Goal: Task Accomplishment & Management: Manage account settings

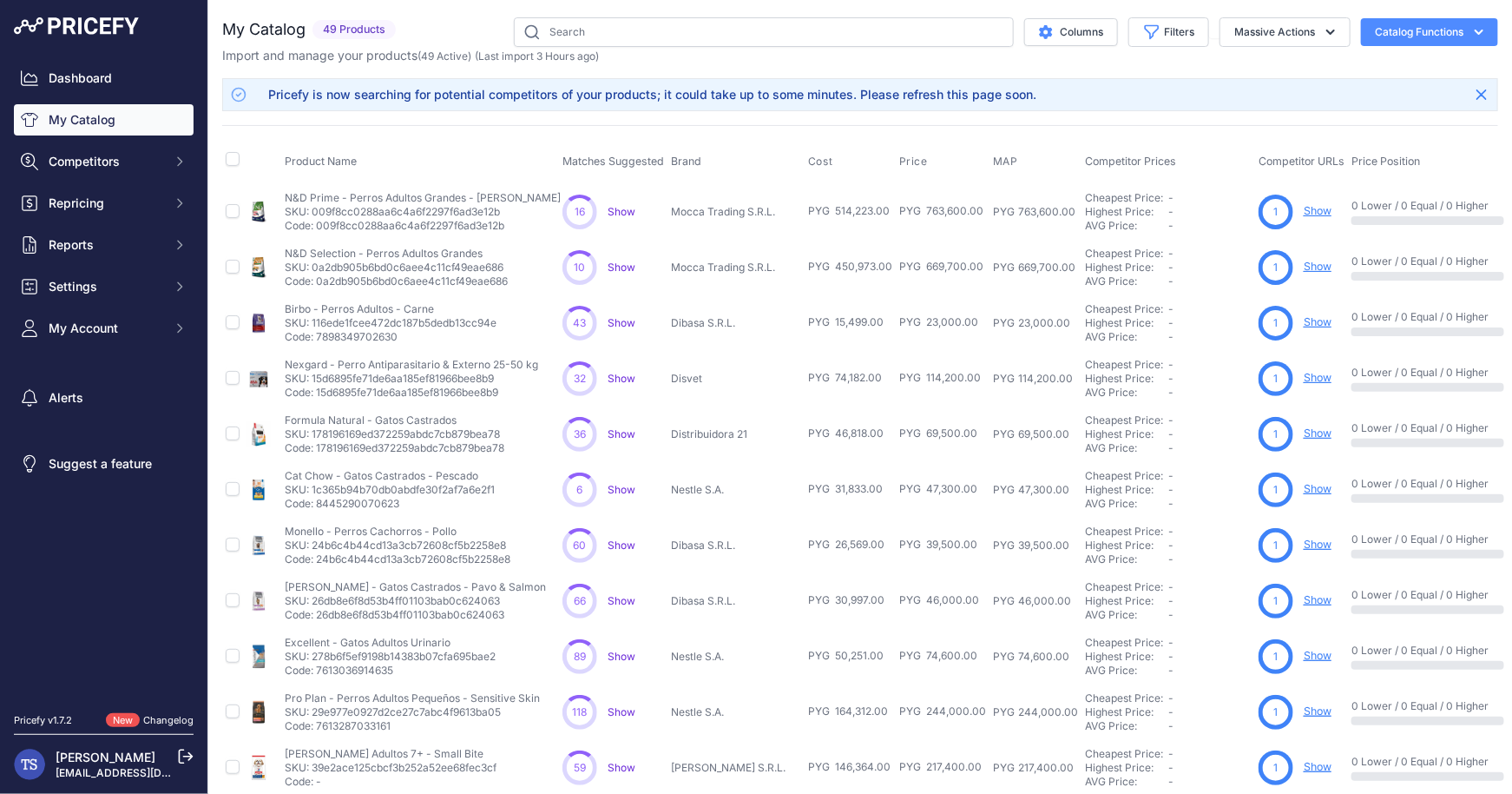
scroll to position [18, 0]
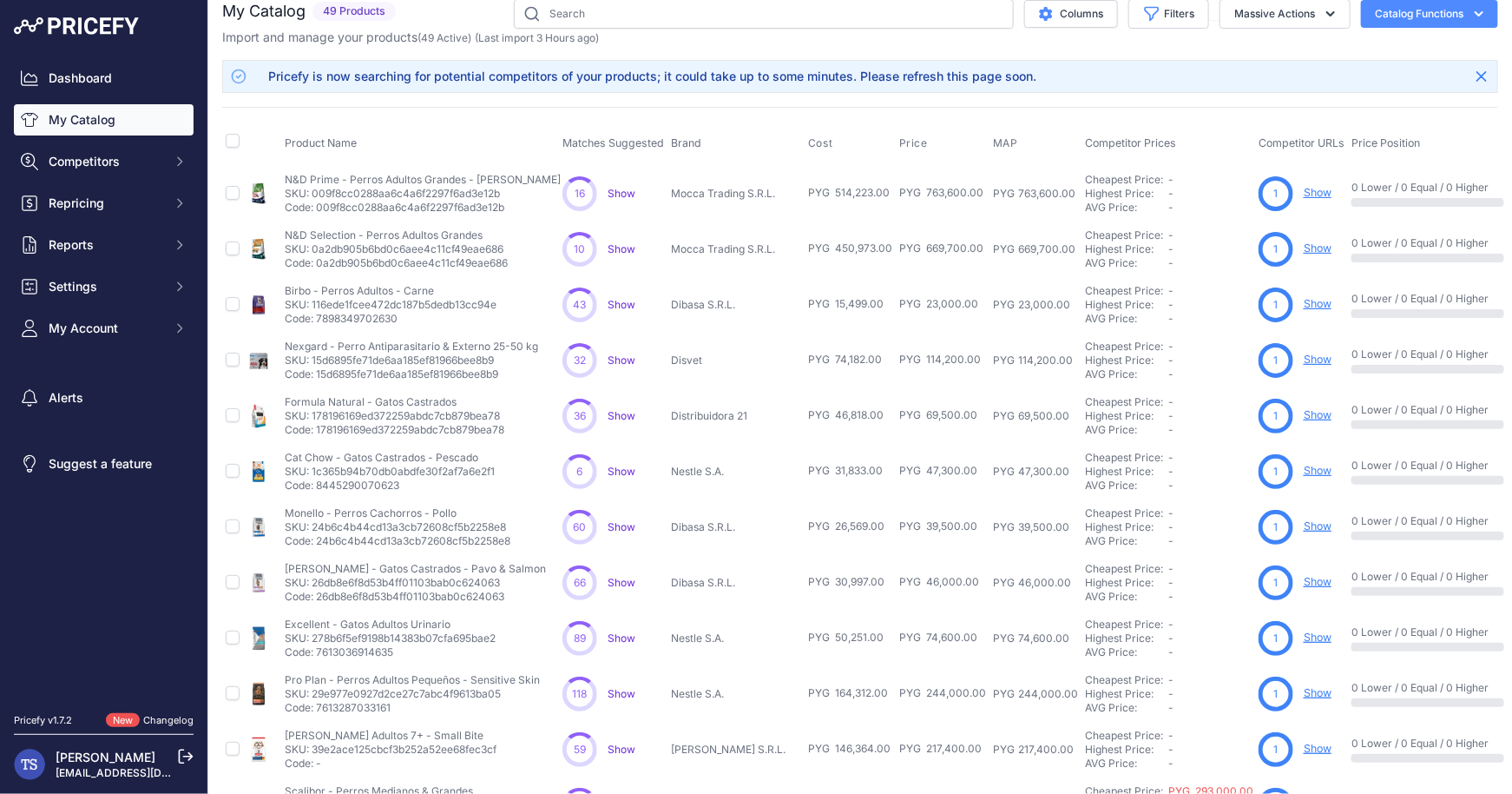
click at [107, 118] on link "My Catalog" at bounding box center [103, 120] width 179 height 32
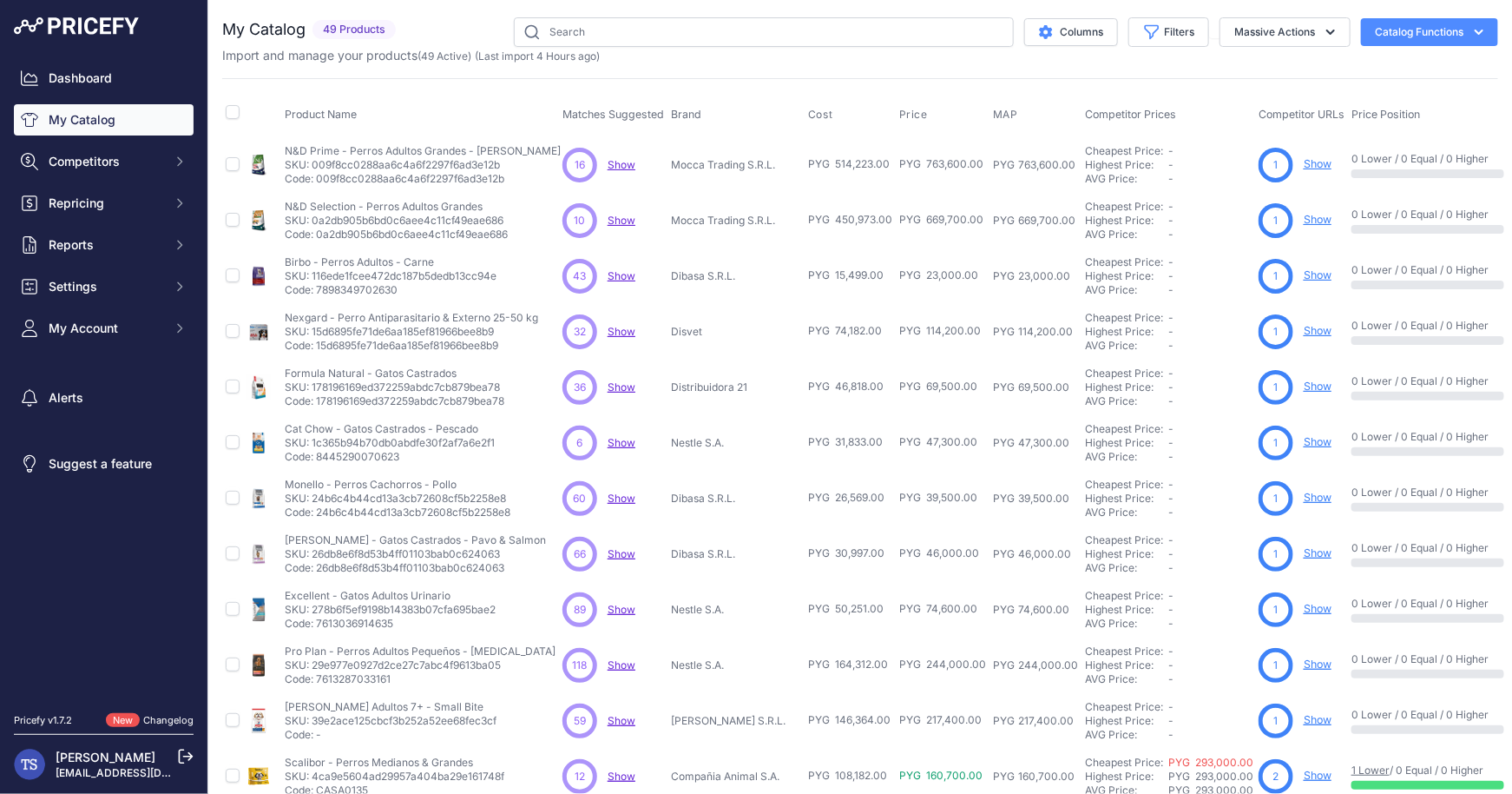
scroll to position [248, 0]
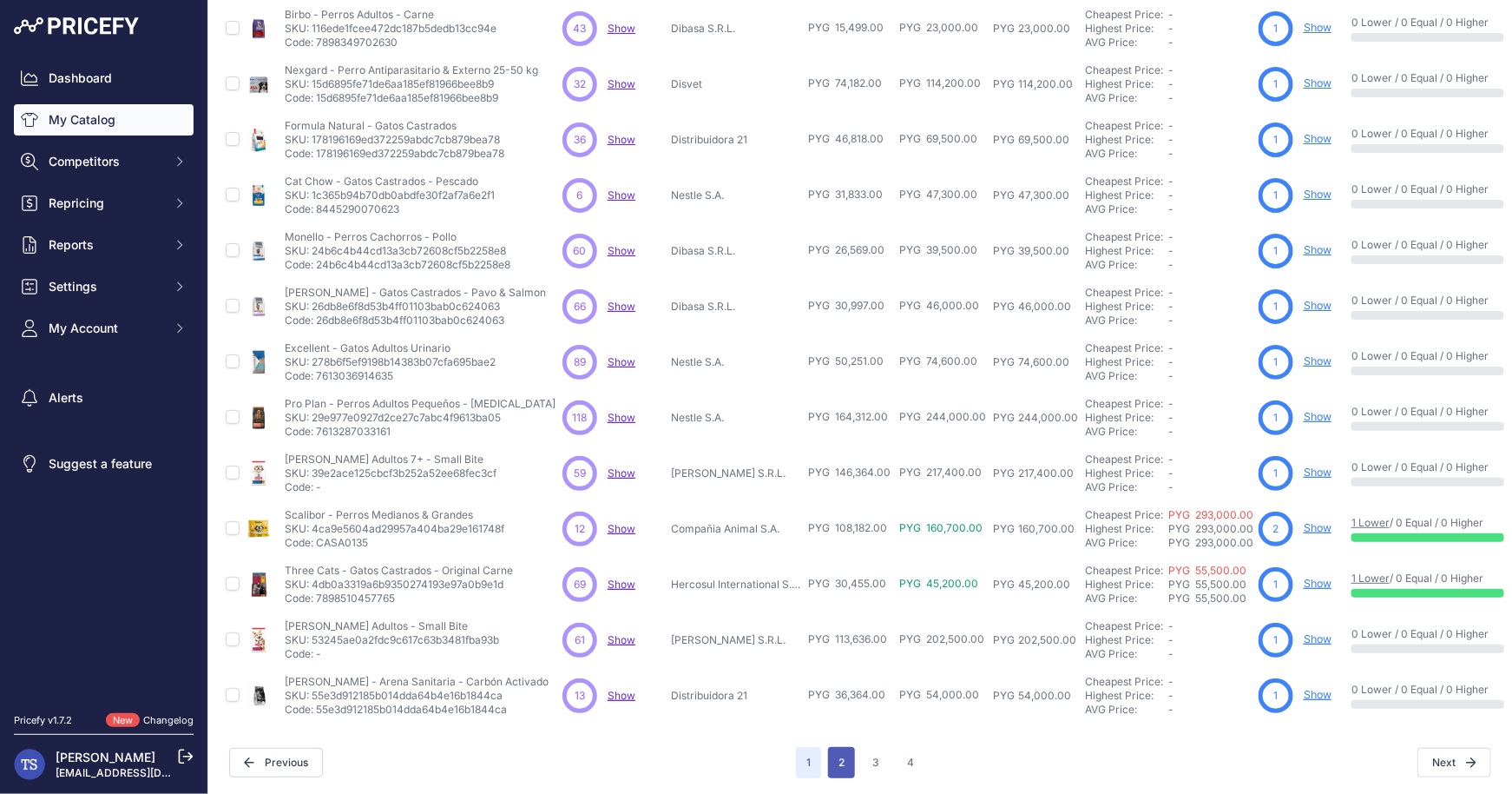
click at [840, 752] on button "2" at bounding box center [841, 762] width 27 height 32
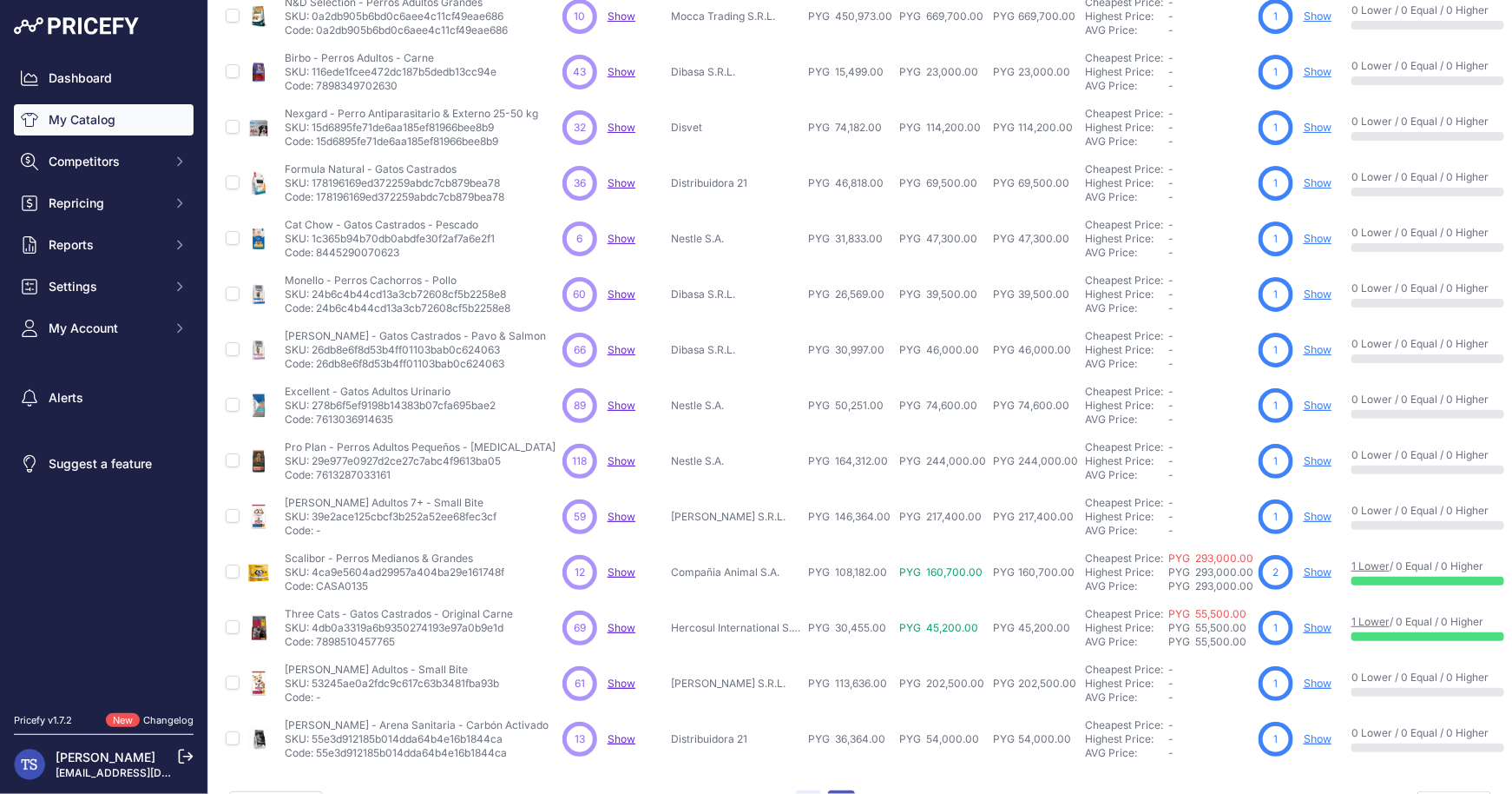
scroll to position [291, 0]
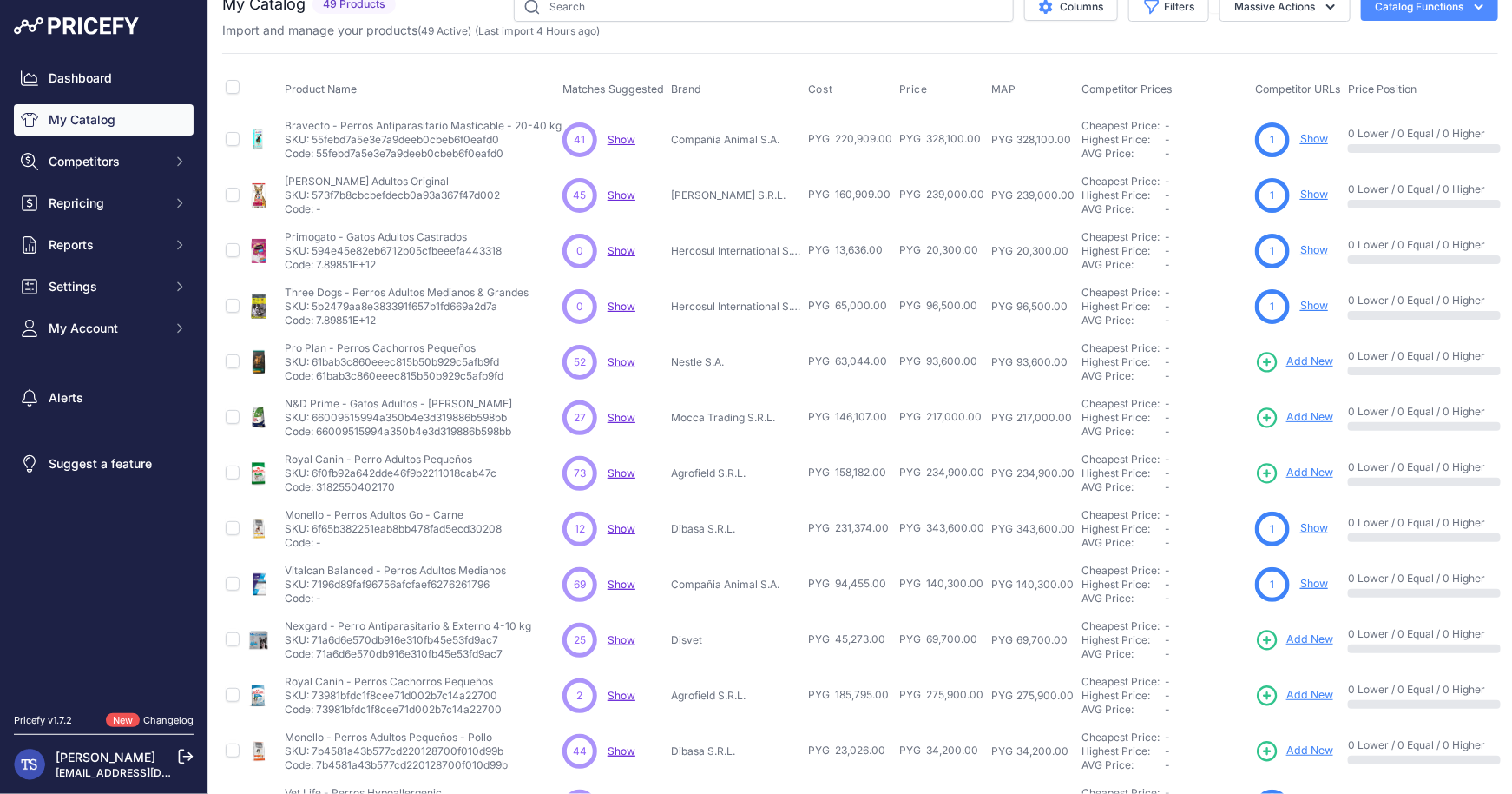
scroll to position [16, 0]
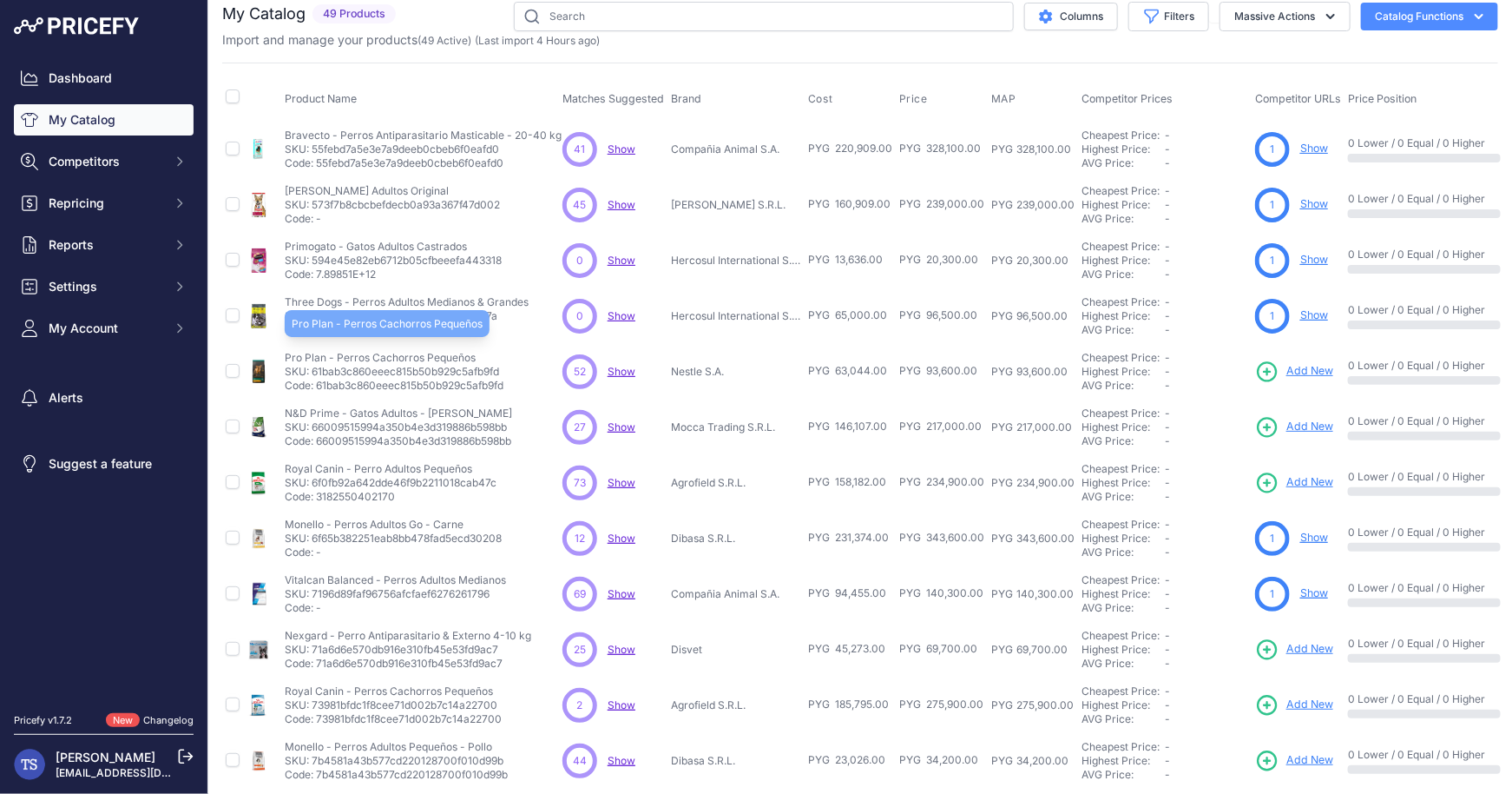
drag, startPoint x: 281, startPoint y: 355, endPoint x: 321, endPoint y: 358, distance: 40.1
click at [321, 358] on td "Pro Plan - Perros Cachorros Pequeños Pro Plan - Perros Cachorros Pequeños SKU: …" at bounding box center [419, 371] width 277 height 55
click at [345, 351] on p "Pro Plan - Perros Cachorros Pequeños" at bounding box center [394, 358] width 219 height 14
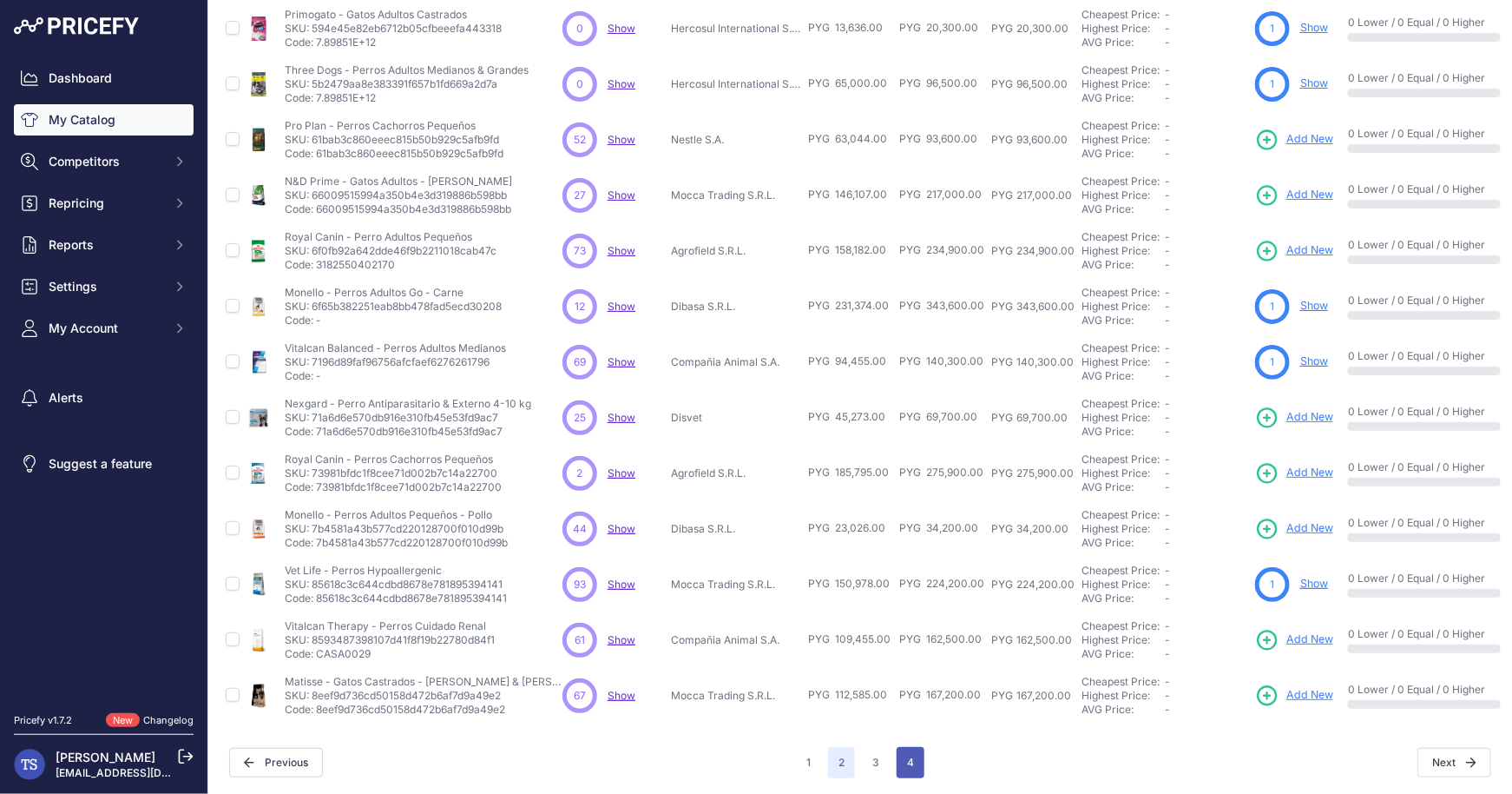
click at [916, 769] on button "4" at bounding box center [911, 762] width 28 height 32
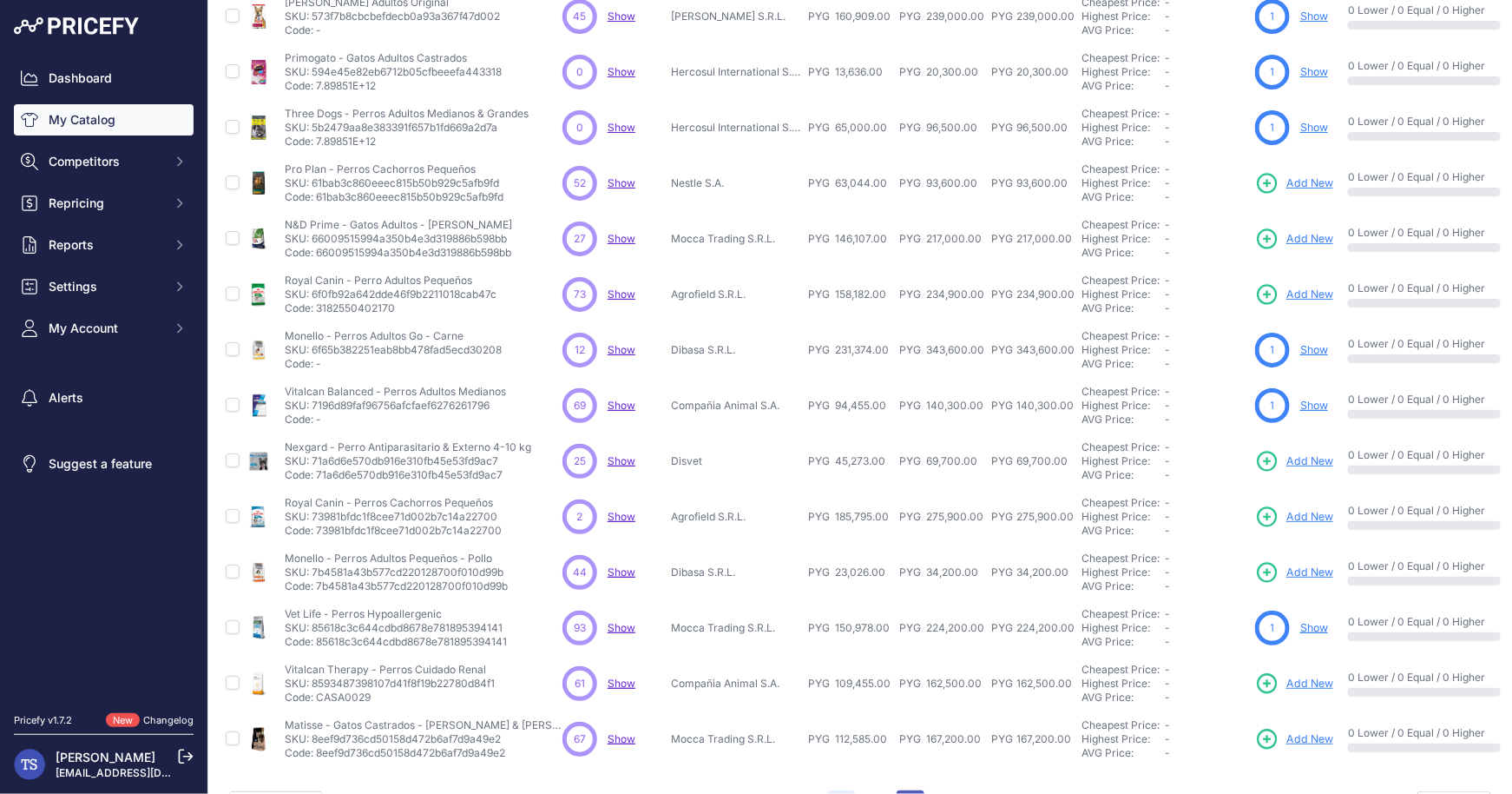
scroll to position [291, 0]
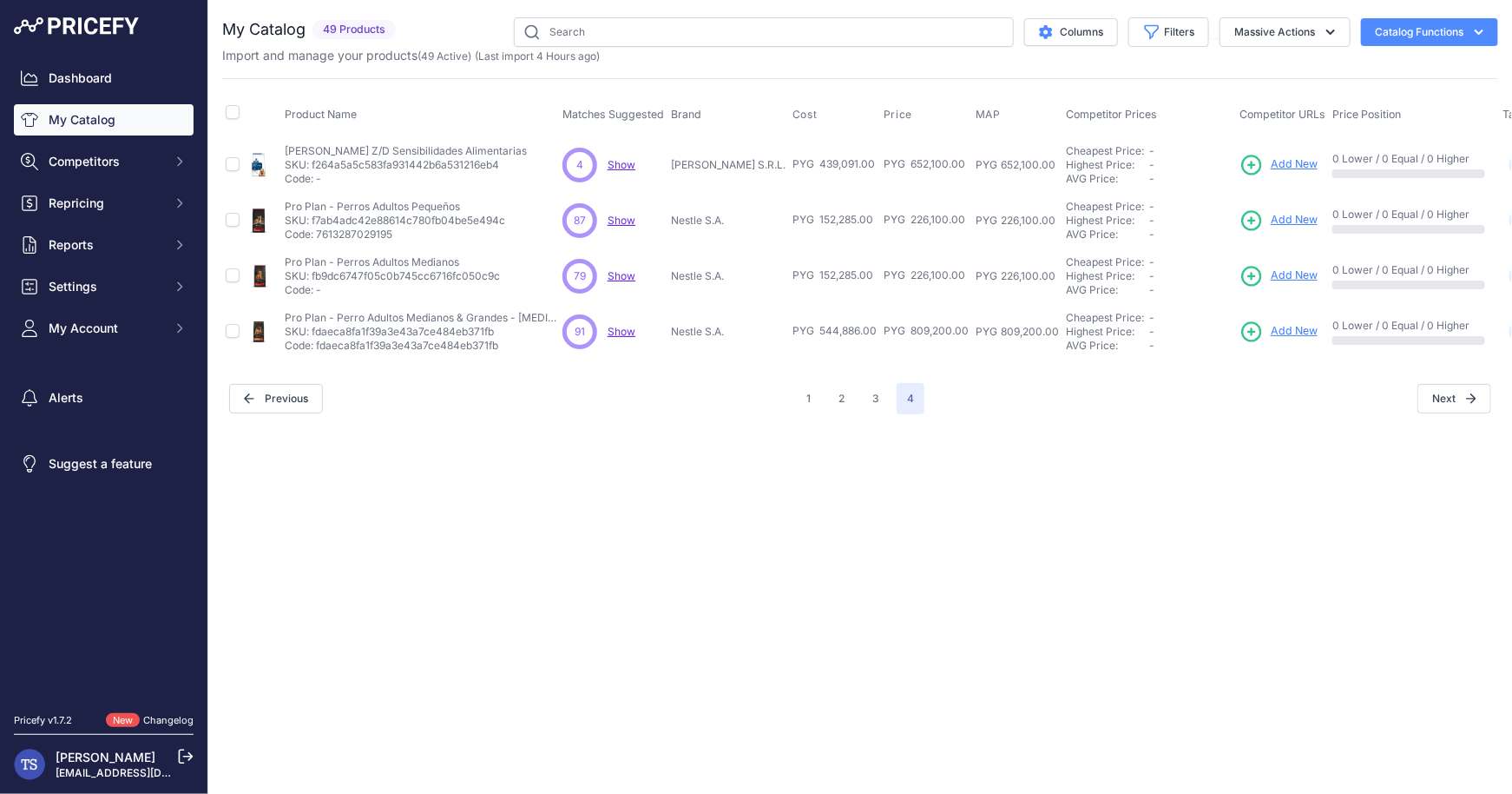
click at [1264, 325] on icon at bounding box center [1252, 332] width 24 height 25
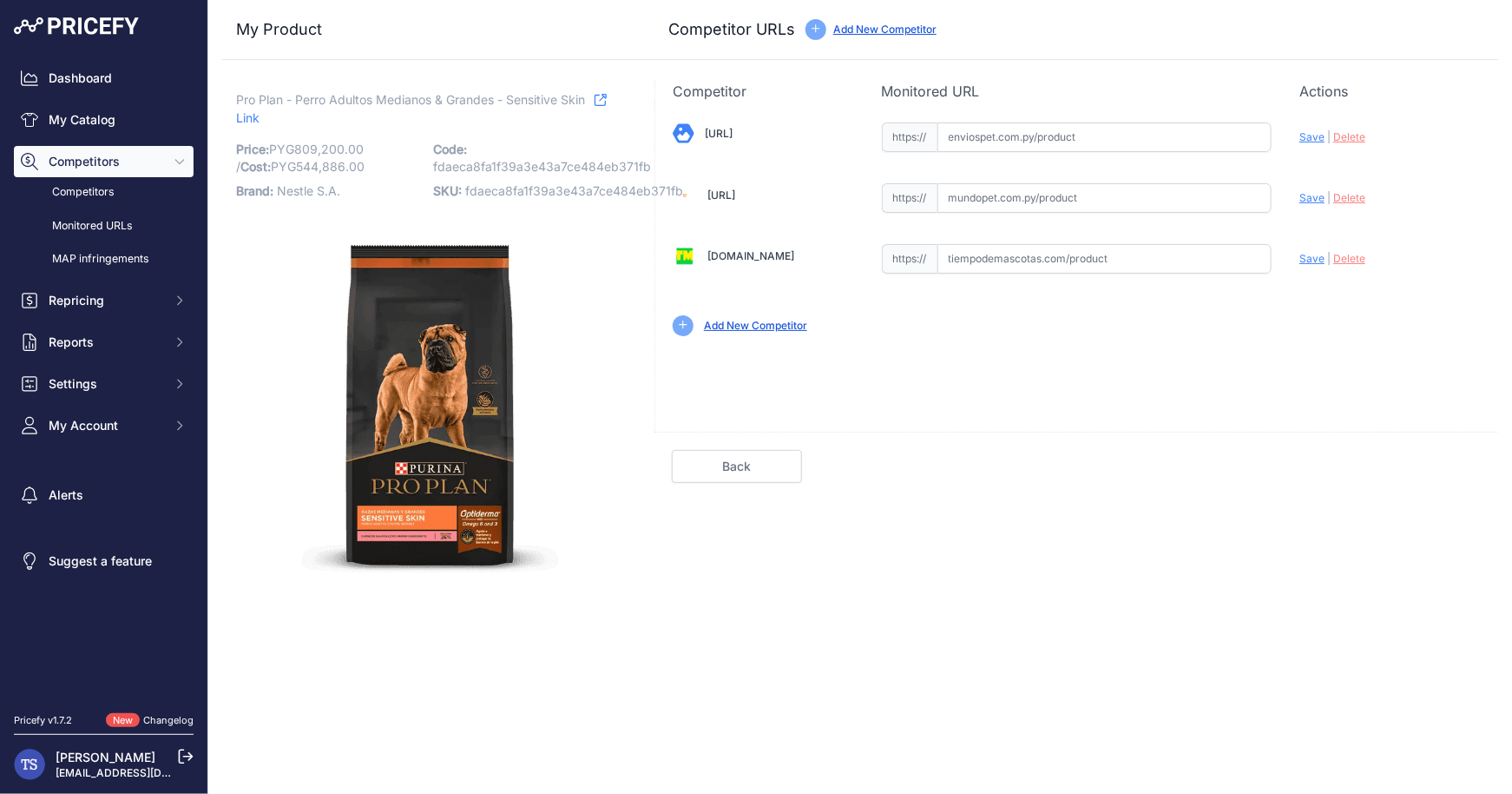
click at [1000, 134] on input "text" at bounding box center [1104, 137] width 335 height 30
paste input "https://enviospet.com.py/product/62ebbb78350e5401d9b37534/15kg-adulto-raza-med-…"
click at [1310, 132] on span "Save" at bounding box center [1312, 137] width 25 height 13
type input "[URL]"
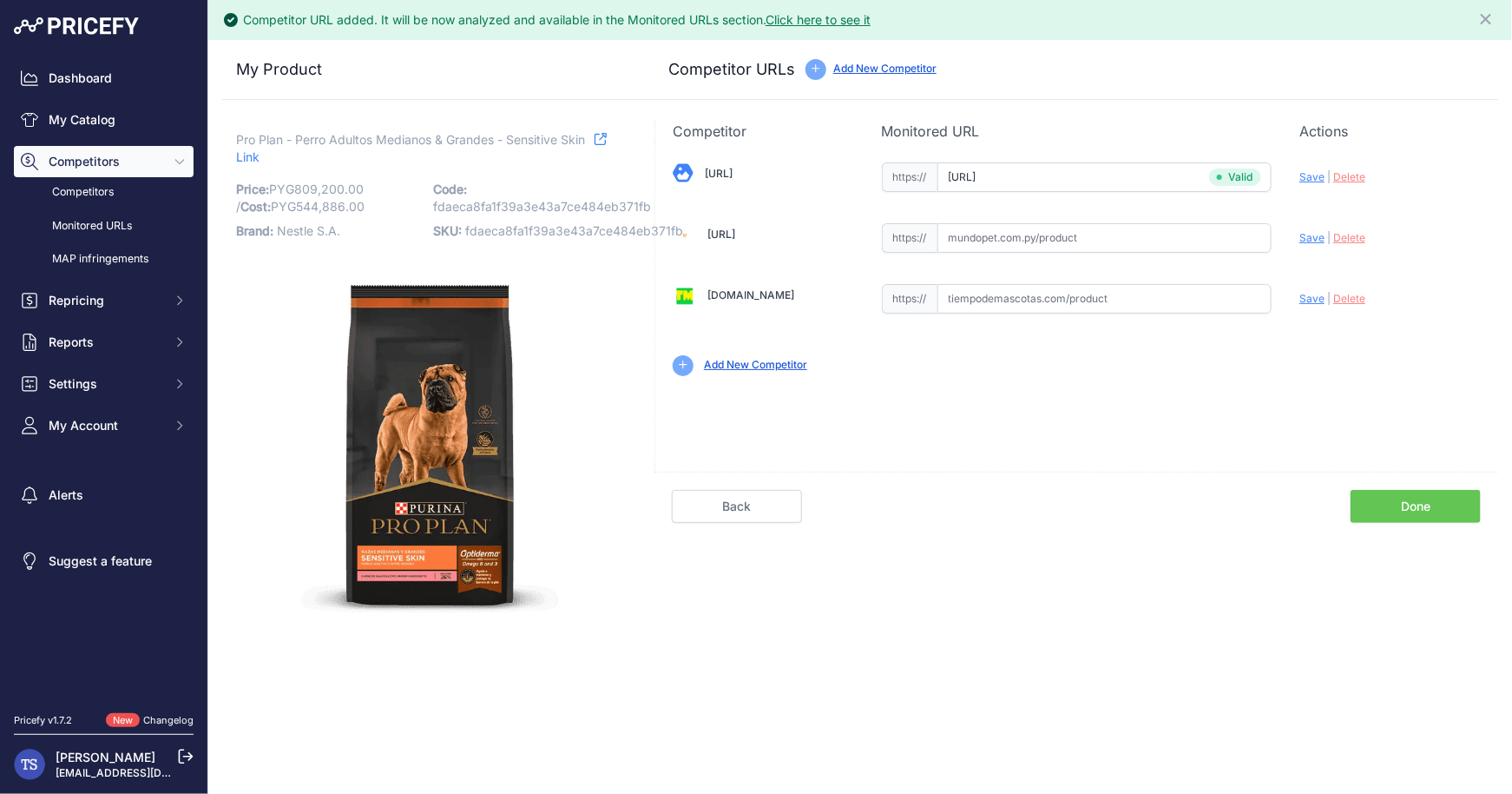
click at [1405, 518] on link "Done" at bounding box center [1416, 506] width 130 height 33
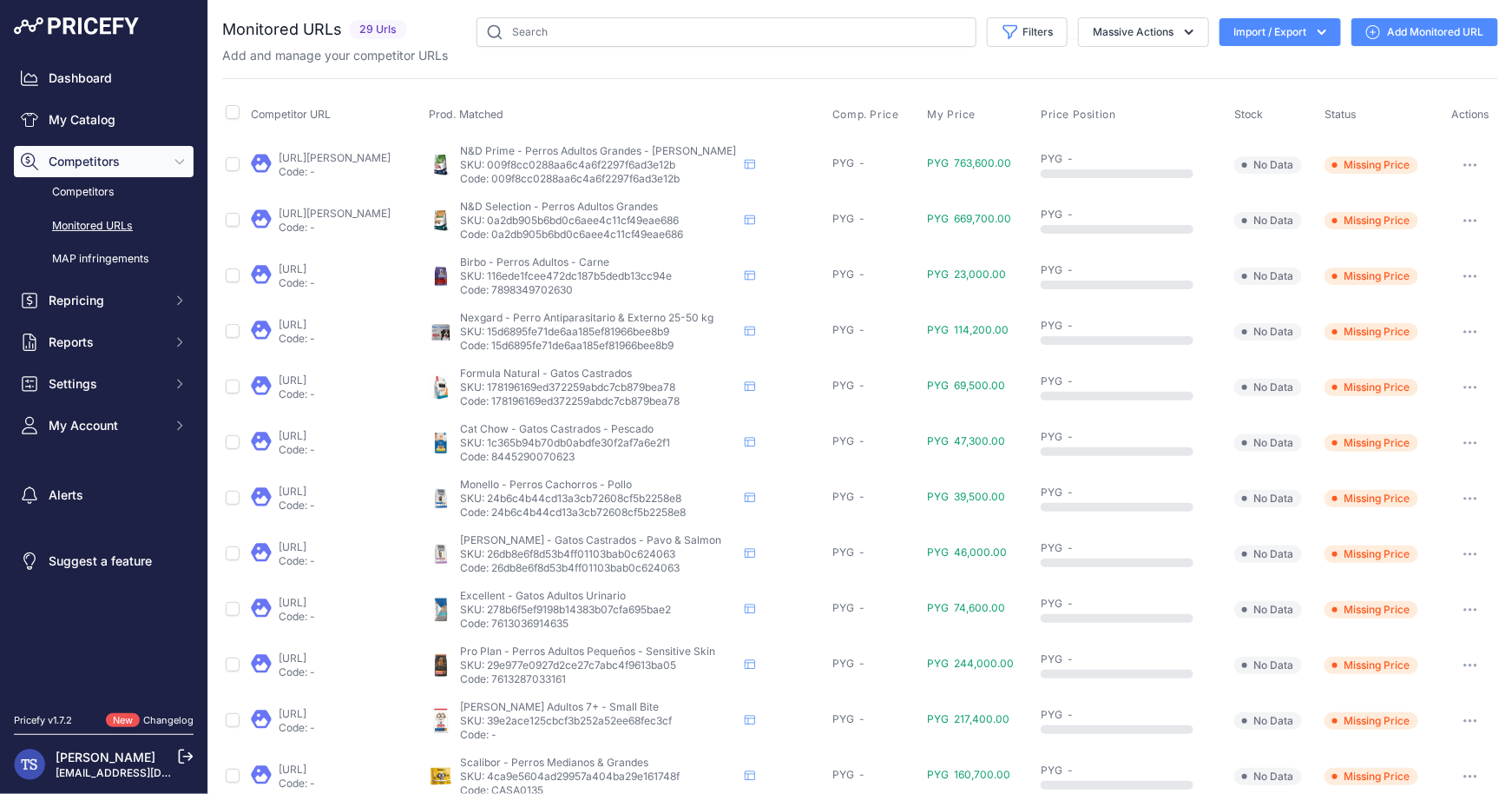
scroll to position [525, 0]
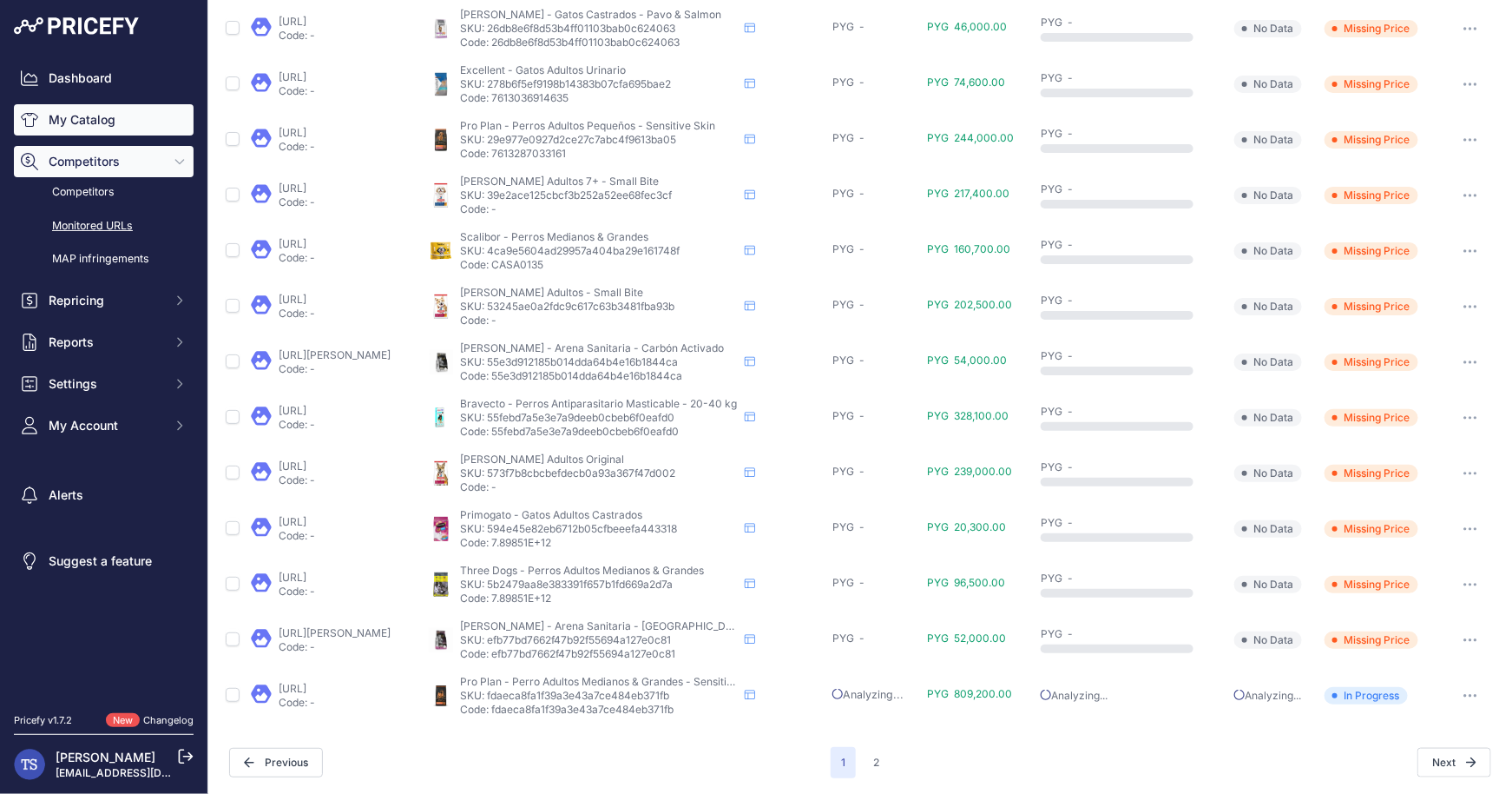
click at [97, 128] on link "My Catalog" at bounding box center [103, 120] width 179 height 32
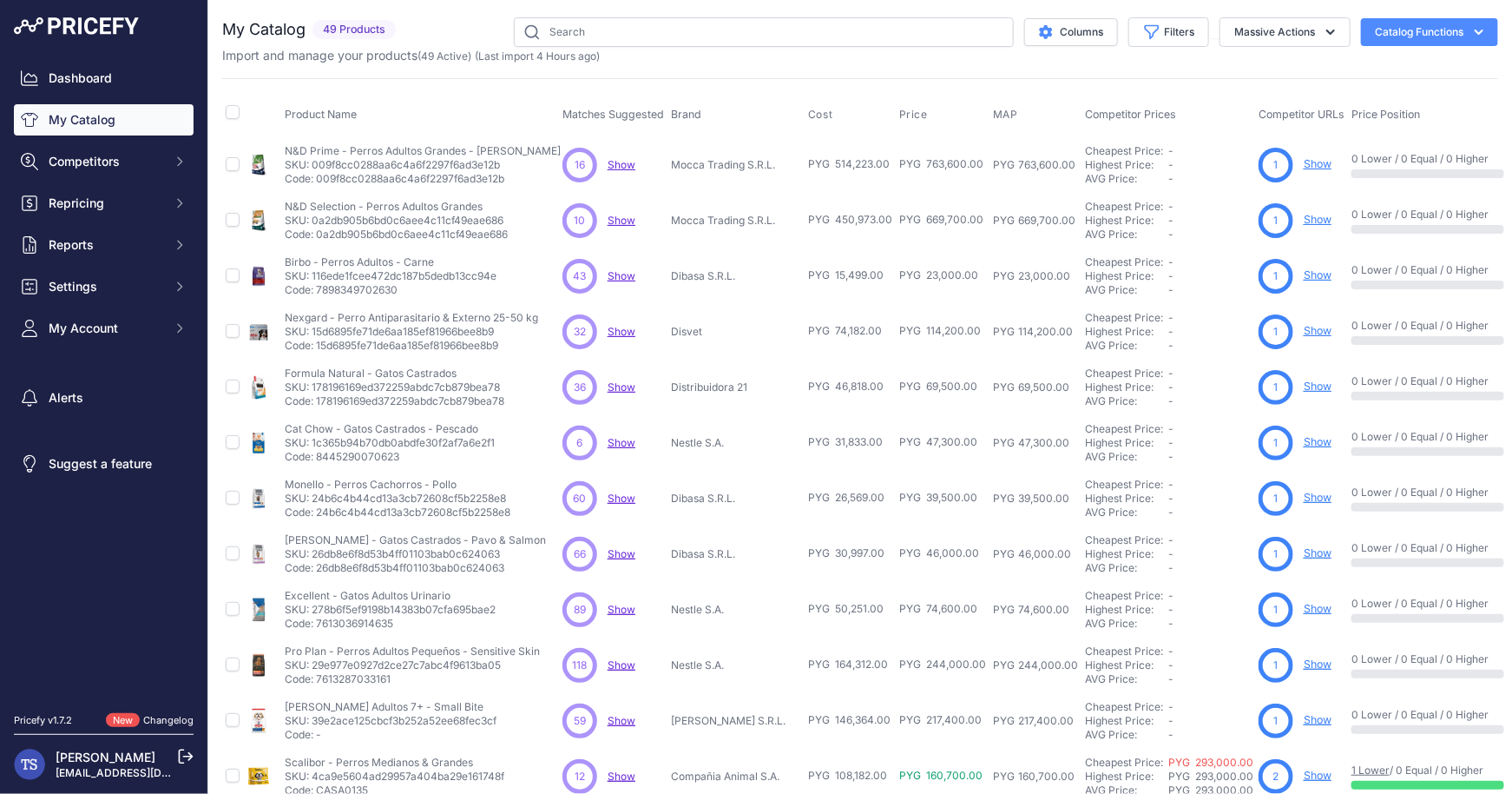
click at [507, 95] on th "Product Name" at bounding box center [419, 115] width 277 height 44
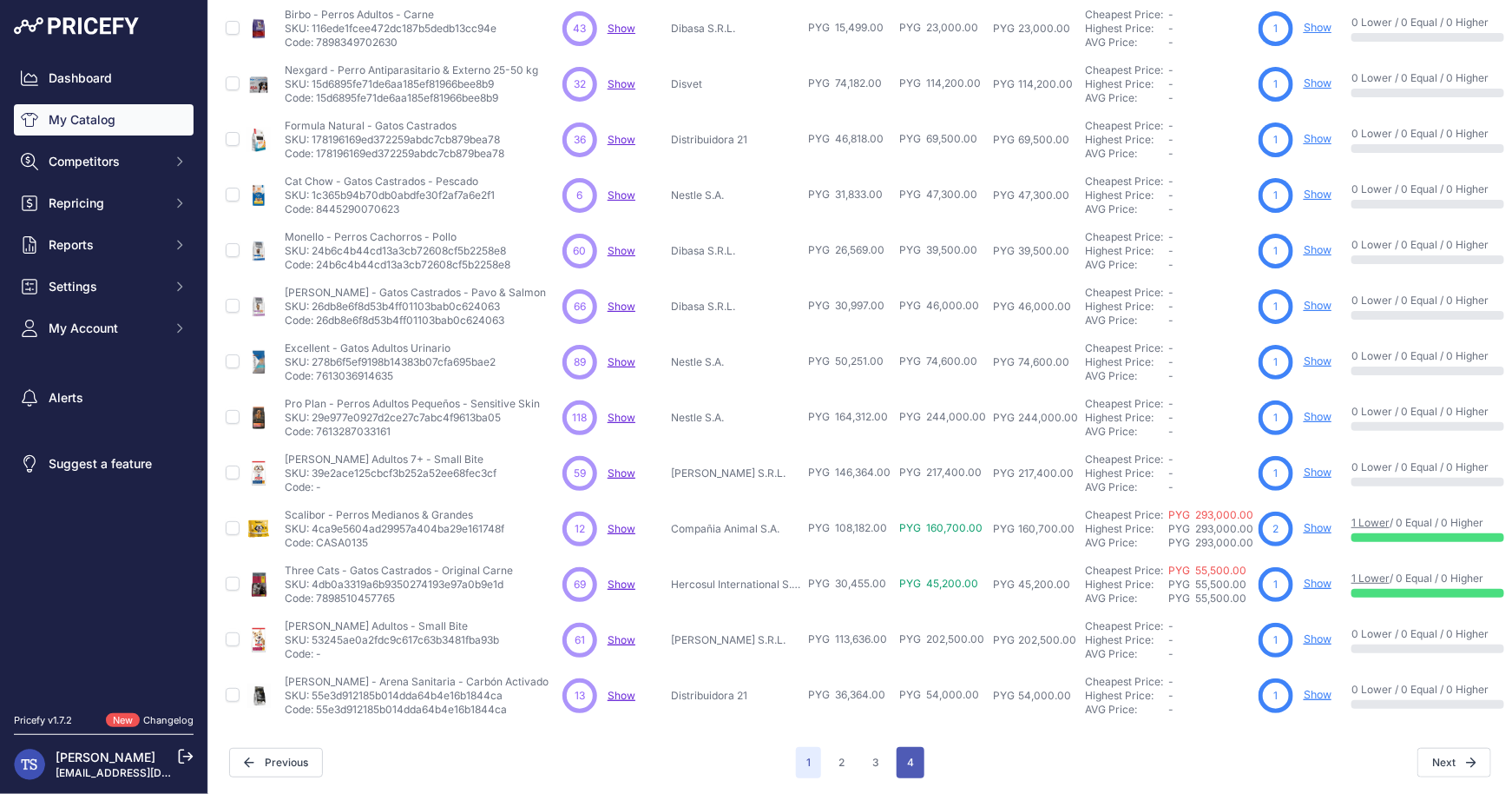
click at [914, 766] on button "4" at bounding box center [911, 762] width 28 height 32
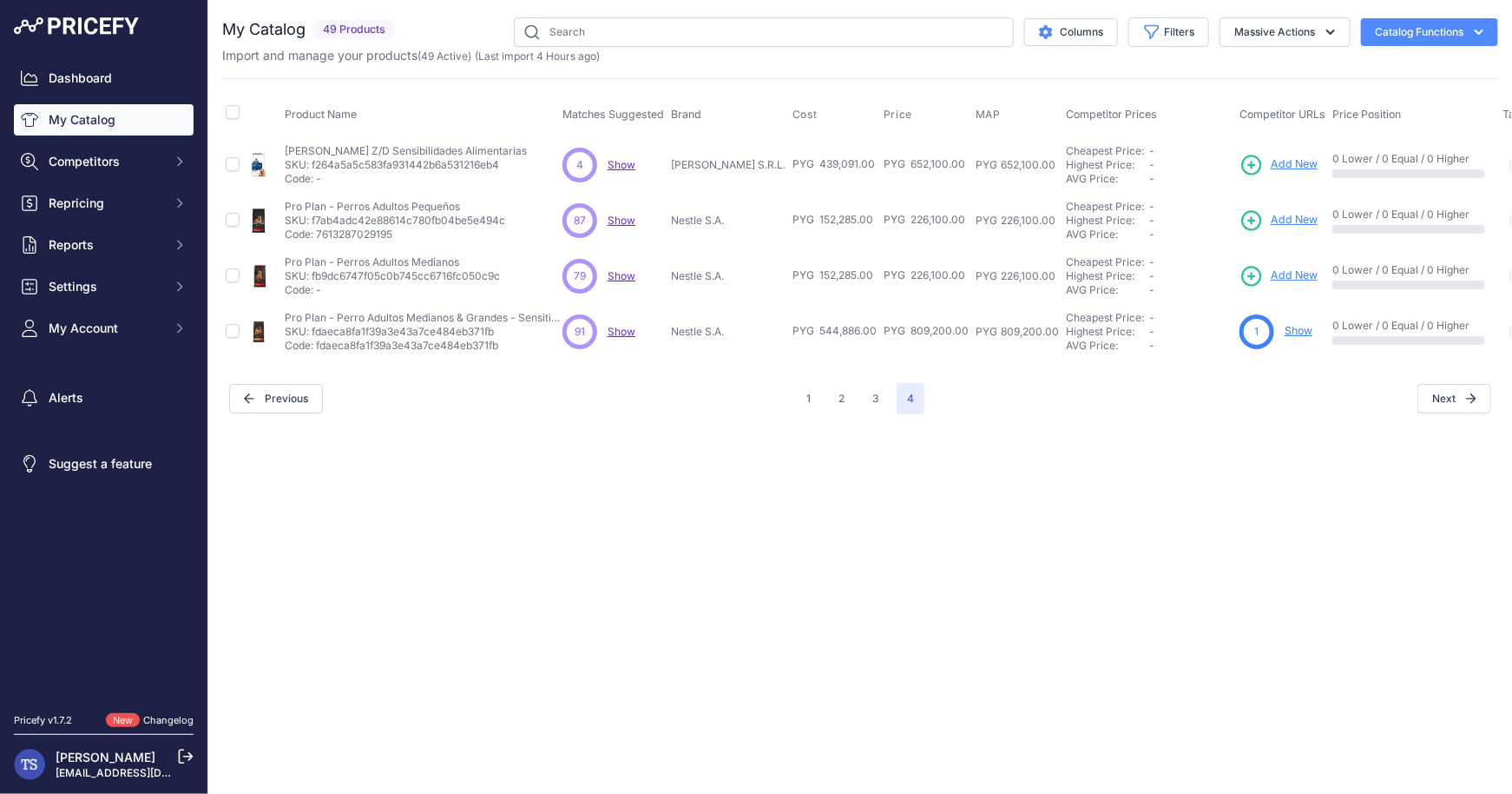
click at [1309, 274] on span "Add New" at bounding box center [1294, 276] width 47 height 17
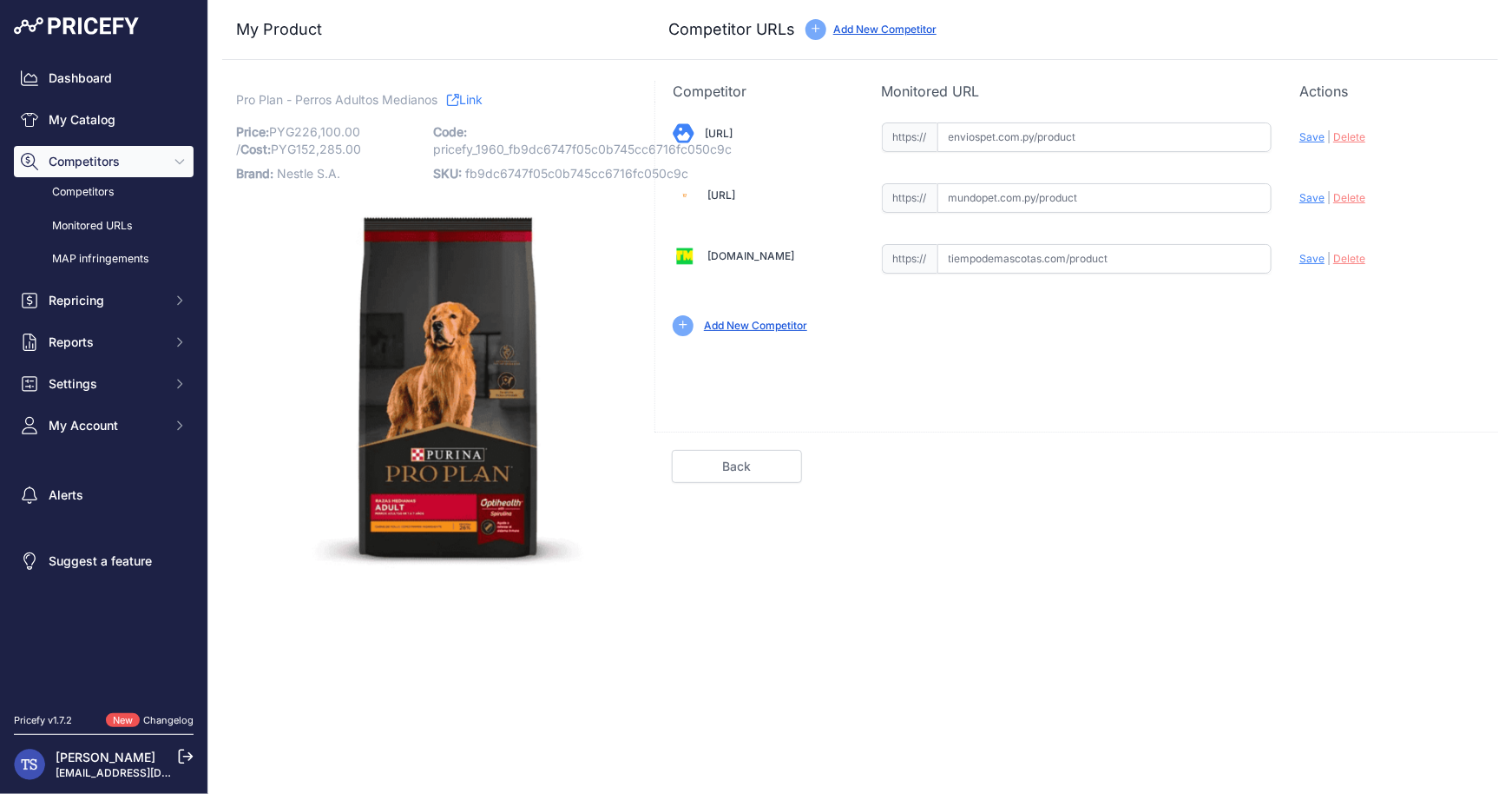
click at [1004, 126] on input "text" at bounding box center [1104, 137] width 335 height 30
paste input "[URL]"
click at [1308, 135] on span "Save" at bounding box center [1312, 137] width 25 height 13
type input "[URL]"
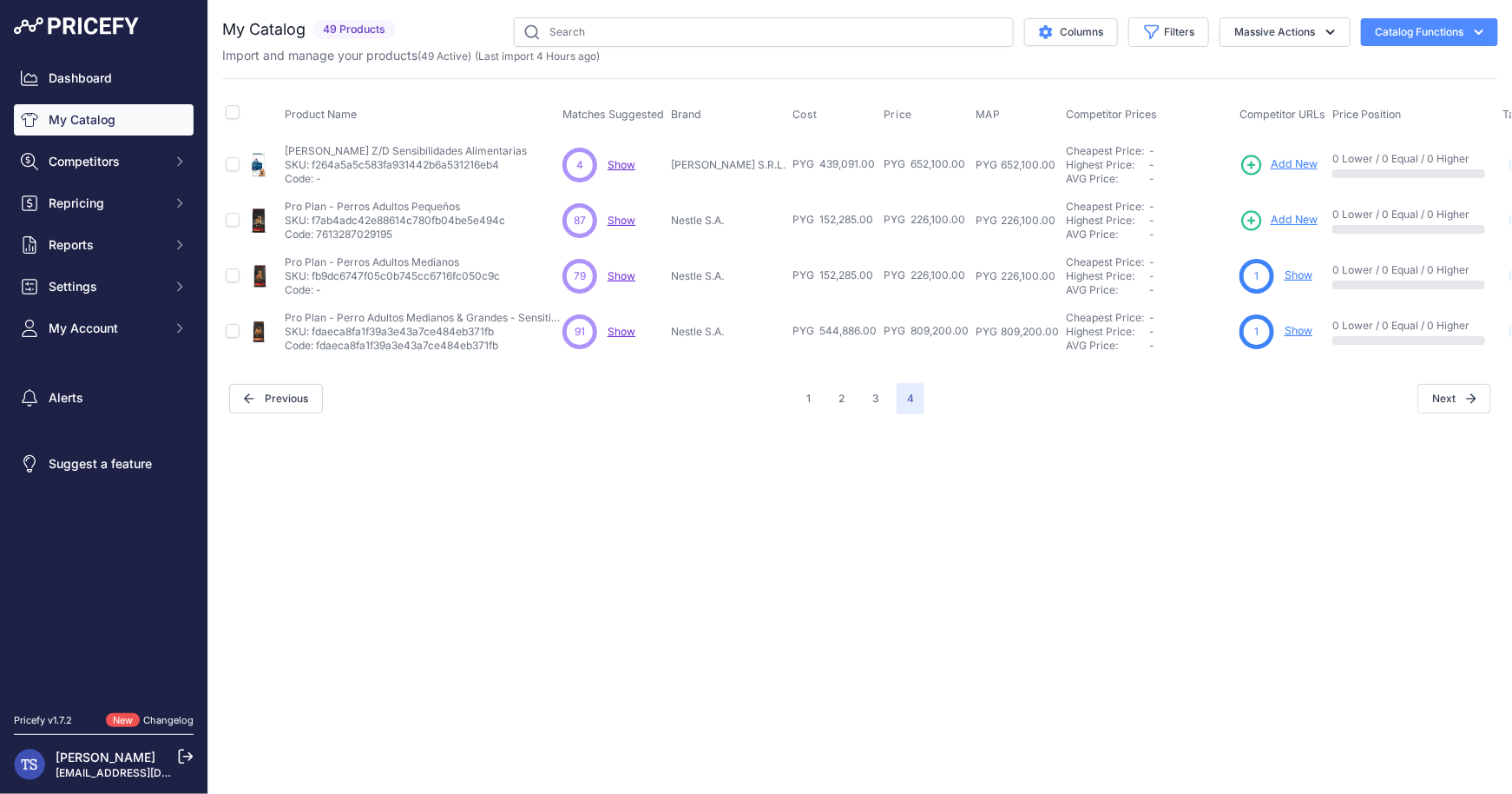
click at [1312, 332] on link "Show" at bounding box center [1298, 330] width 28 height 13
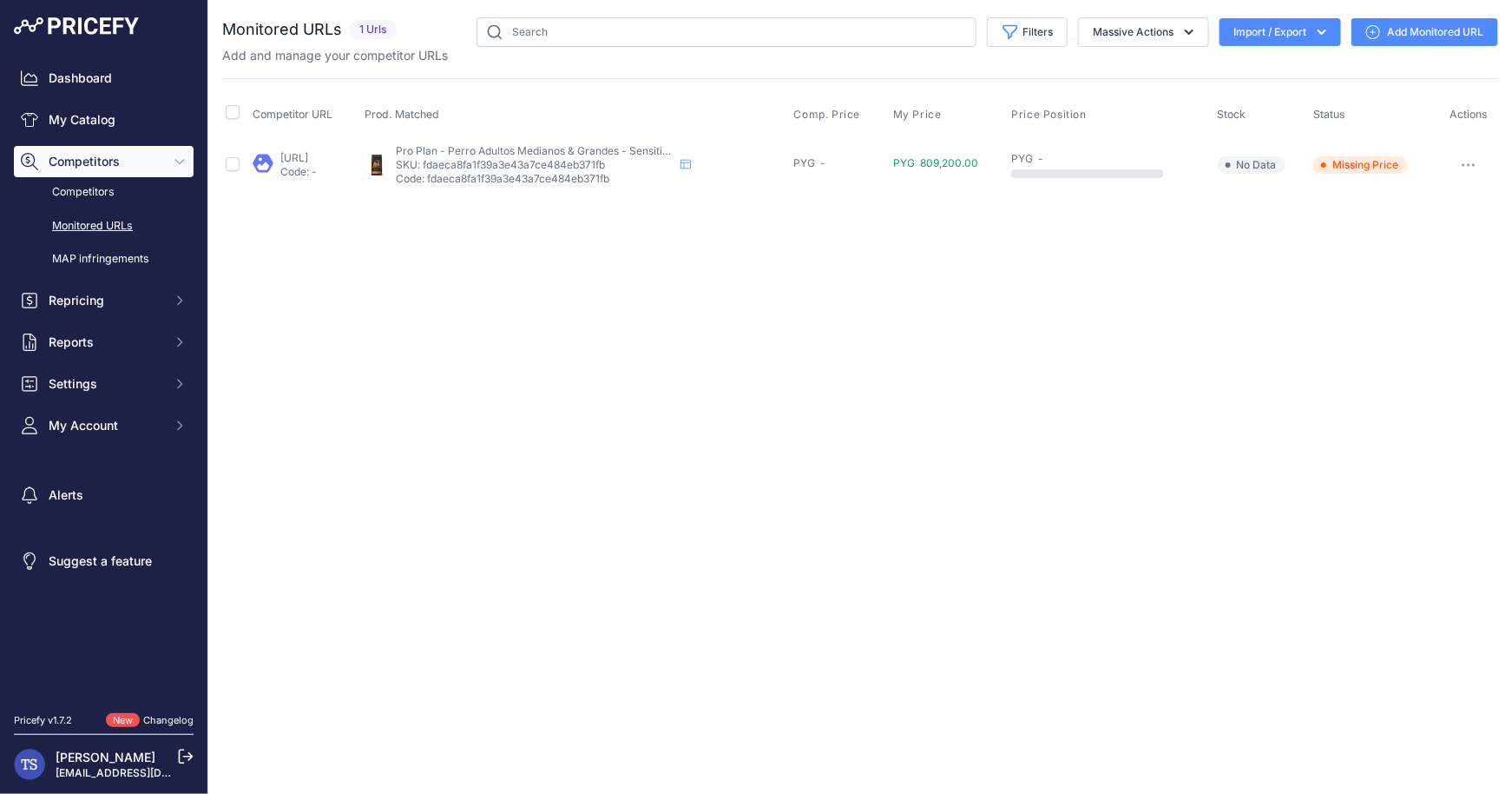
click at [1474, 164] on icon "button" at bounding box center [1474, 165] width 2 height 2
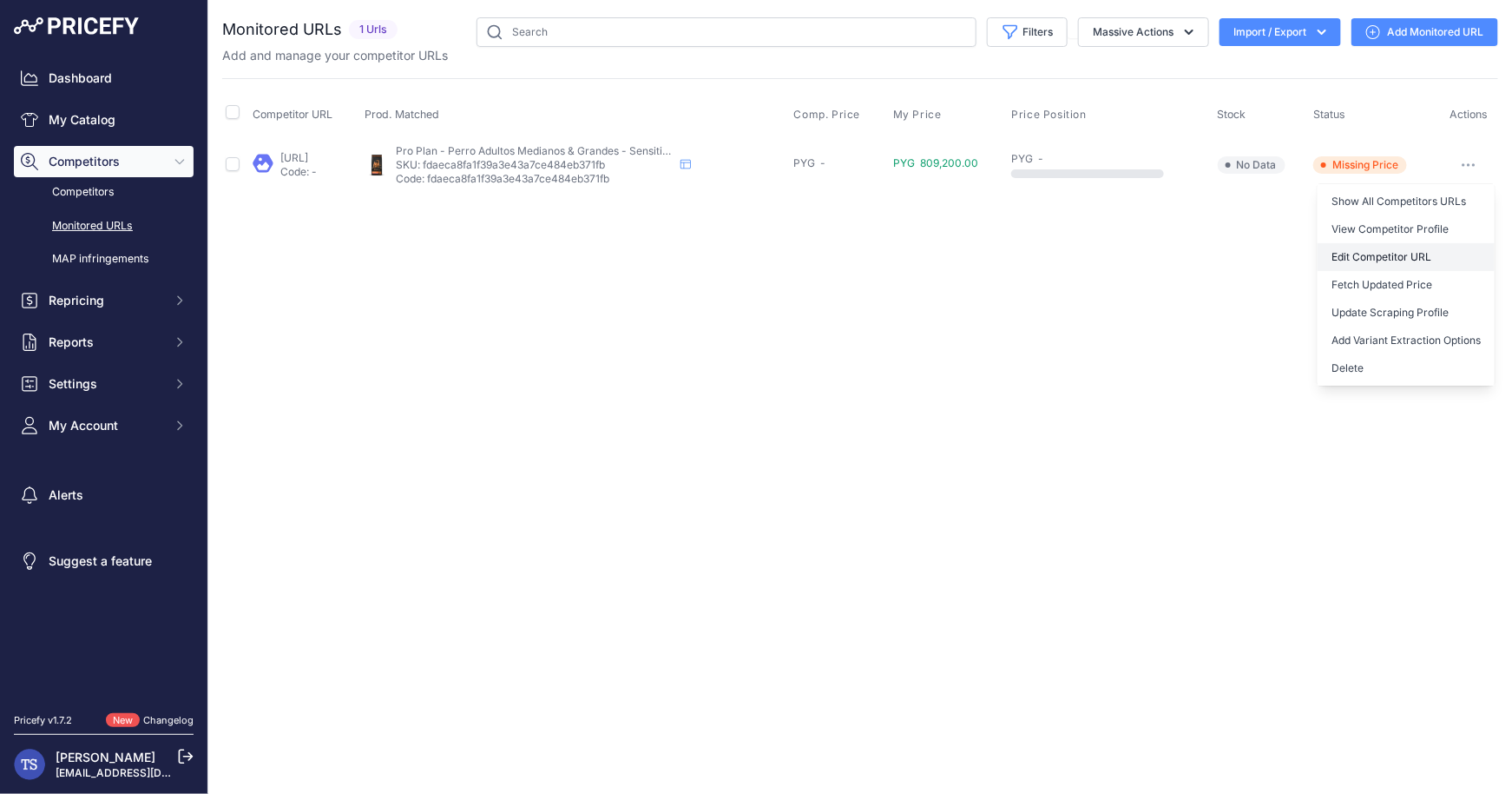
click at [1406, 253] on link "Edit Competitor URL" at bounding box center [1406, 257] width 177 height 28
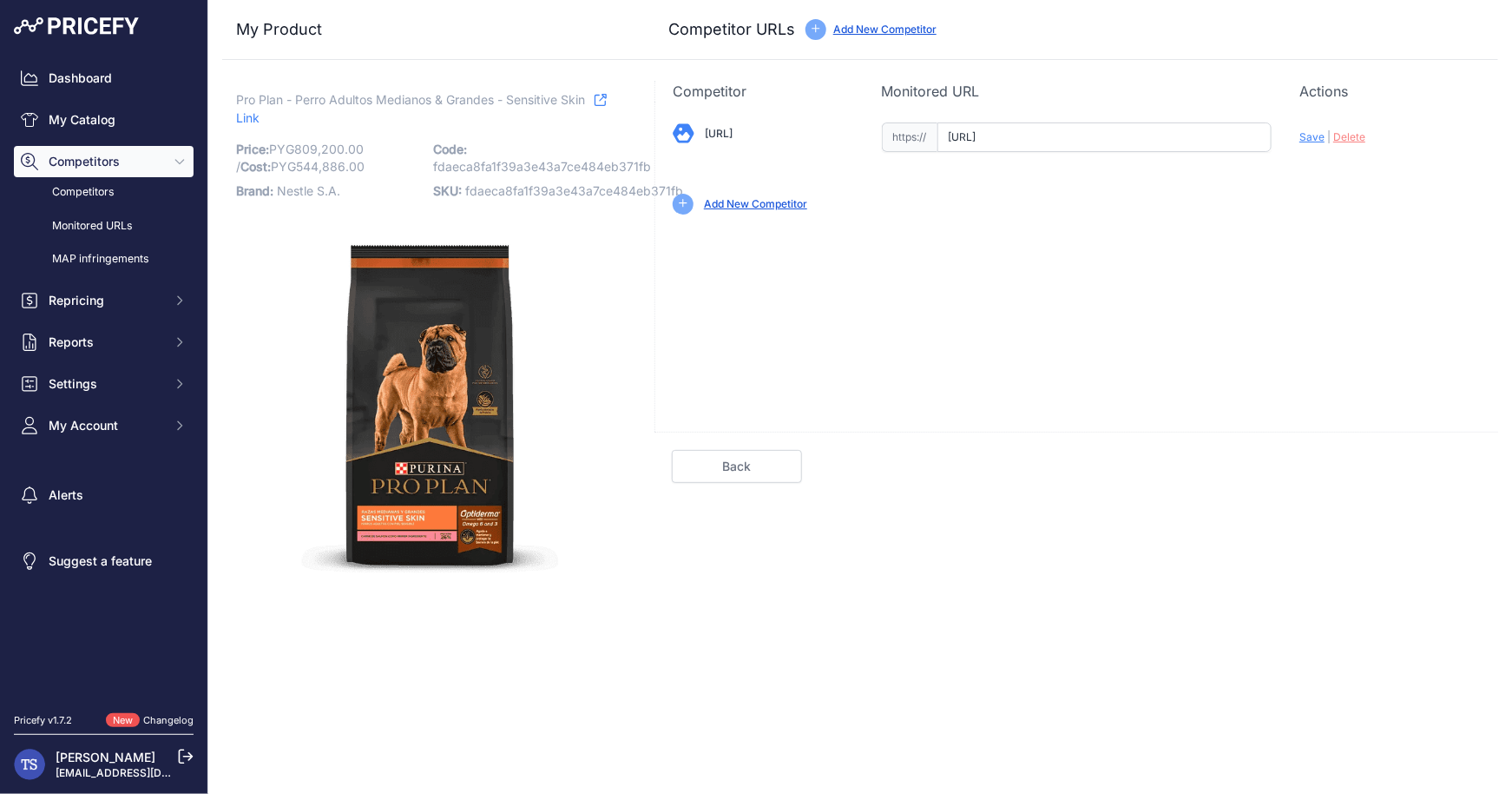
click at [1358, 136] on span "Delete" at bounding box center [1349, 137] width 32 height 13
click at [1315, 137] on span "Save" at bounding box center [1312, 137] width 25 height 13
click at [1045, 138] on input "text" at bounding box center [1104, 137] width 335 height 30
click at [774, 452] on link "Back" at bounding box center [737, 467] width 130 height 33
click at [752, 462] on link "Back" at bounding box center [737, 467] width 130 height 33
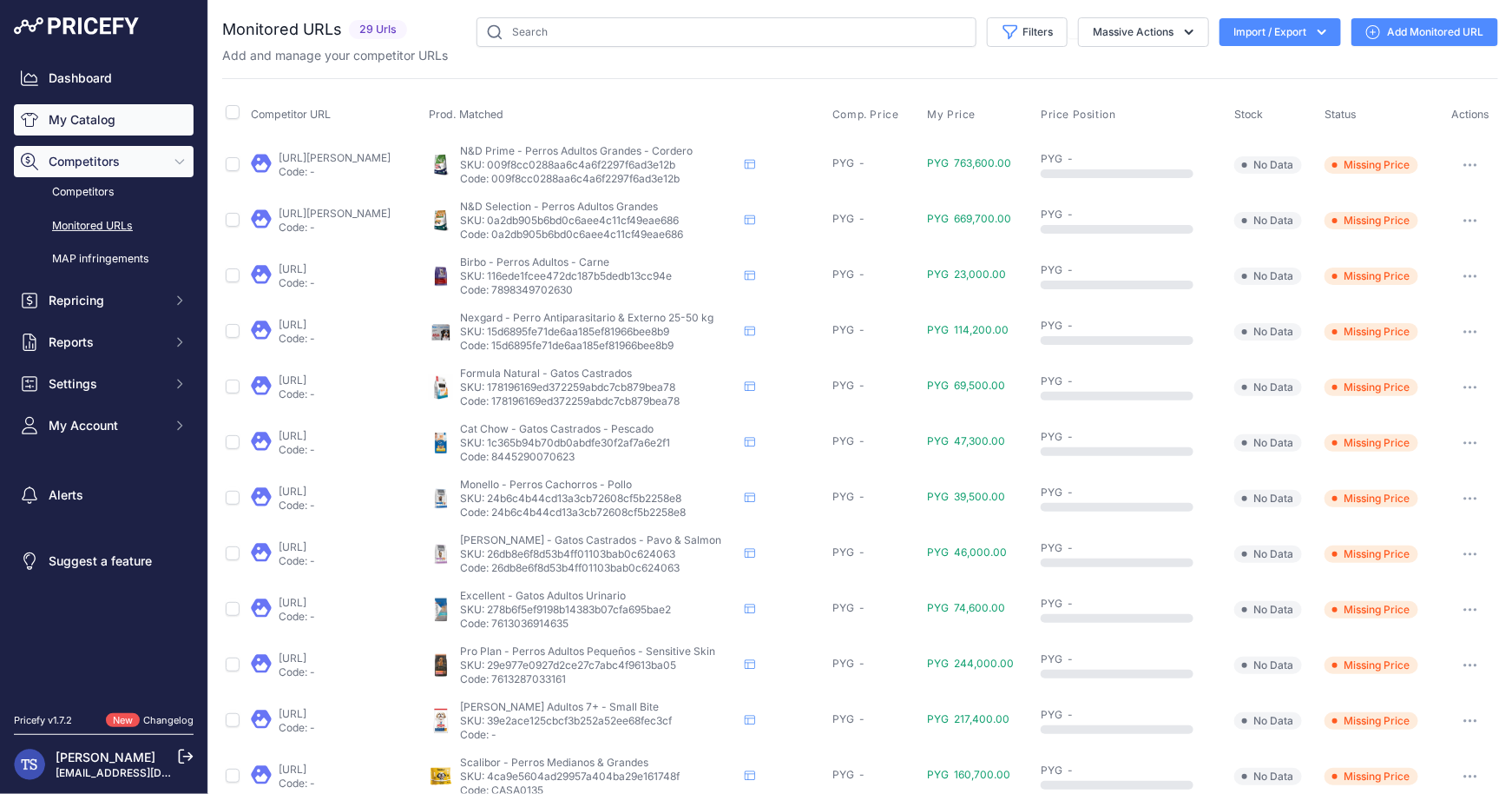
click at [96, 124] on link "My Catalog" at bounding box center [103, 120] width 179 height 32
click at [113, 115] on link "My Catalog" at bounding box center [103, 120] width 179 height 32
click at [122, 123] on link "My Catalog" at bounding box center [103, 120] width 179 height 32
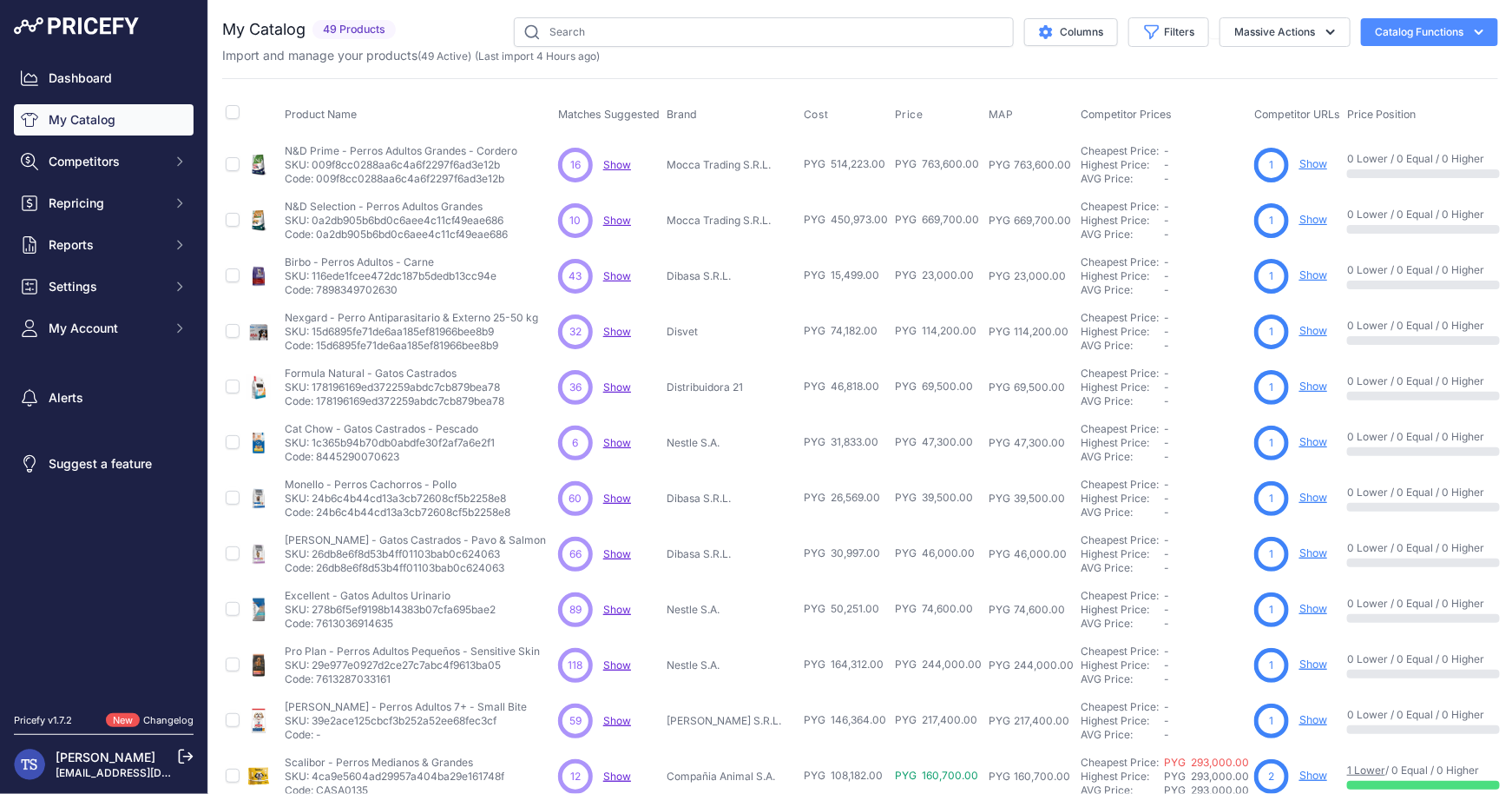
scroll to position [248, 0]
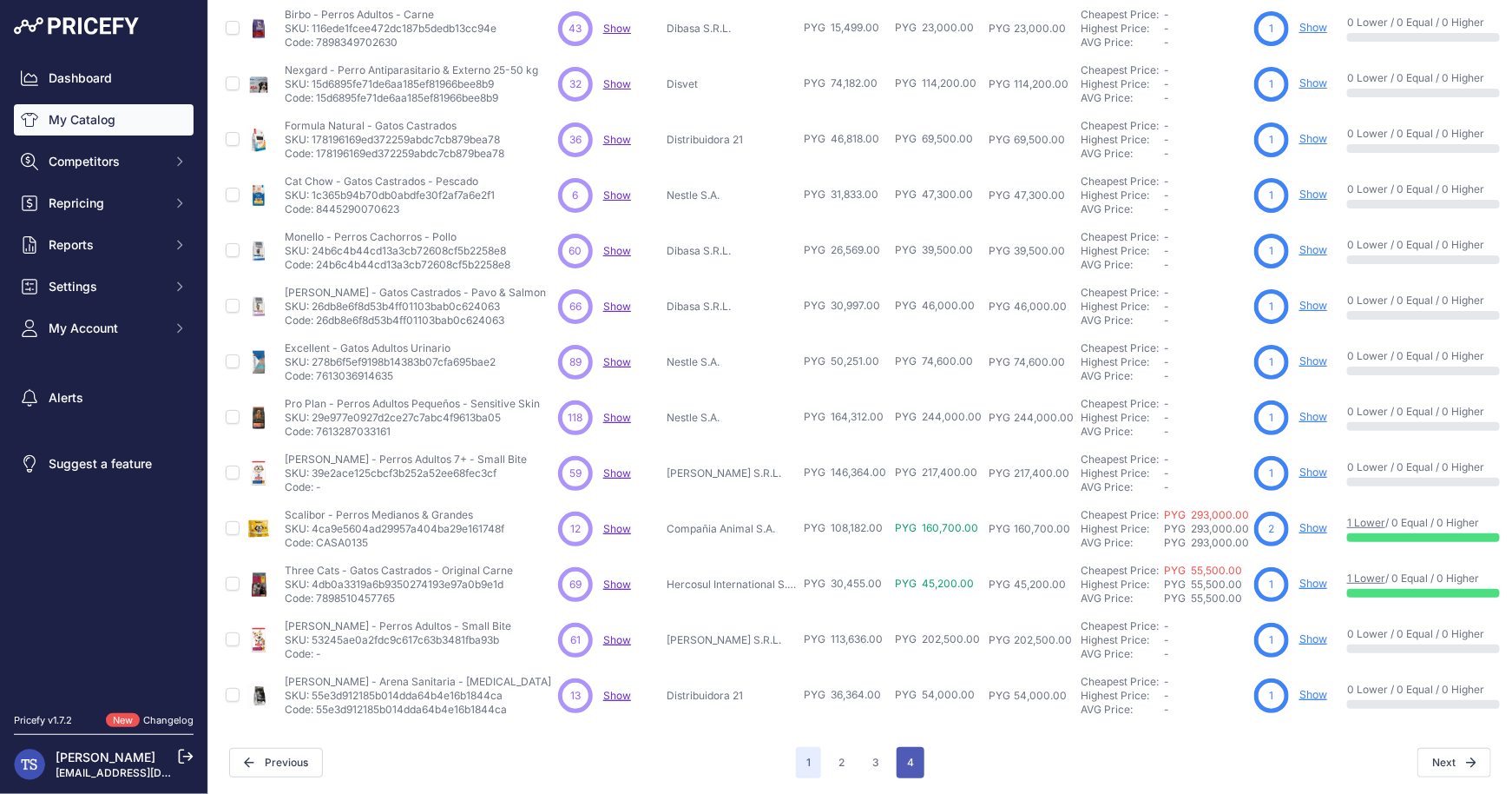
click at [920, 762] on button "4" at bounding box center [911, 762] width 28 height 32
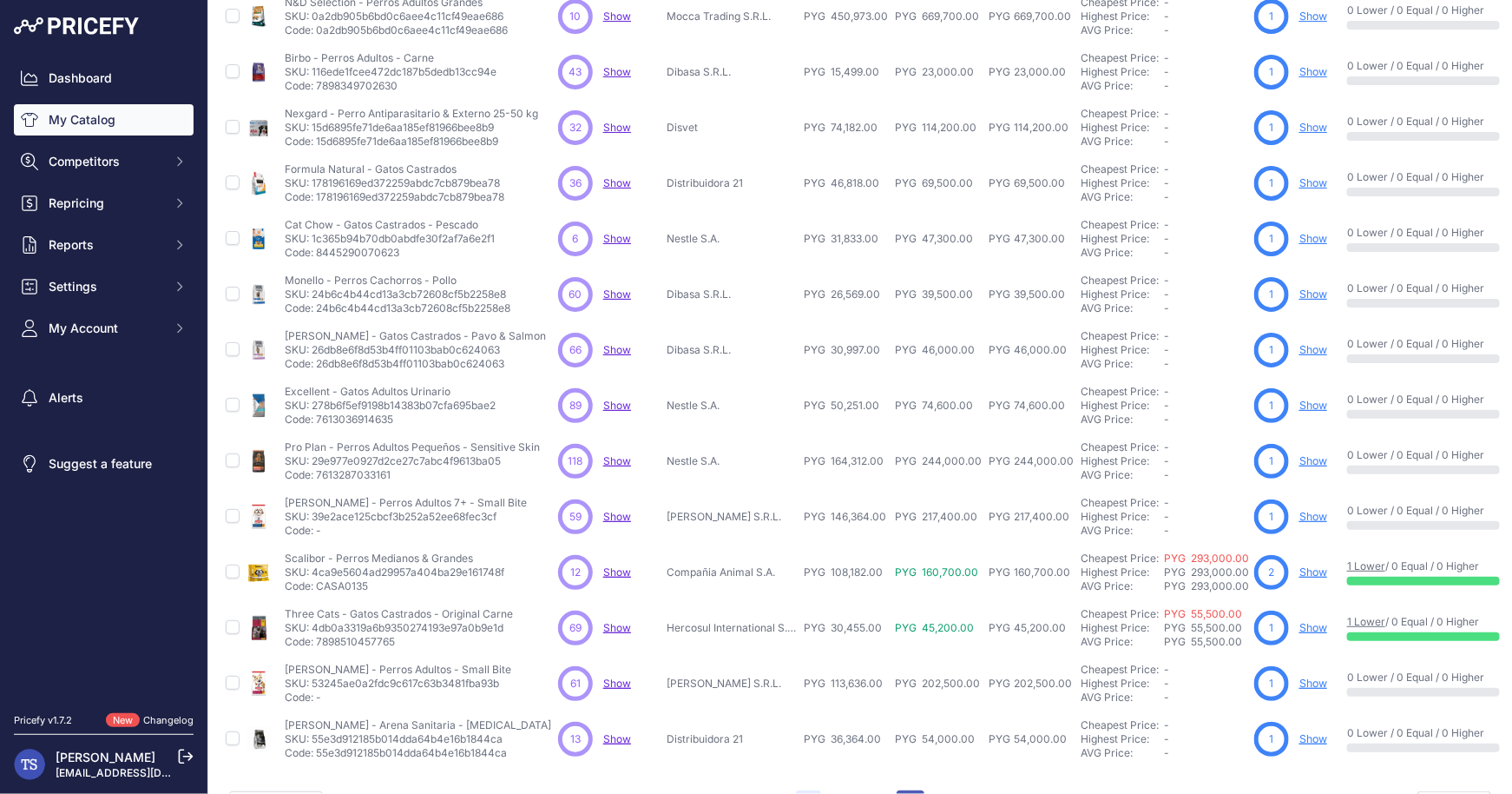
scroll to position [291, 0]
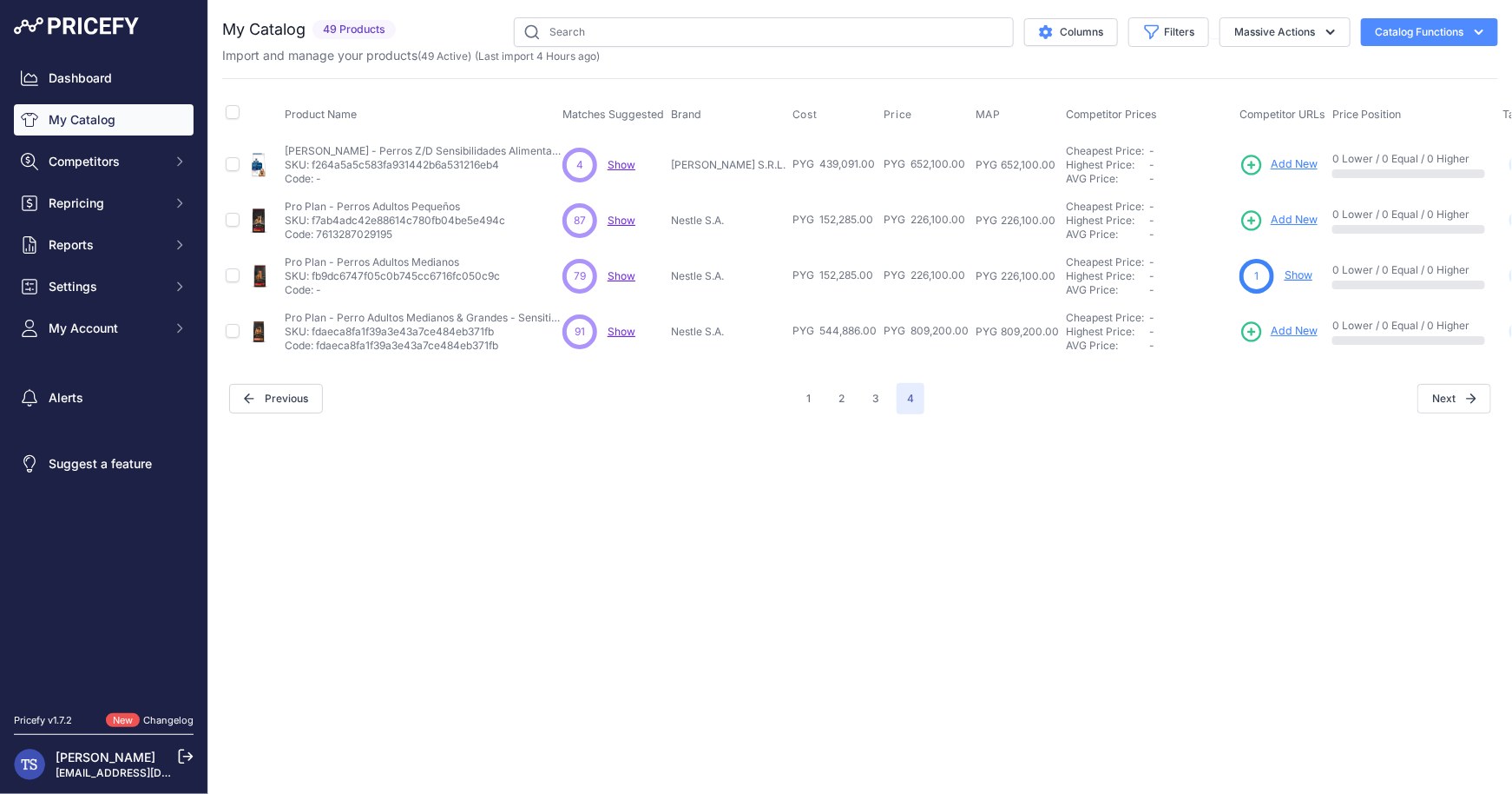
drag, startPoint x: 394, startPoint y: 206, endPoint x: 427, endPoint y: 213, distance: 33.7
click at [427, 213] on div "Pro Plan - Perros Adultos Pequeños Pro Plan - Perros Adultos Pequeños SKU: f7ab…" at bounding box center [395, 221] width 220 height 42
click at [1305, 216] on span "Add New" at bounding box center [1294, 220] width 47 height 17
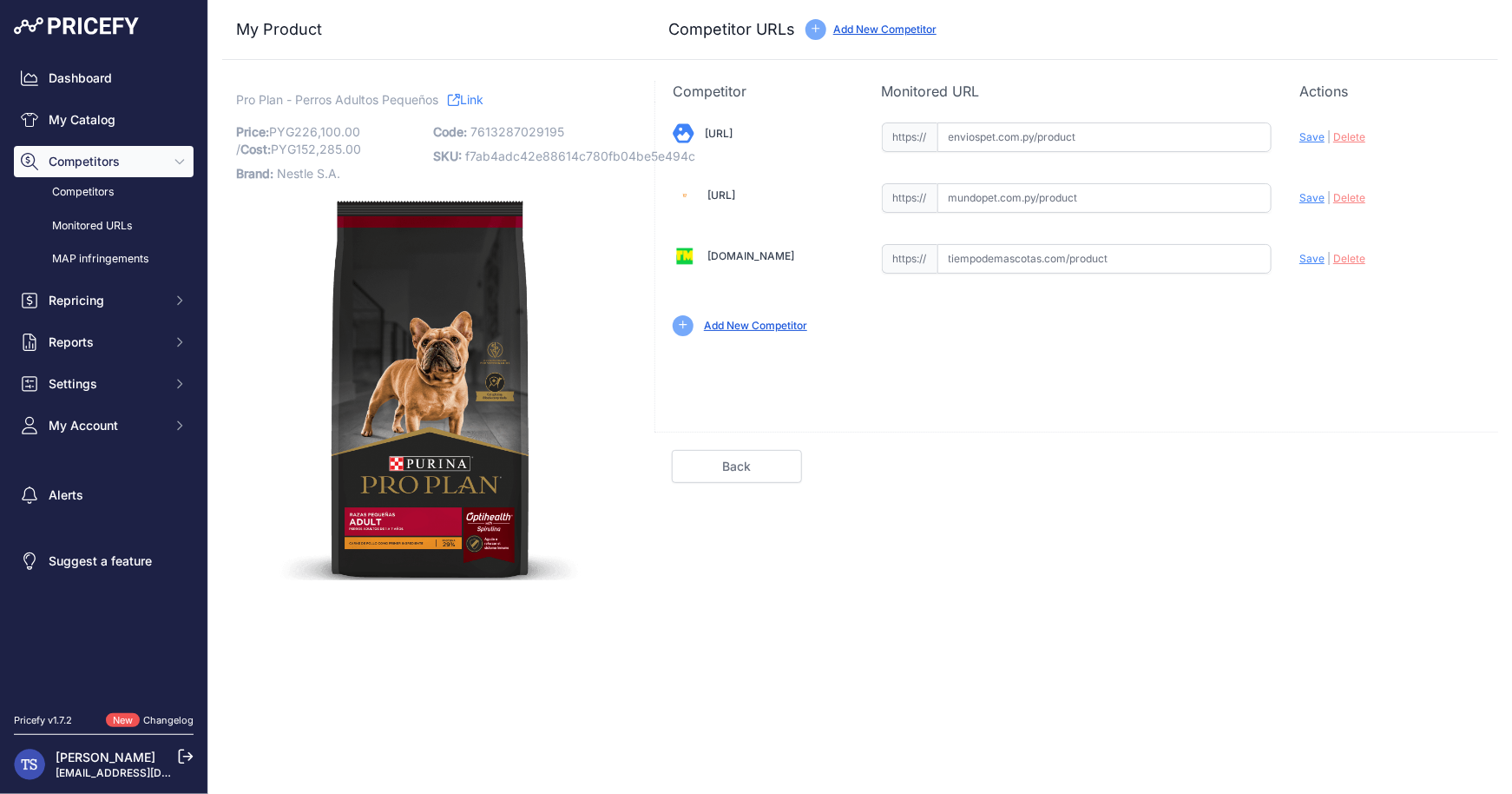
click at [1029, 142] on input "text" at bounding box center [1104, 137] width 335 height 30
paste input "[URL]"
click at [1308, 138] on span "Save" at bounding box center [1312, 137] width 25 height 13
type input "[URL]"
click at [1404, 486] on div "Competitor Monitored URL Actions Valid Invalid Save | Delete Analyzing Valid" at bounding box center [1076, 330] width 844 height 499
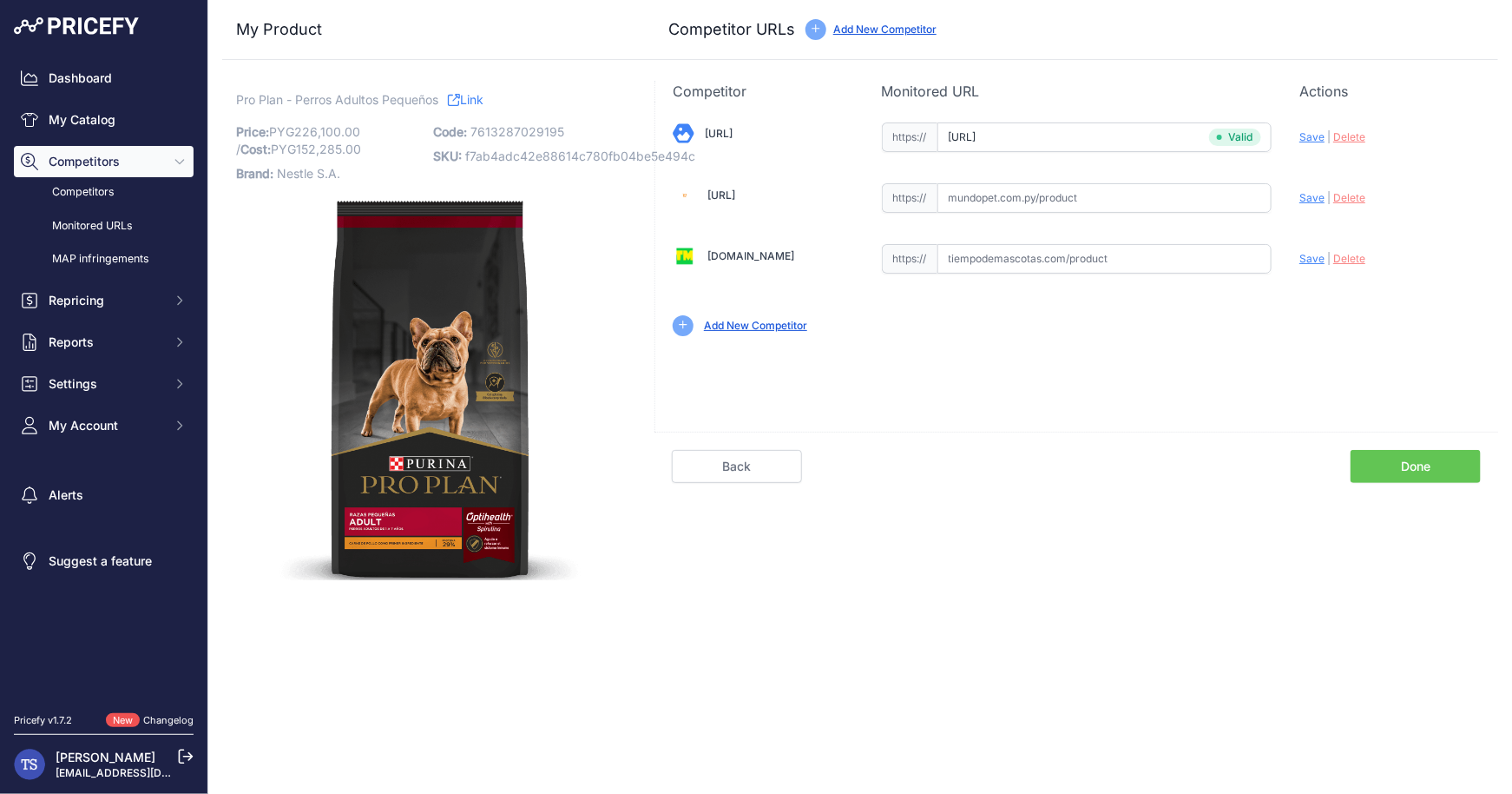
click at [1404, 469] on link "Done" at bounding box center [1416, 467] width 130 height 33
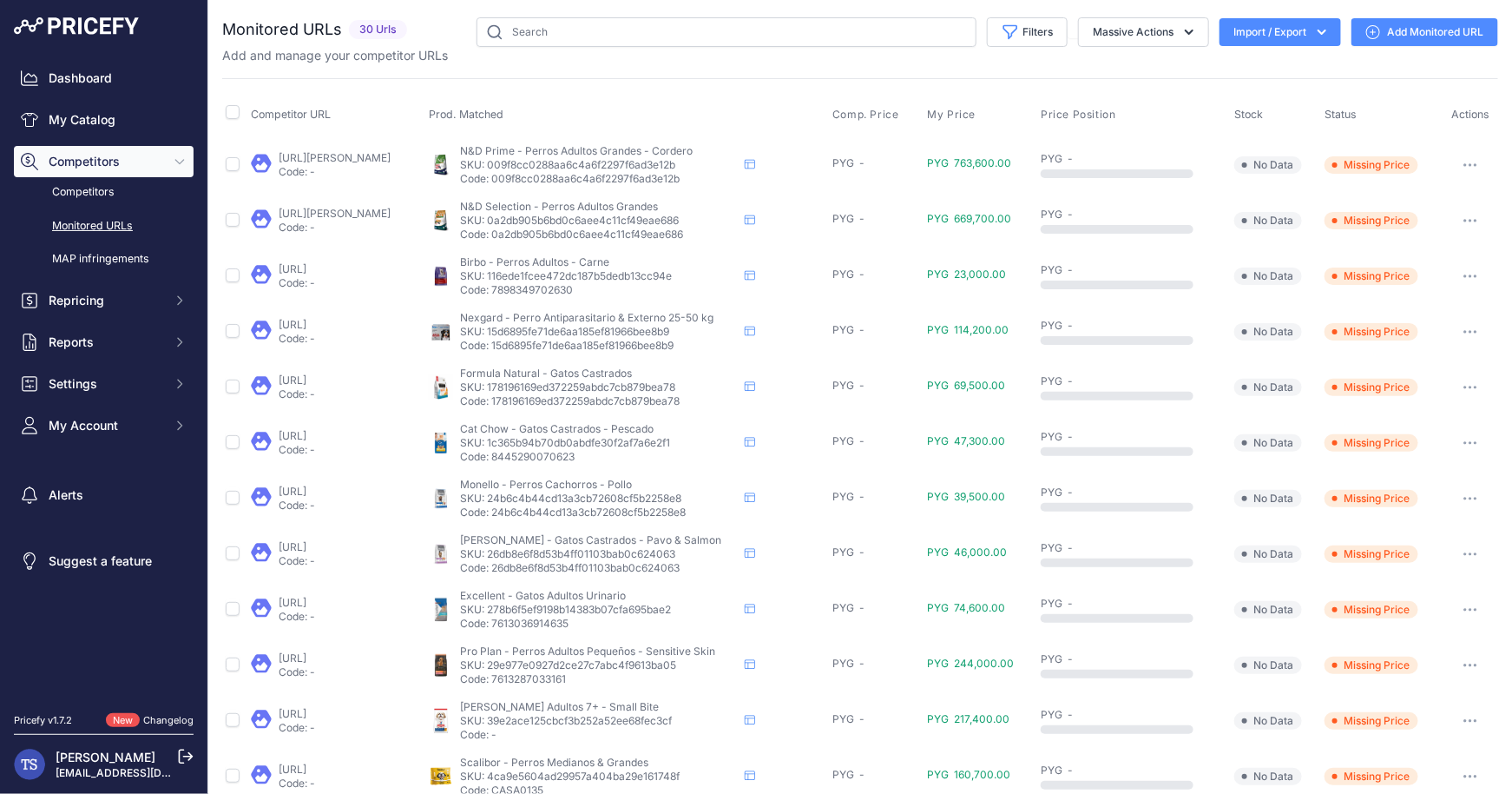
scroll to position [525, 0]
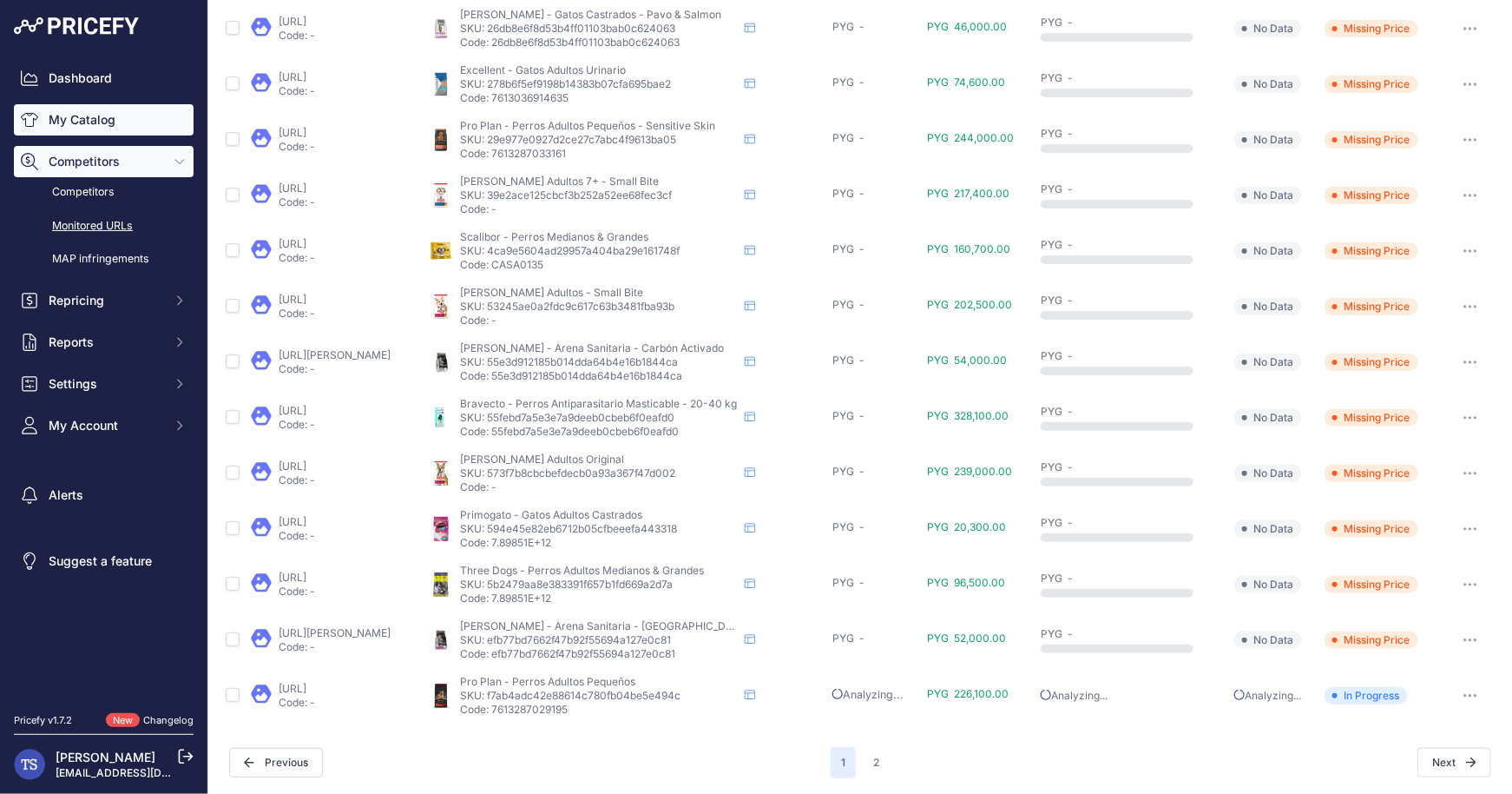
click at [111, 127] on link "My Catalog" at bounding box center [103, 120] width 179 height 32
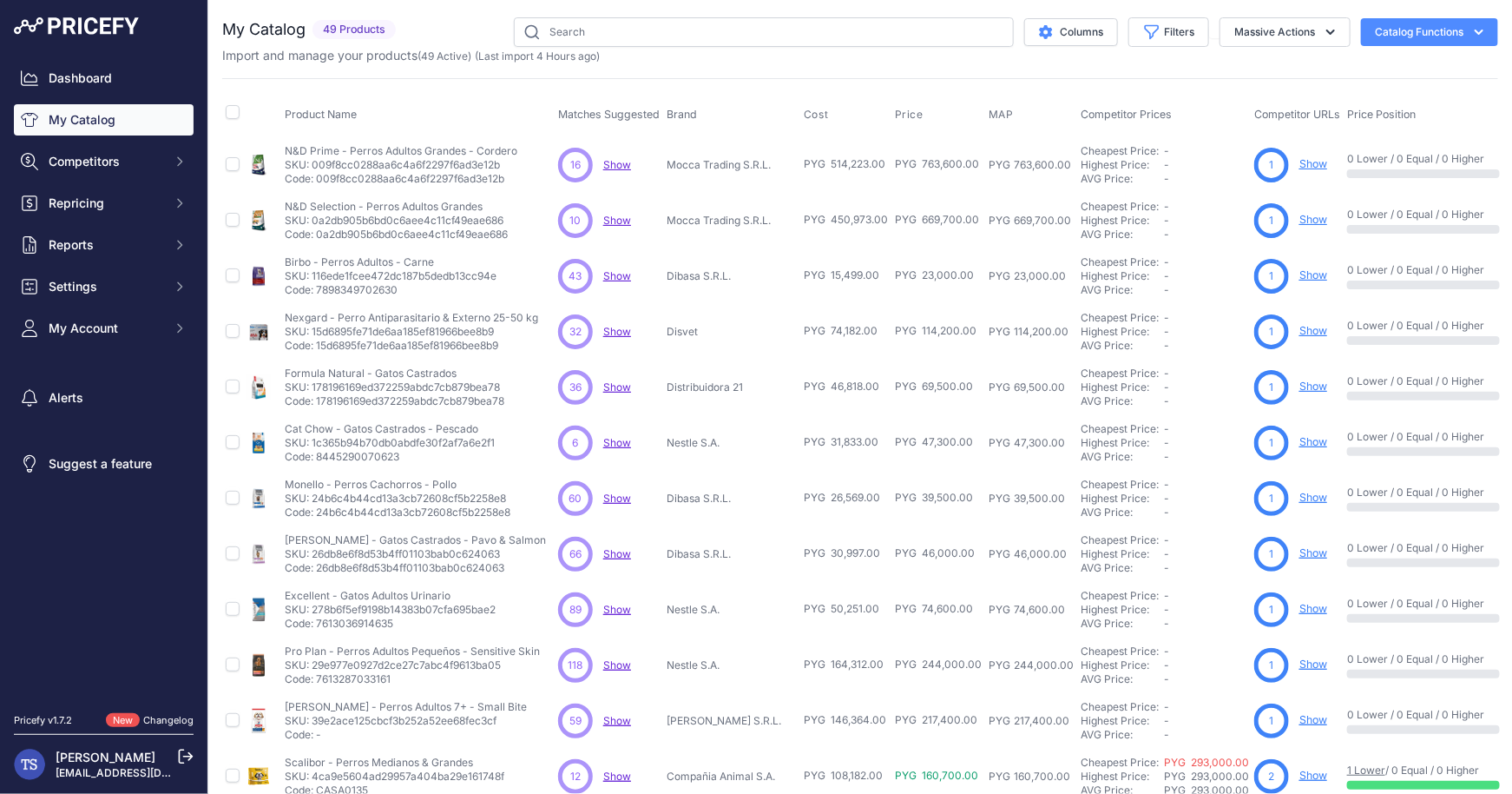
scroll to position [248, 0]
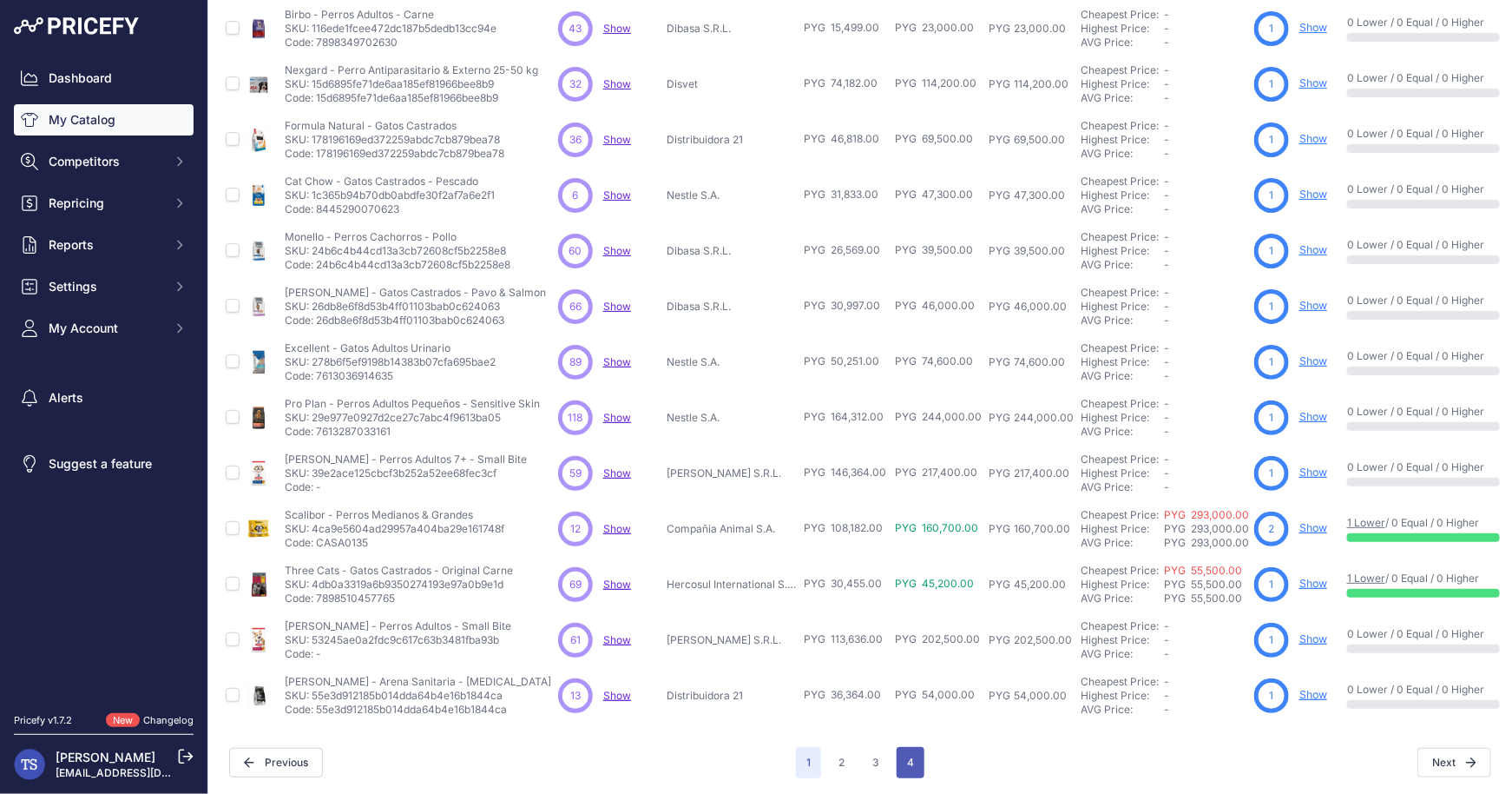
click at [910, 758] on button "4" at bounding box center [911, 762] width 28 height 32
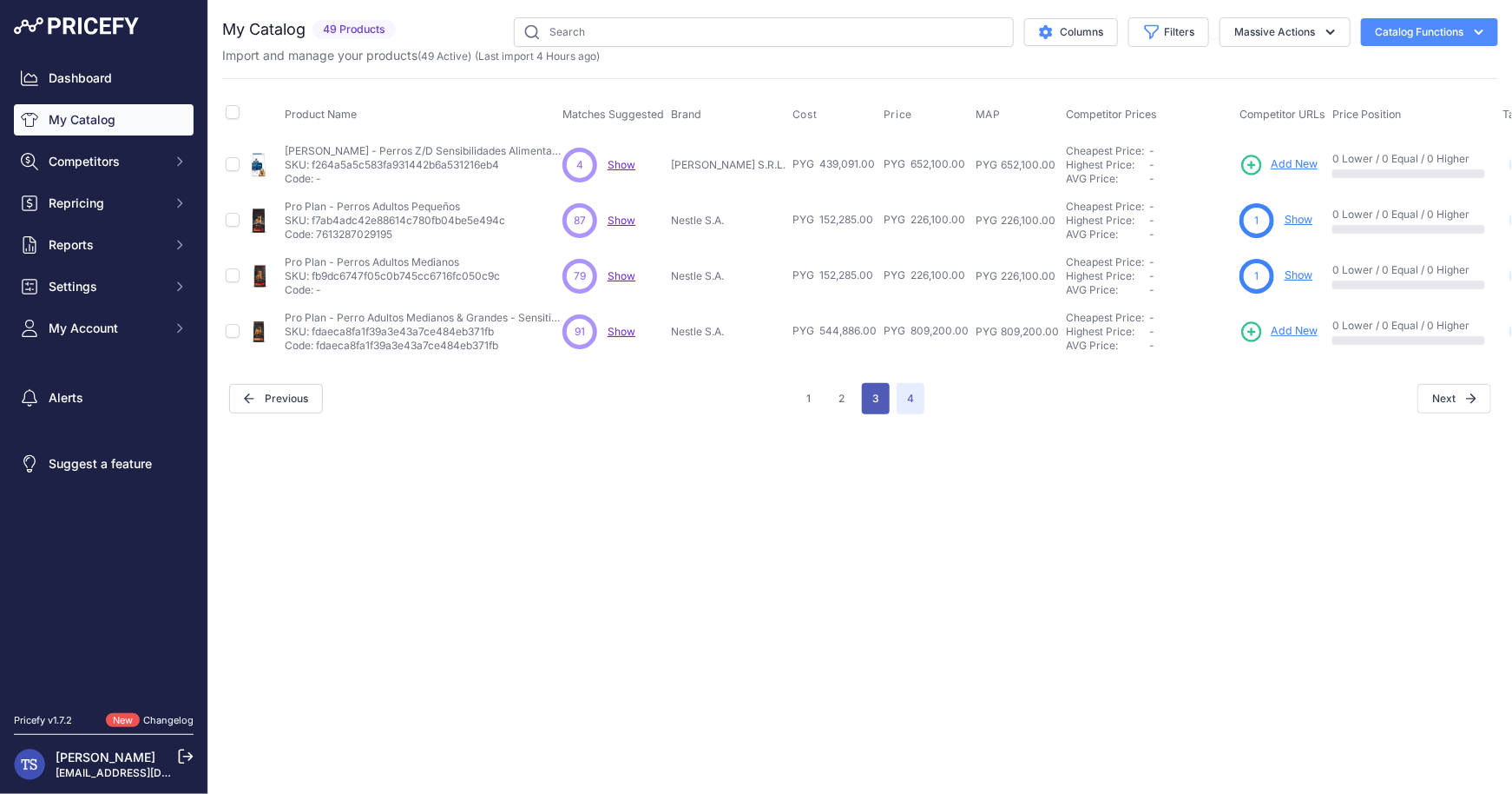
click at [871, 383] on button "3" at bounding box center [876, 398] width 28 height 32
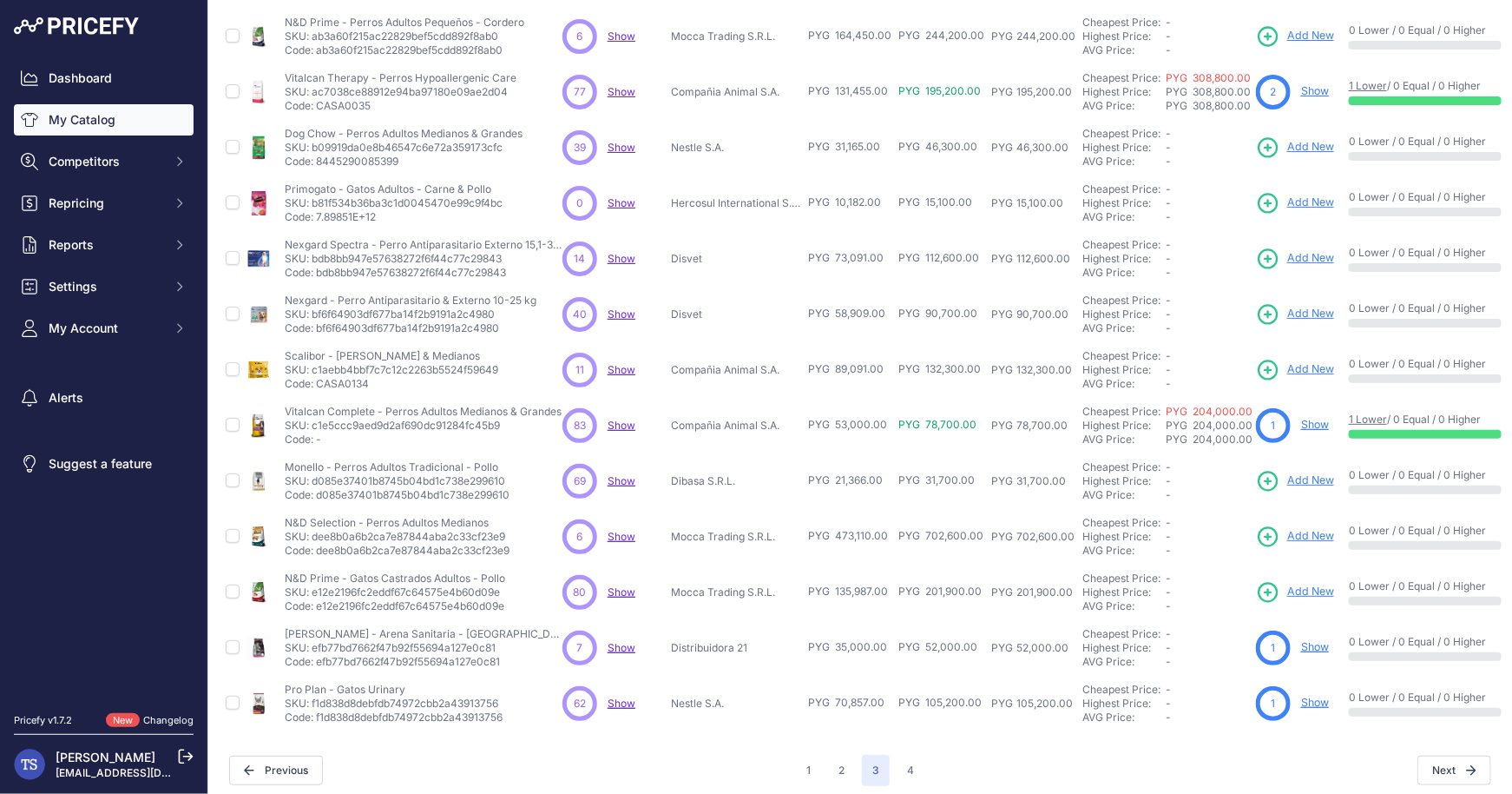
scroll to position [248, 0]
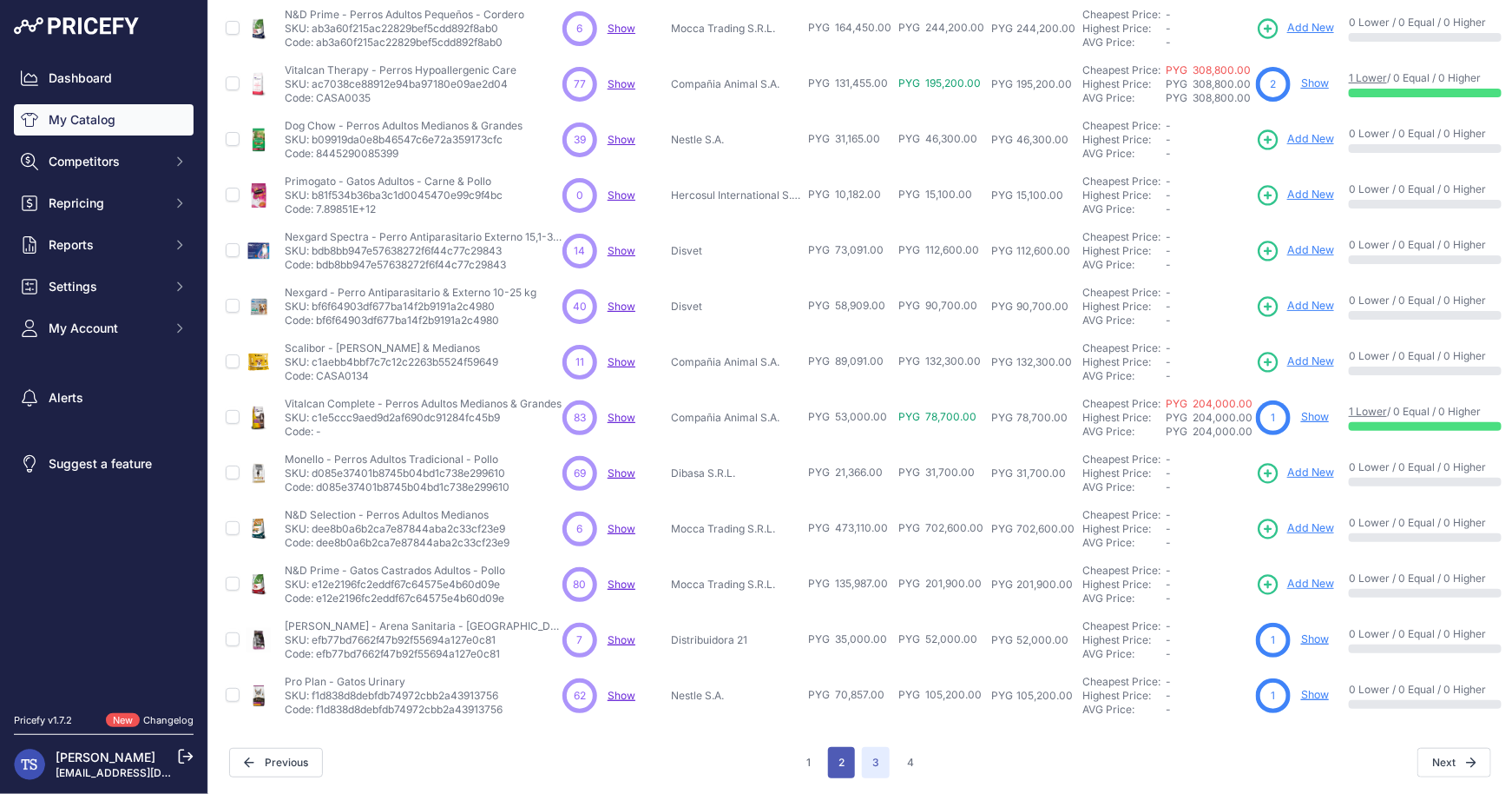
click at [835, 756] on button "2" at bounding box center [841, 762] width 27 height 32
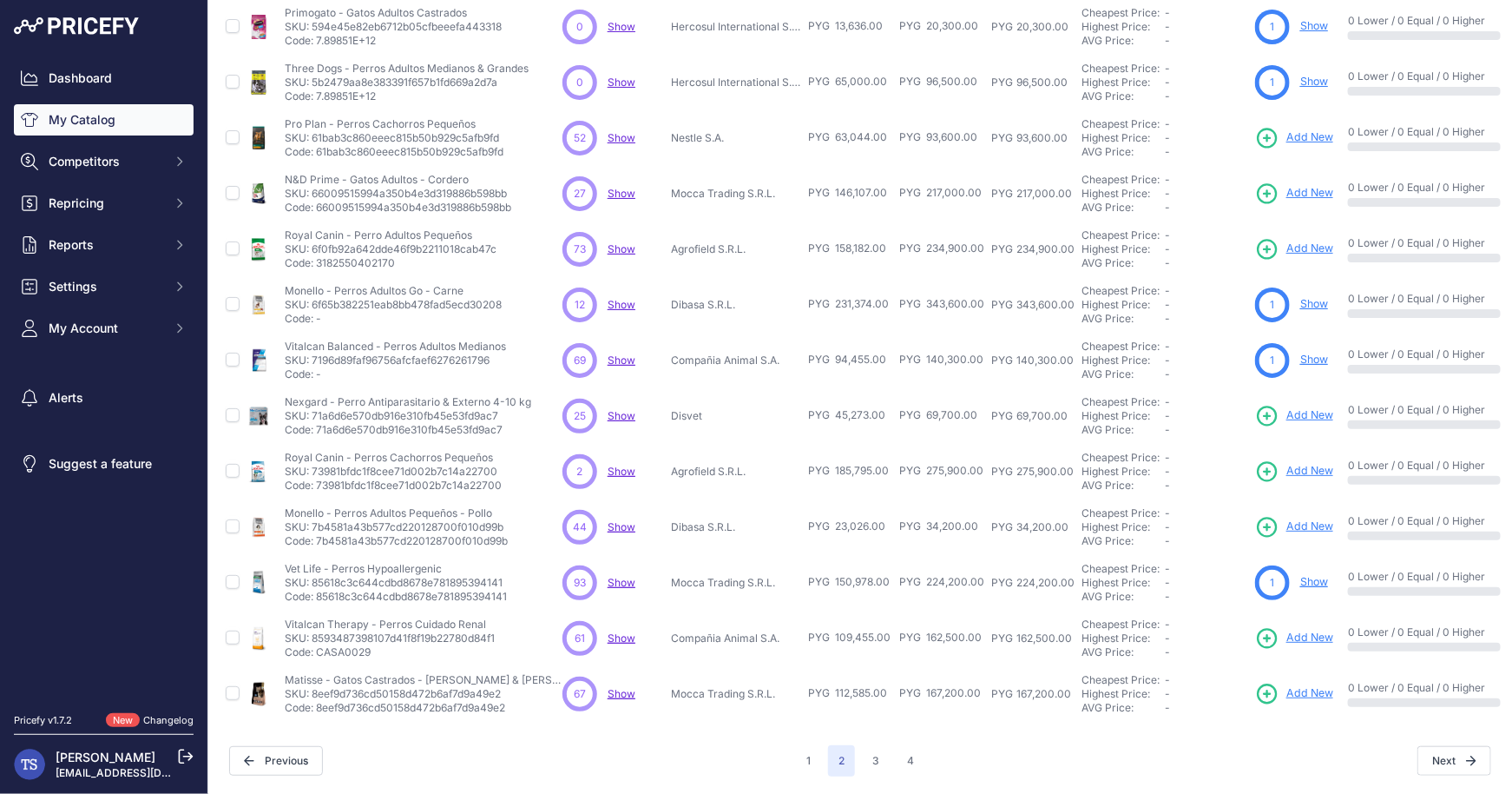
scroll to position [248, 0]
click at [281, 124] on td "Pro Plan - Perros Cachorros Pequeños Pro Plan - Perros Cachorros Pequeños SKU: …" at bounding box center [419, 139] width 277 height 55
click at [1311, 305] on link "Show" at bounding box center [1314, 305] width 28 height 13
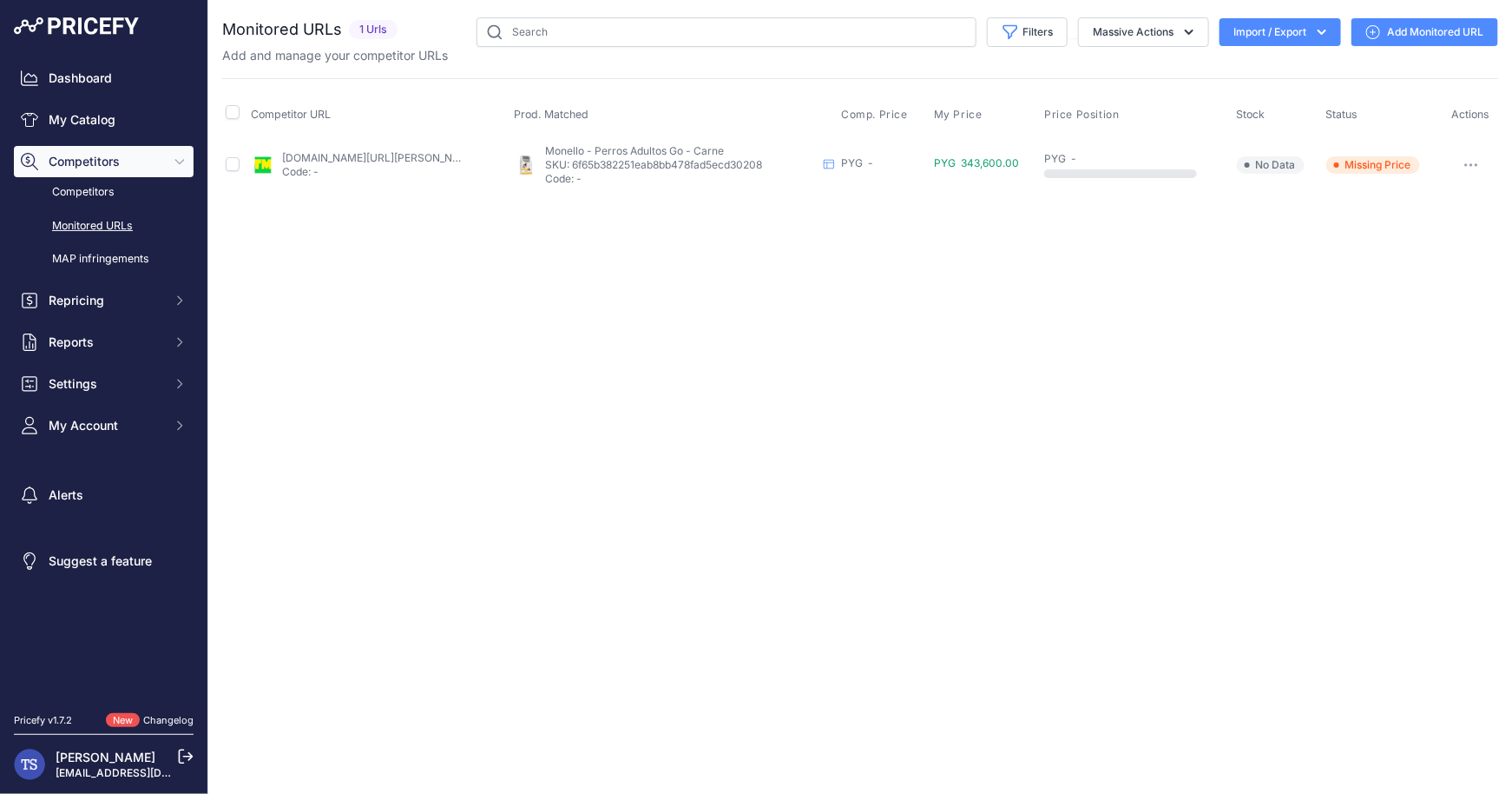
click at [1432, 39] on link "Add Monitored URL" at bounding box center [1425, 32] width 147 height 28
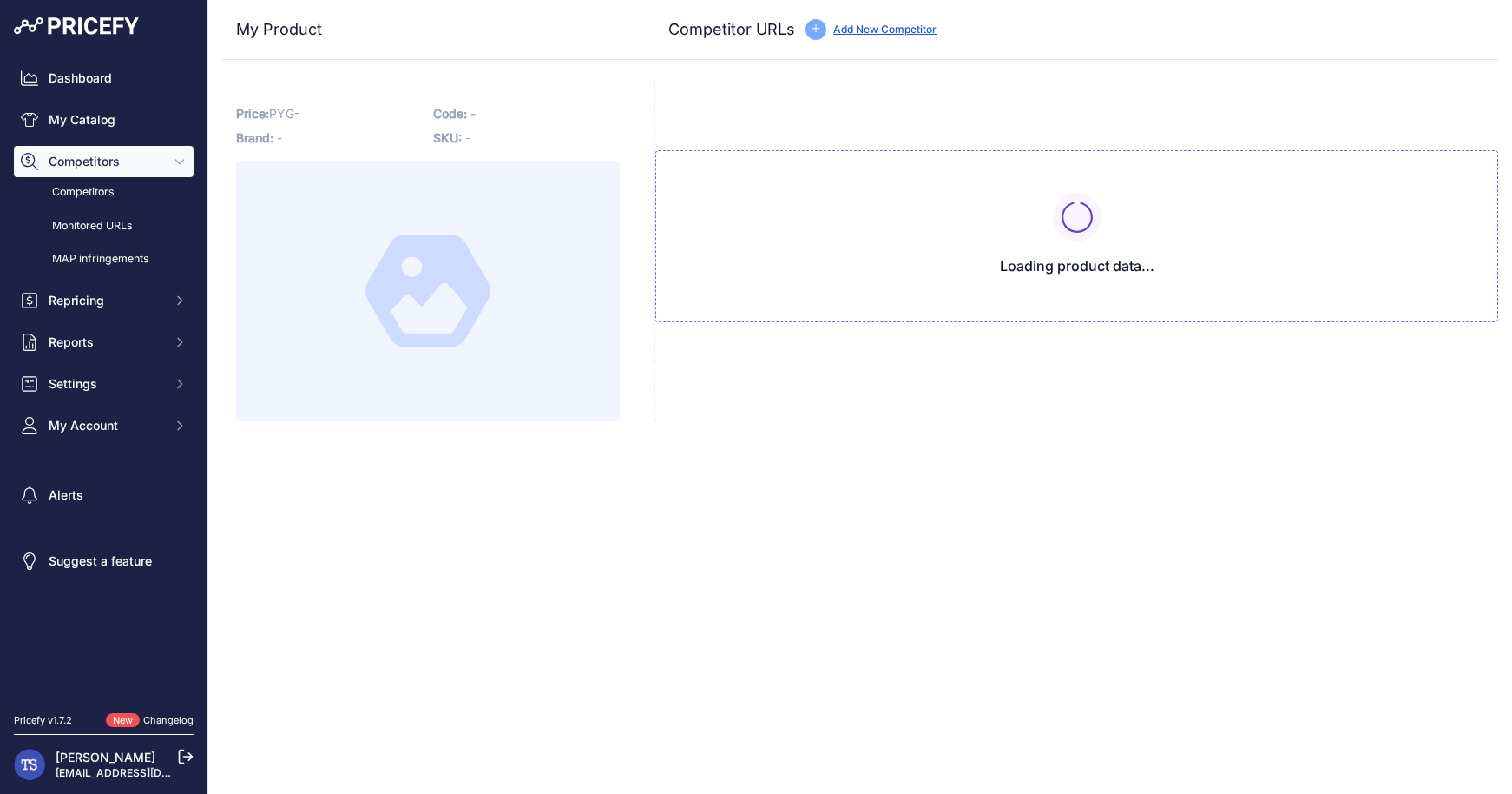
type input "[DOMAIN_NAME][URL][PERSON_NAME]"
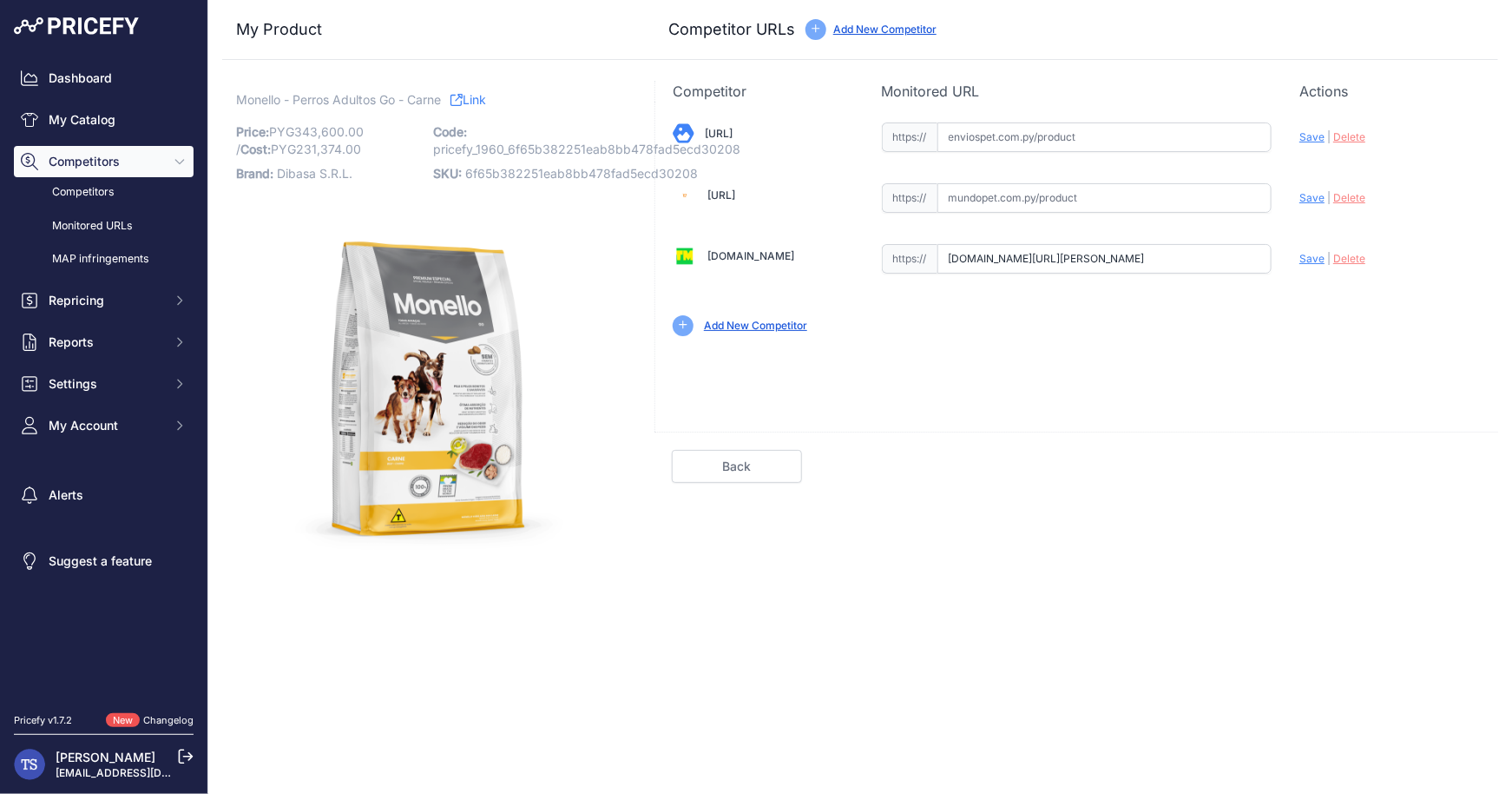
click at [1065, 135] on input "text" at bounding box center [1104, 137] width 335 height 30
paste input "[URL][PERSON_NAME]"
click at [1312, 138] on span "Save" at bounding box center [1312, 137] width 25 height 13
type input "[URL][PERSON_NAME]"
click at [1432, 451] on link "Done" at bounding box center [1416, 467] width 130 height 33
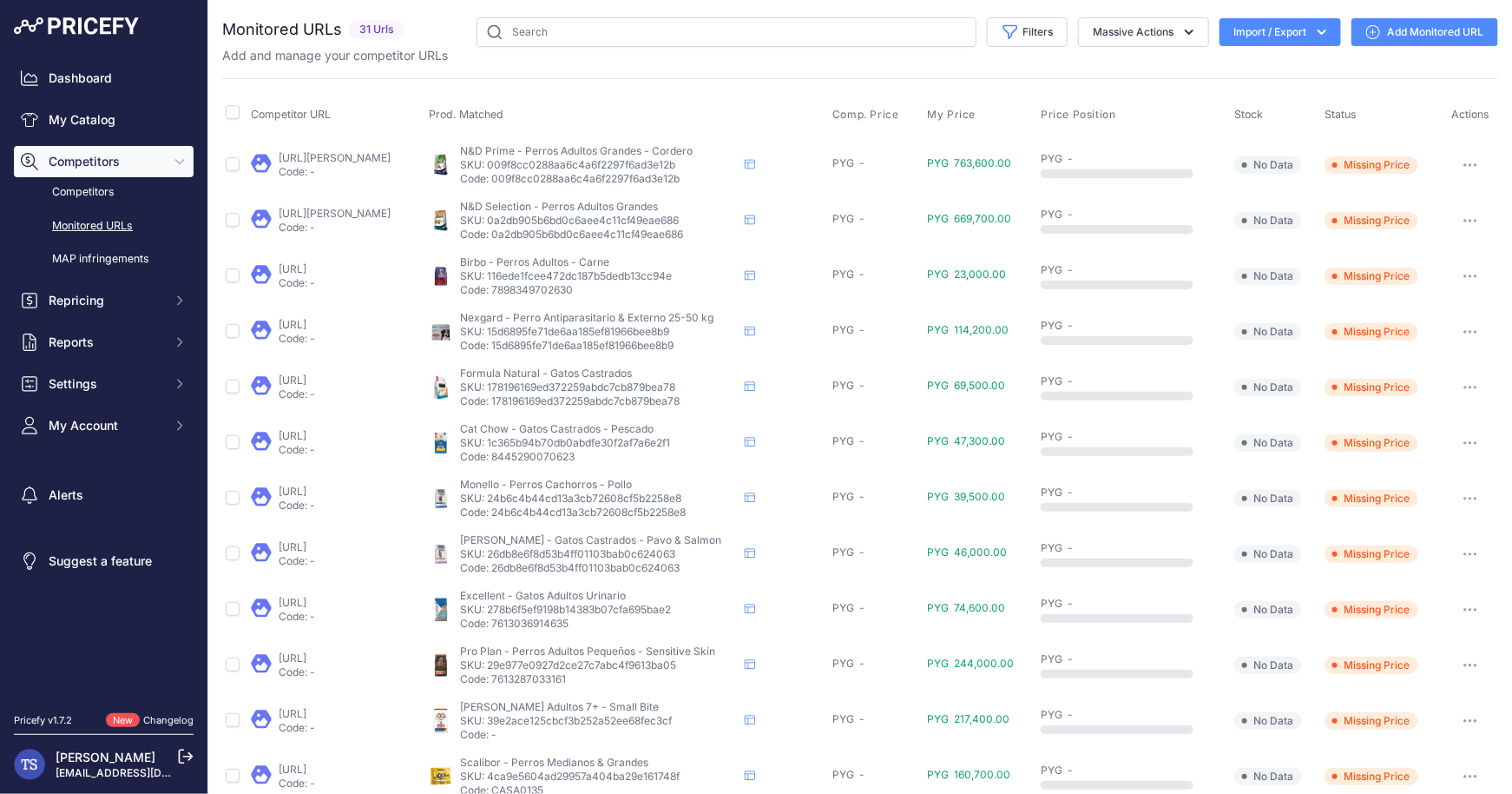
scroll to position [315, 0]
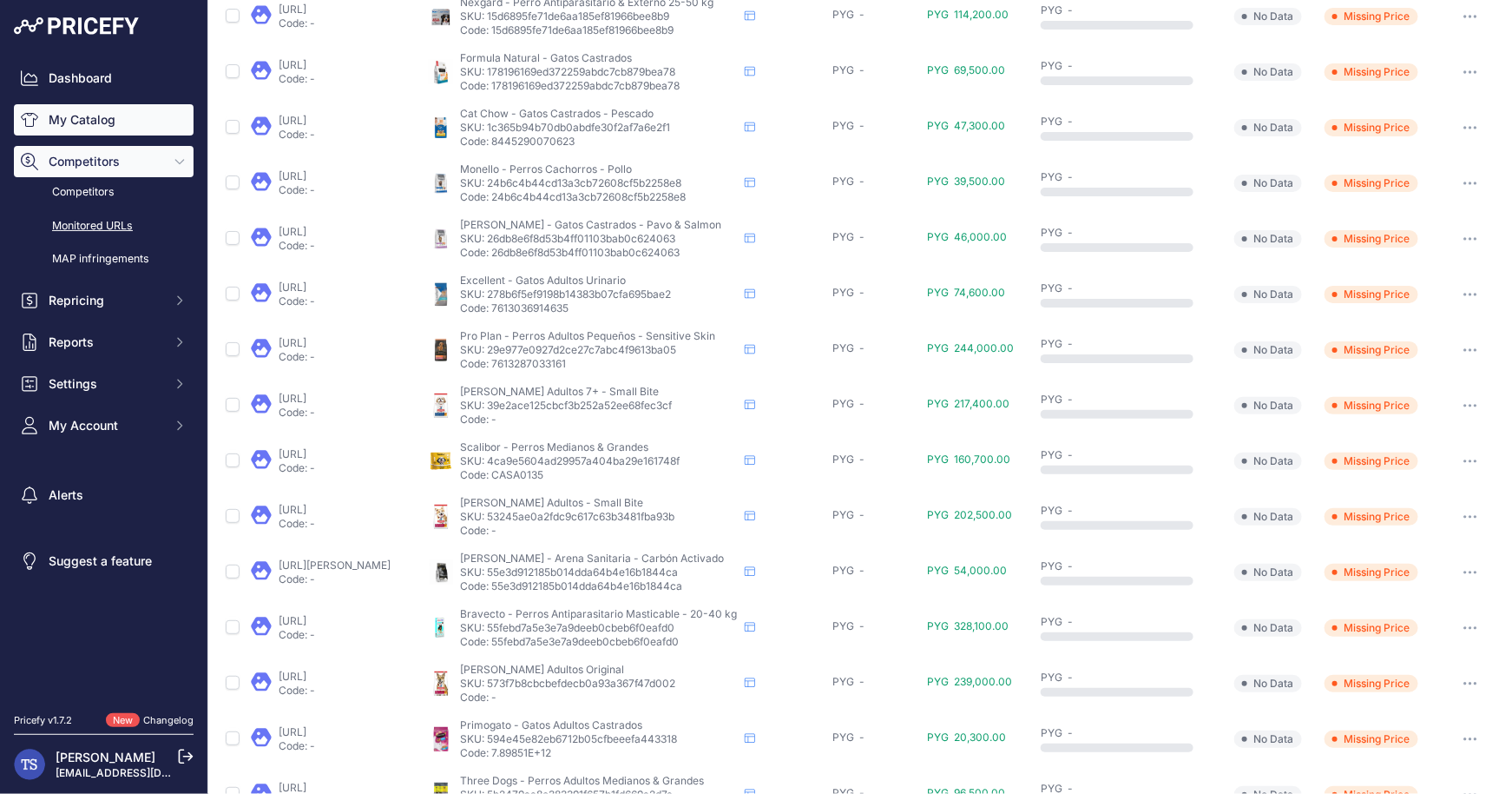
click at [95, 123] on link "My Catalog" at bounding box center [103, 120] width 179 height 32
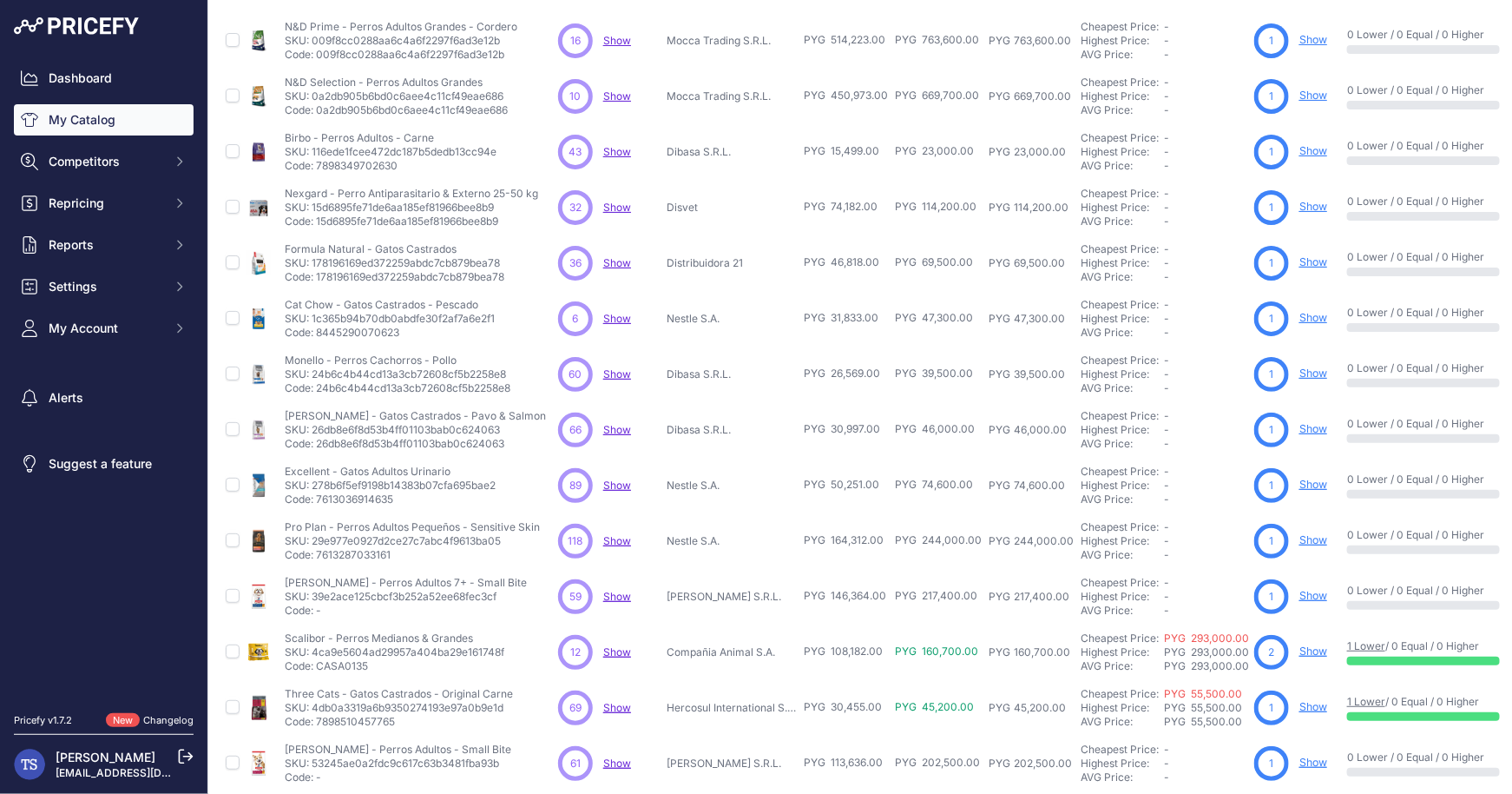
scroll to position [248, 0]
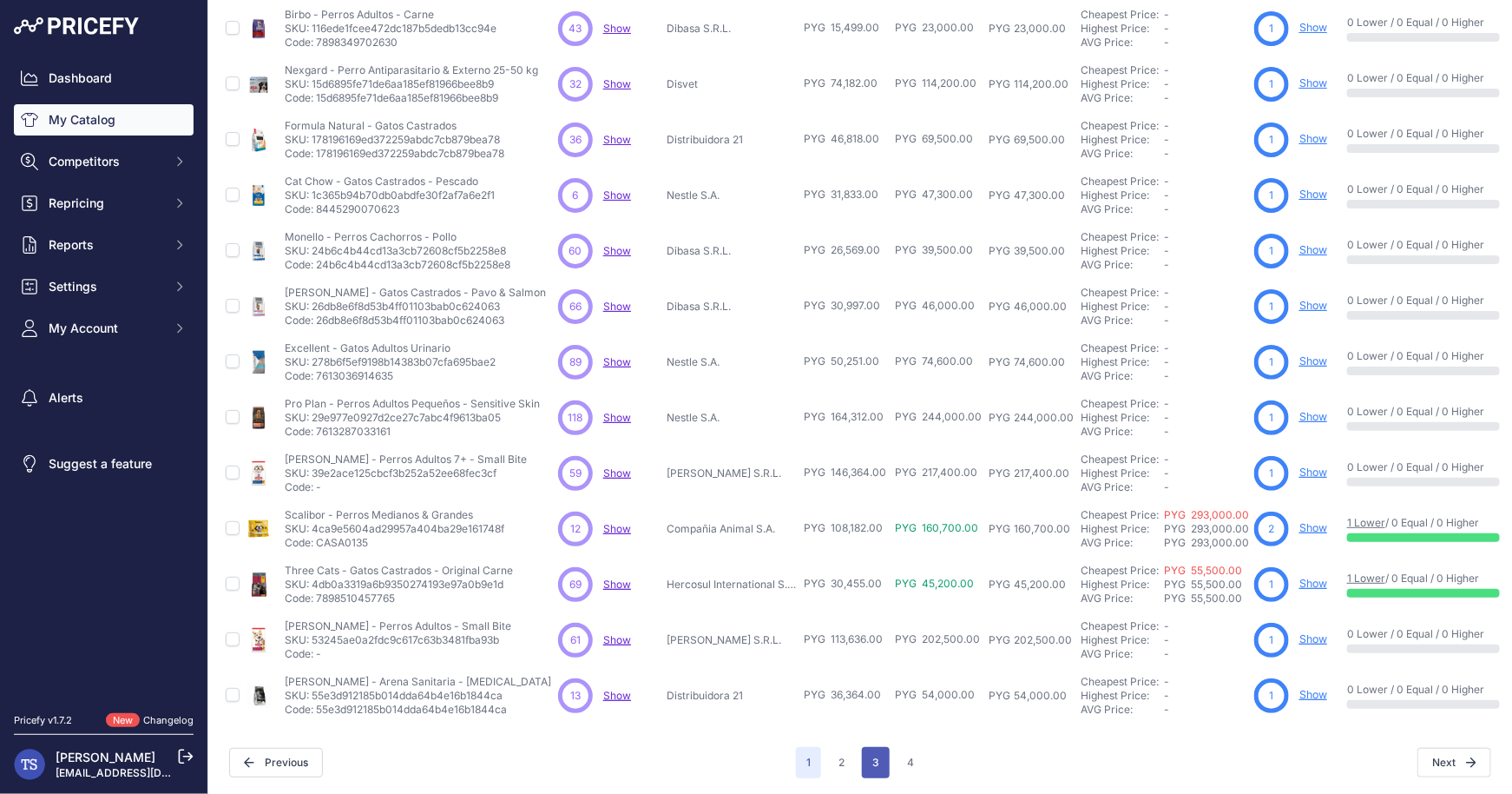
click at [883, 764] on button "3" at bounding box center [876, 762] width 28 height 32
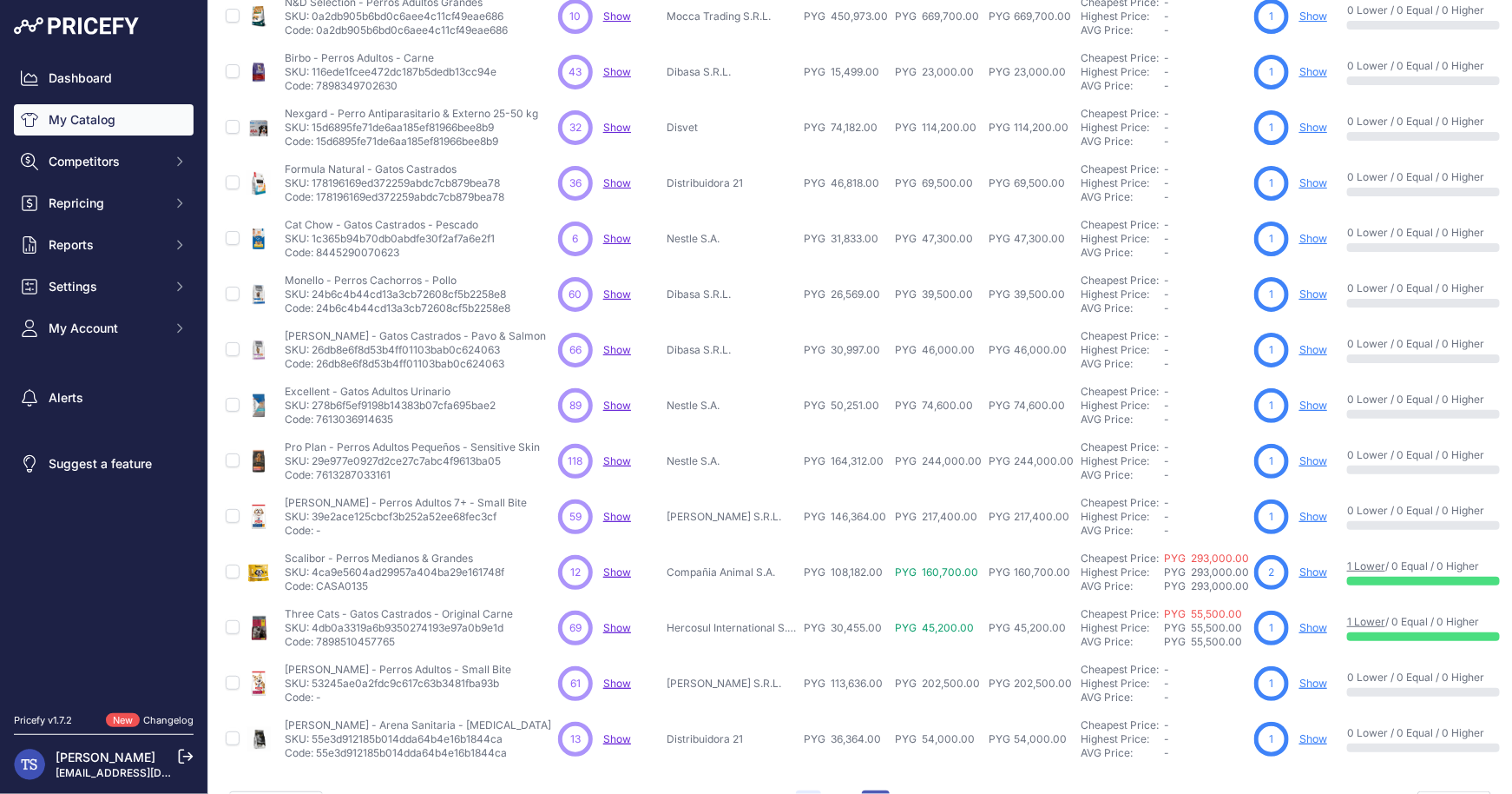
scroll to position [291, 0]
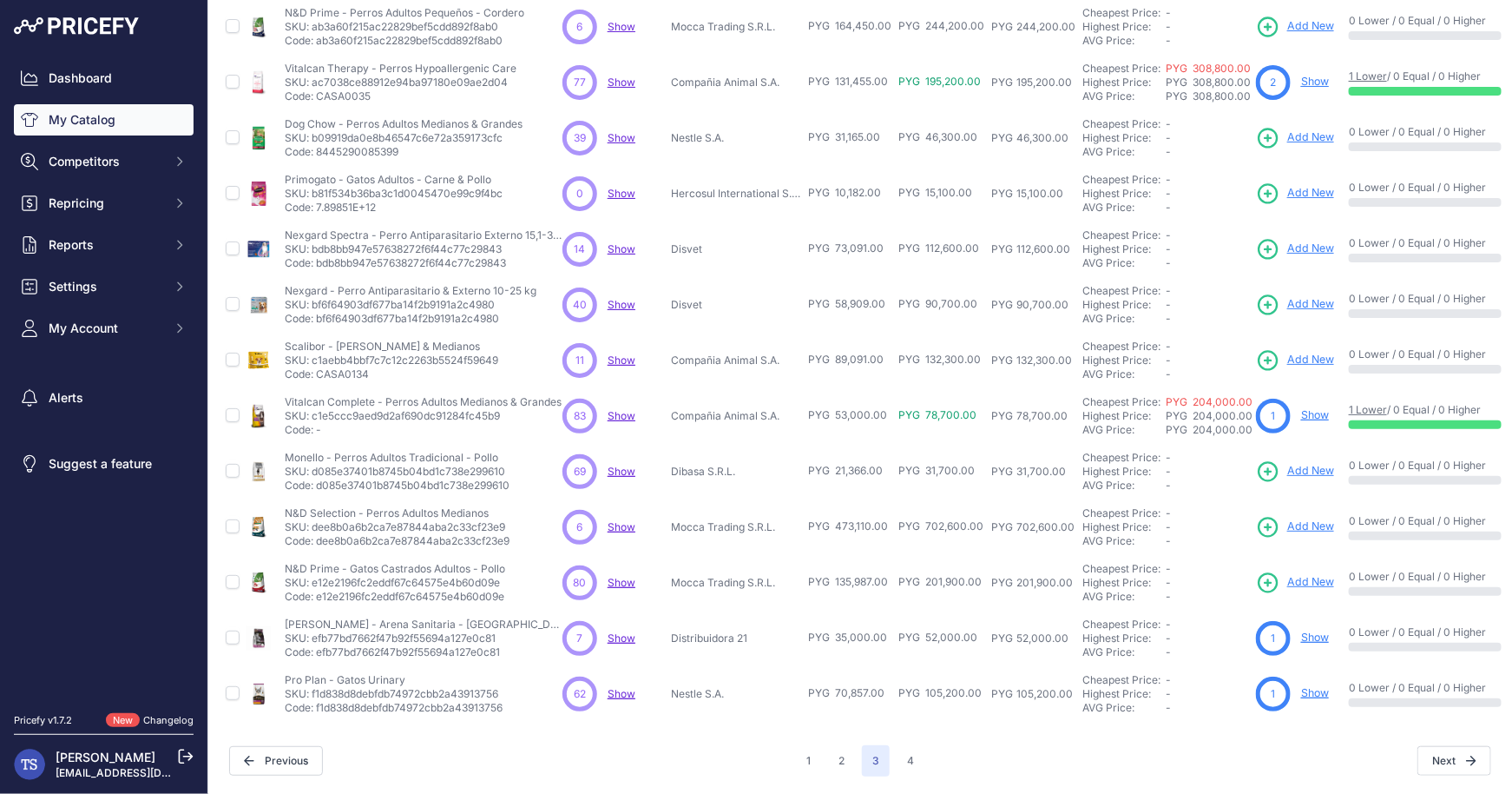
scroll to position [248, 0]
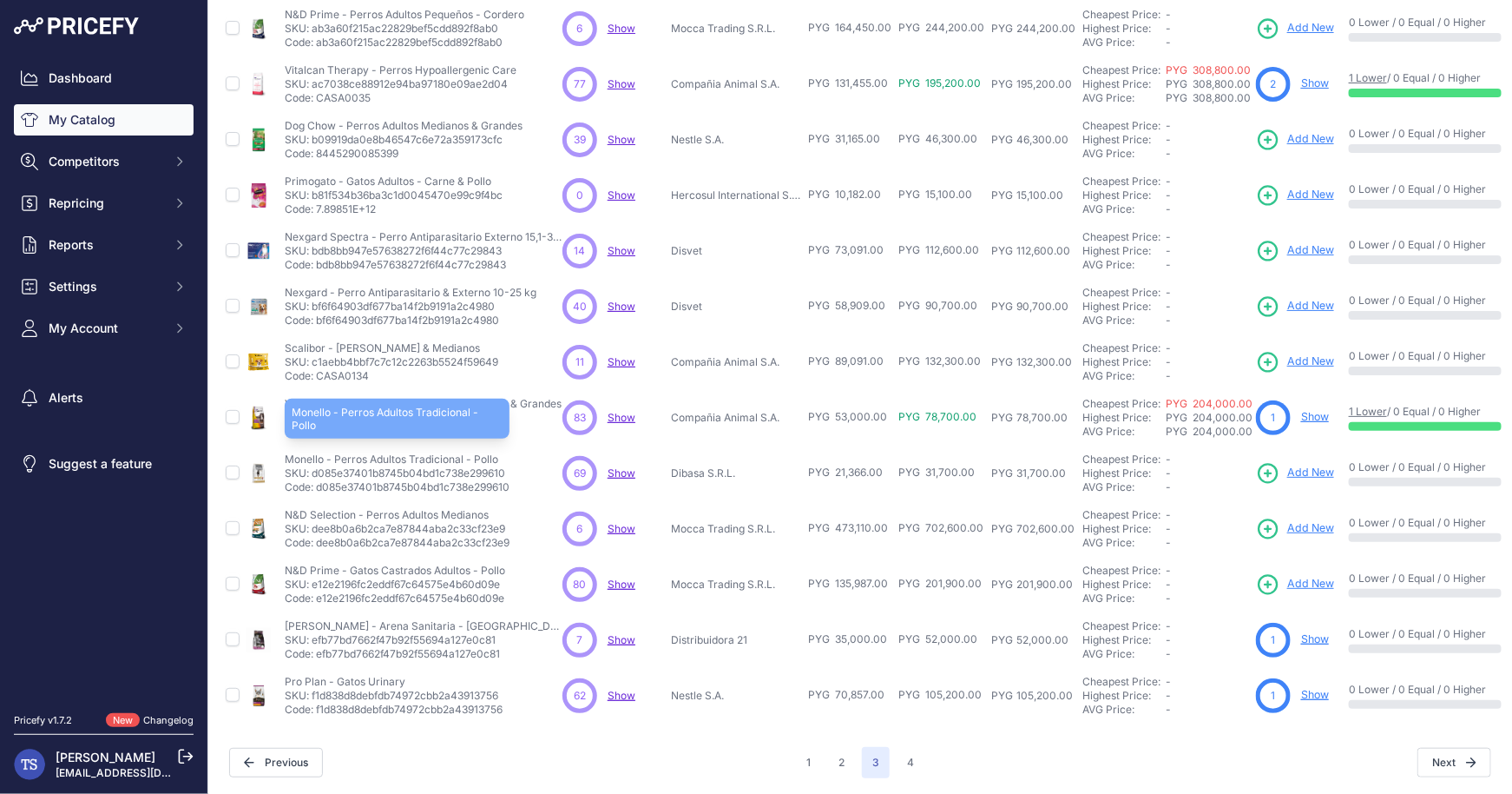
drag, startPoint x: 319, startPoint y: 457, endPoint x: 497, endPoint y: 455, distance: 178.0
click at [497, 455] on p "Monello - Perros Adultos Tradicional - Pollo" at bounding box center [396, 460] width 225 height 14
click at [1298, 472] on span "Add New" at bounding box center [1311, 473] width 47 height 17
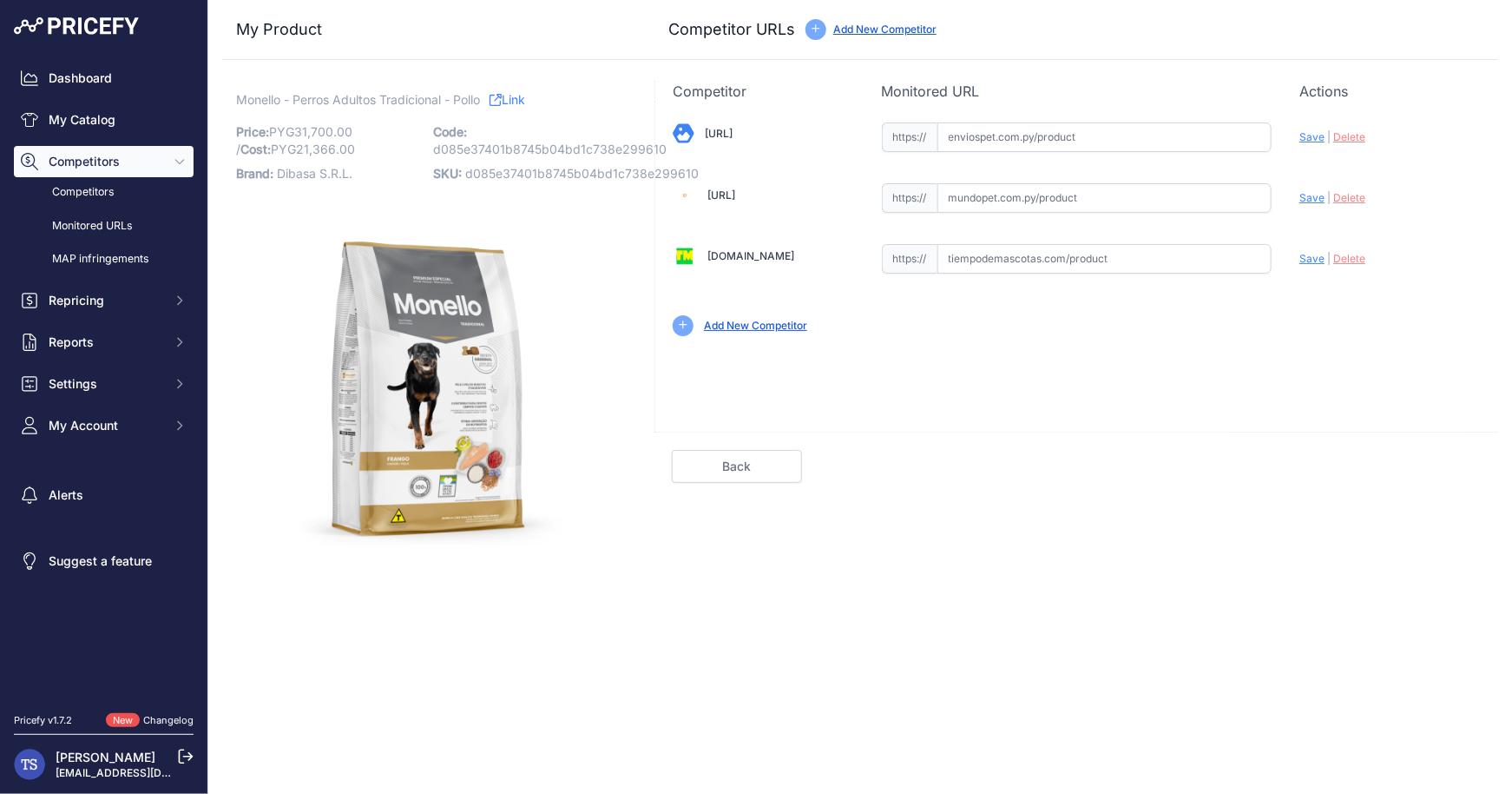
click at [757, 460] on link "Back" at bounding box center [737, 467] width 130 height 33
click at [751, 460] on link "Back" at bounding box center [737, 467] width 130 height 33
click at [118, 132] on link "My Catalog" at bounding box center [103, 120] width 179 height 32
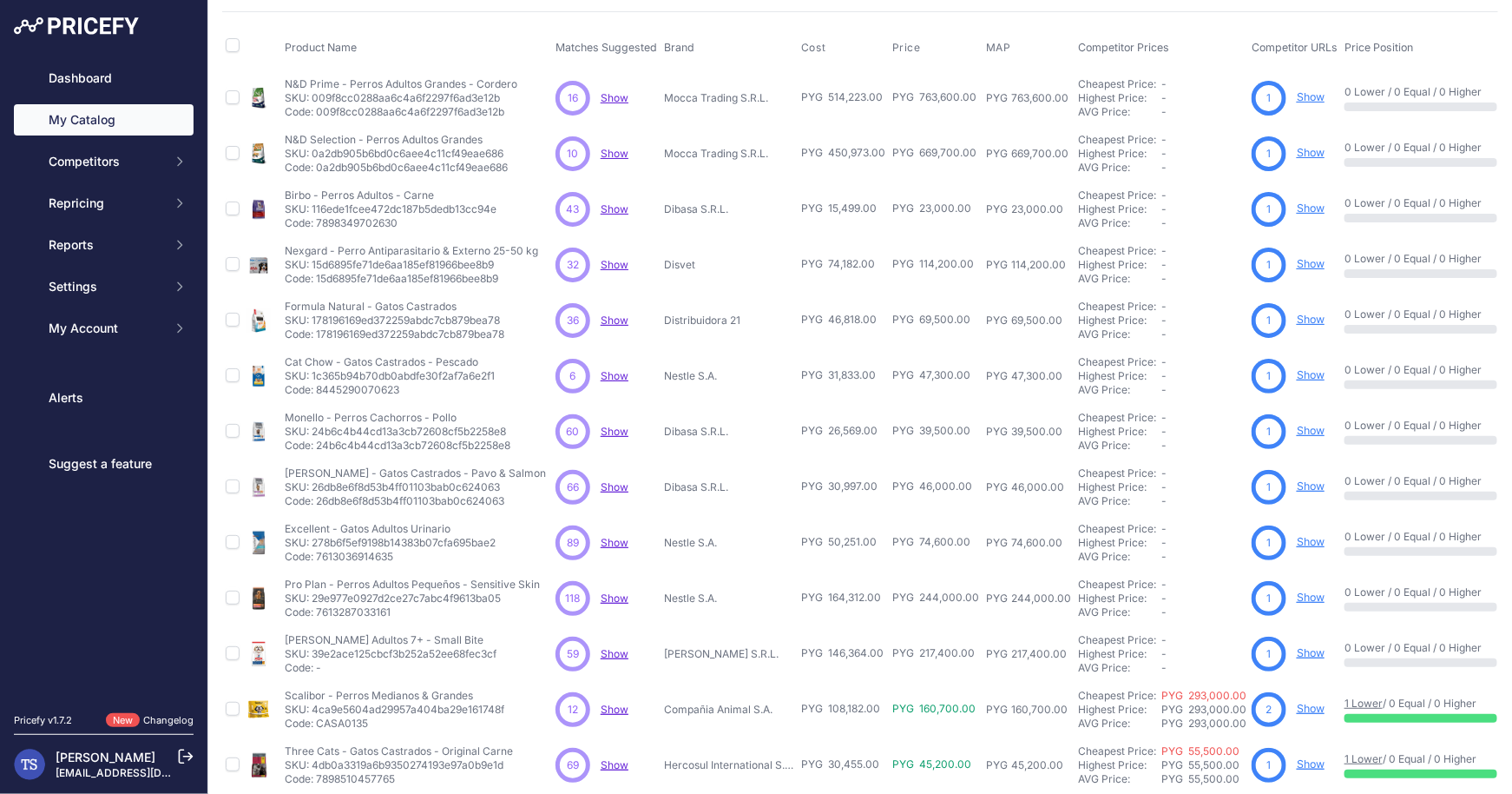
scroll to position [70, 0]
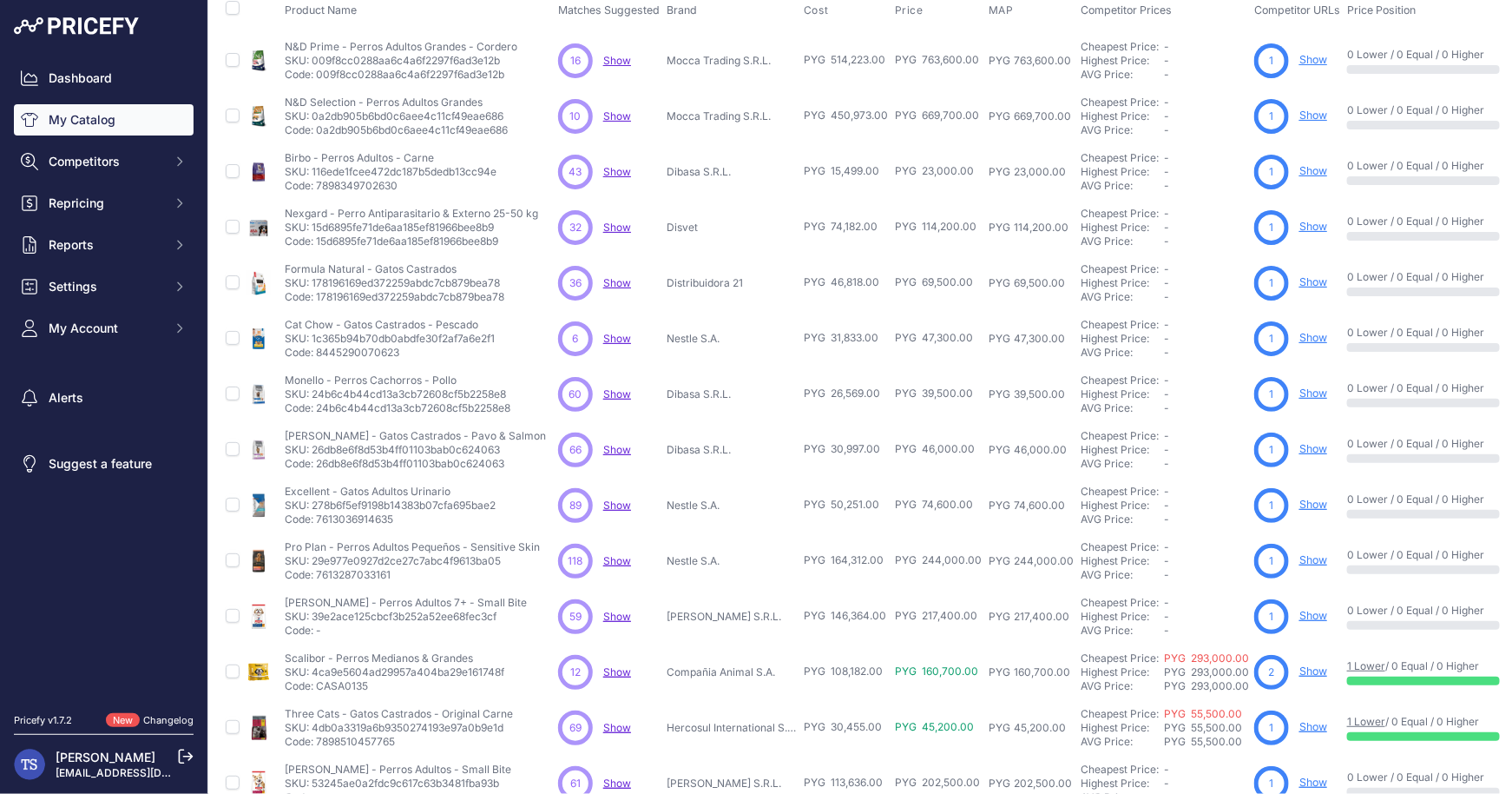
scroll to position [248, 0]
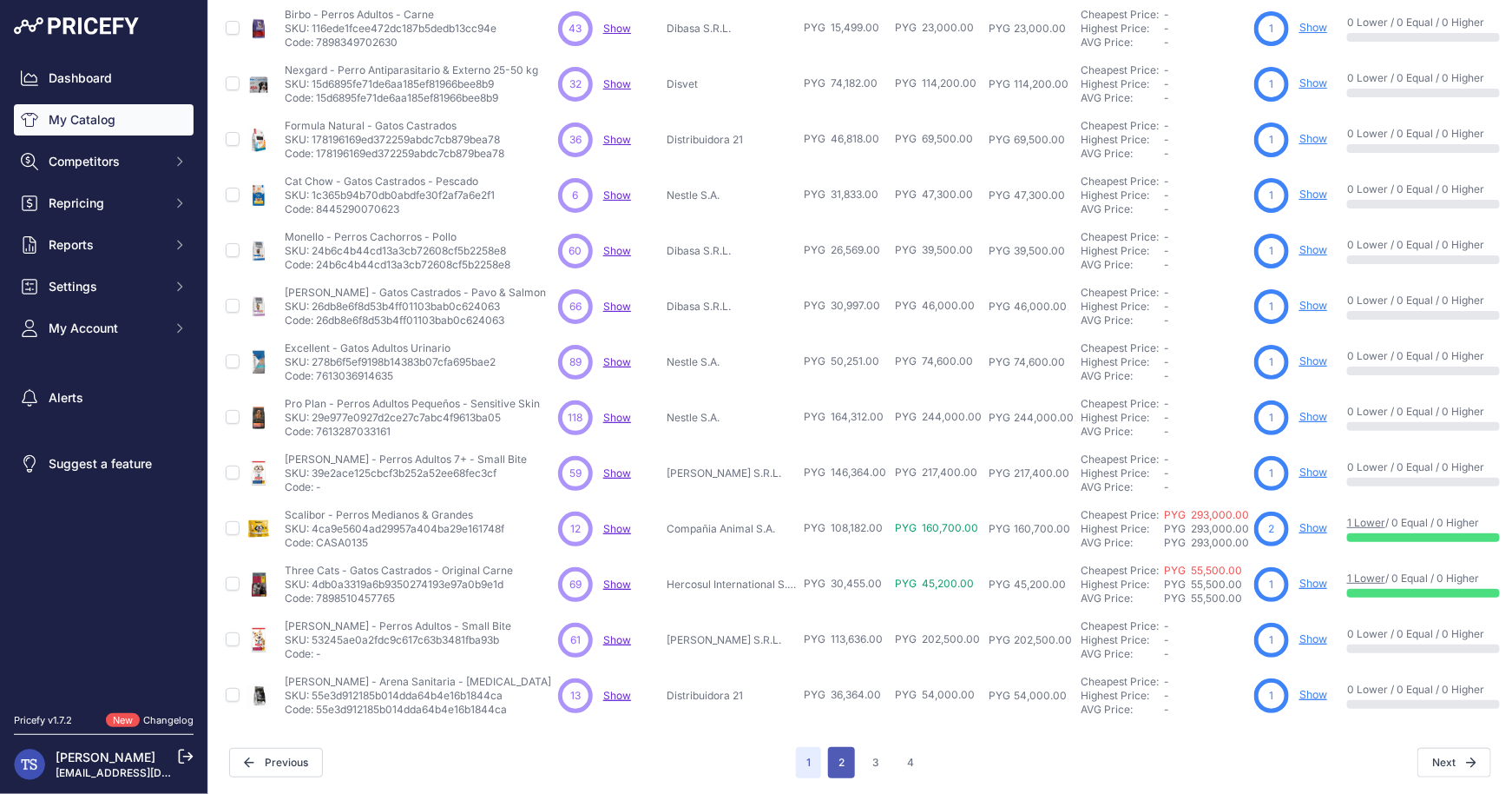
click at [850, 748] on button "2" at bounding box center [841, 762] width 27 height 32
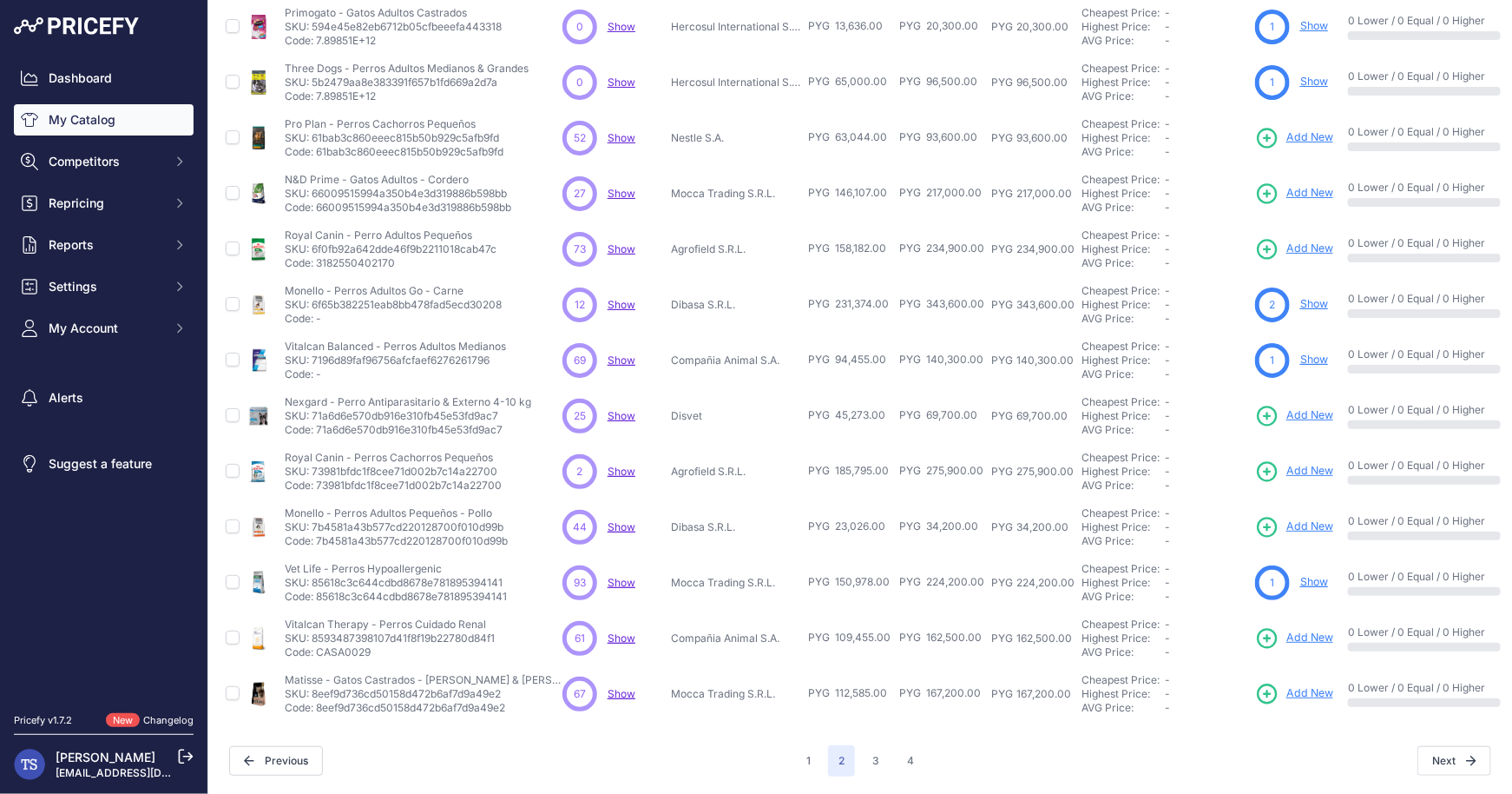
scroll to position [248, 0]
click at [279, 515] on td "Monello - Perros Adultos Pequeños - Pollo" at bounding box center [262, 528] width 38 height 55
drag, startPoint x: 279, startPoint y: 513, endPoint x: 433, endPoint y: 509, distance: 154.1
click at [433, 509] on tr "Monello - Perros Adultos Pequeños - Pollo" at bounding box center [962, 528] width 1480 height 55
click at [433, 509] on p "Monello - Perros Adultos Pequeños - Pollo" at bounding box center [396, 515] width 223 height 14
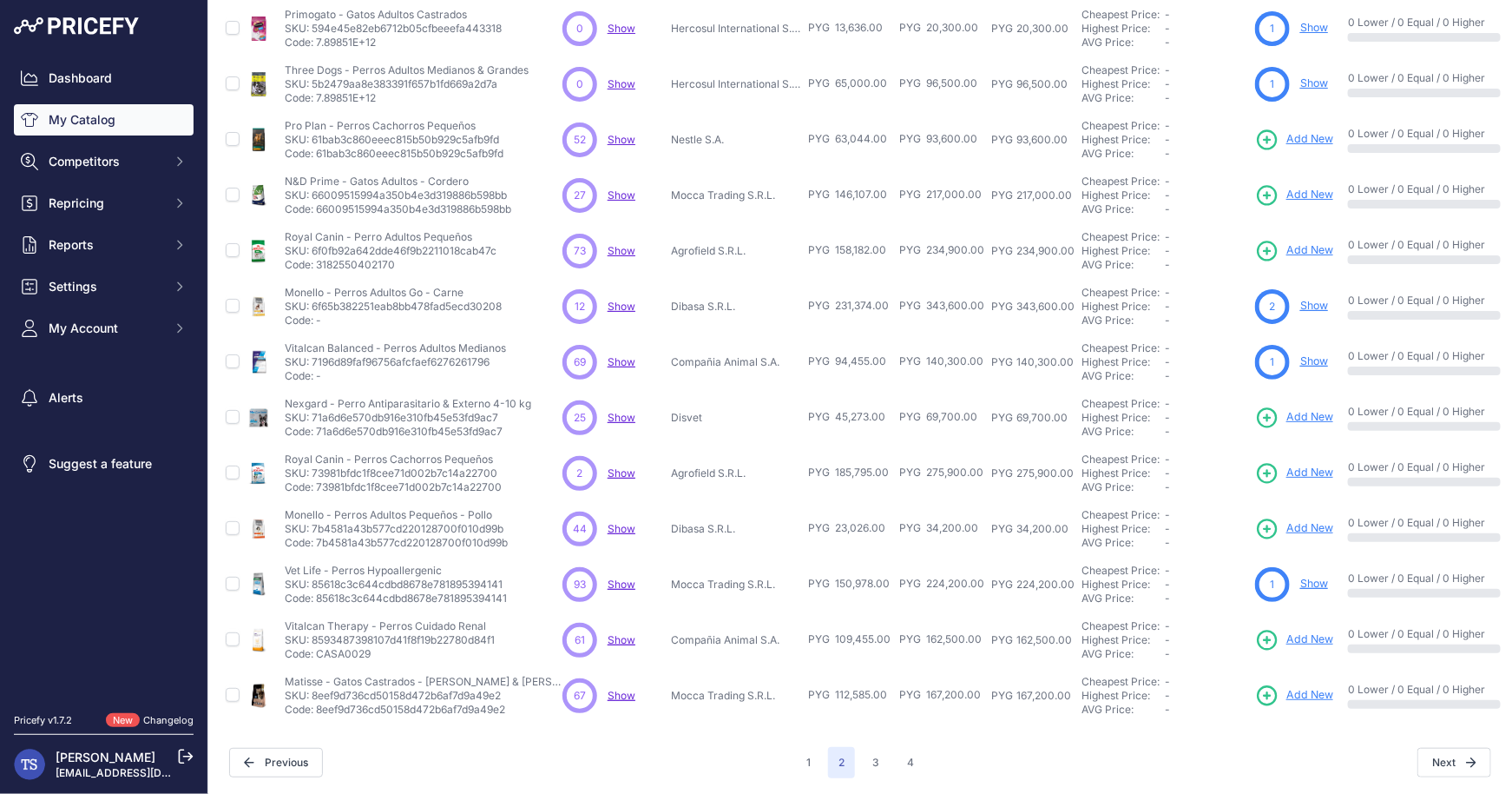
click at [1300, 526] on span "Add New" at bounding box center [1310, 528] width 47 height 17
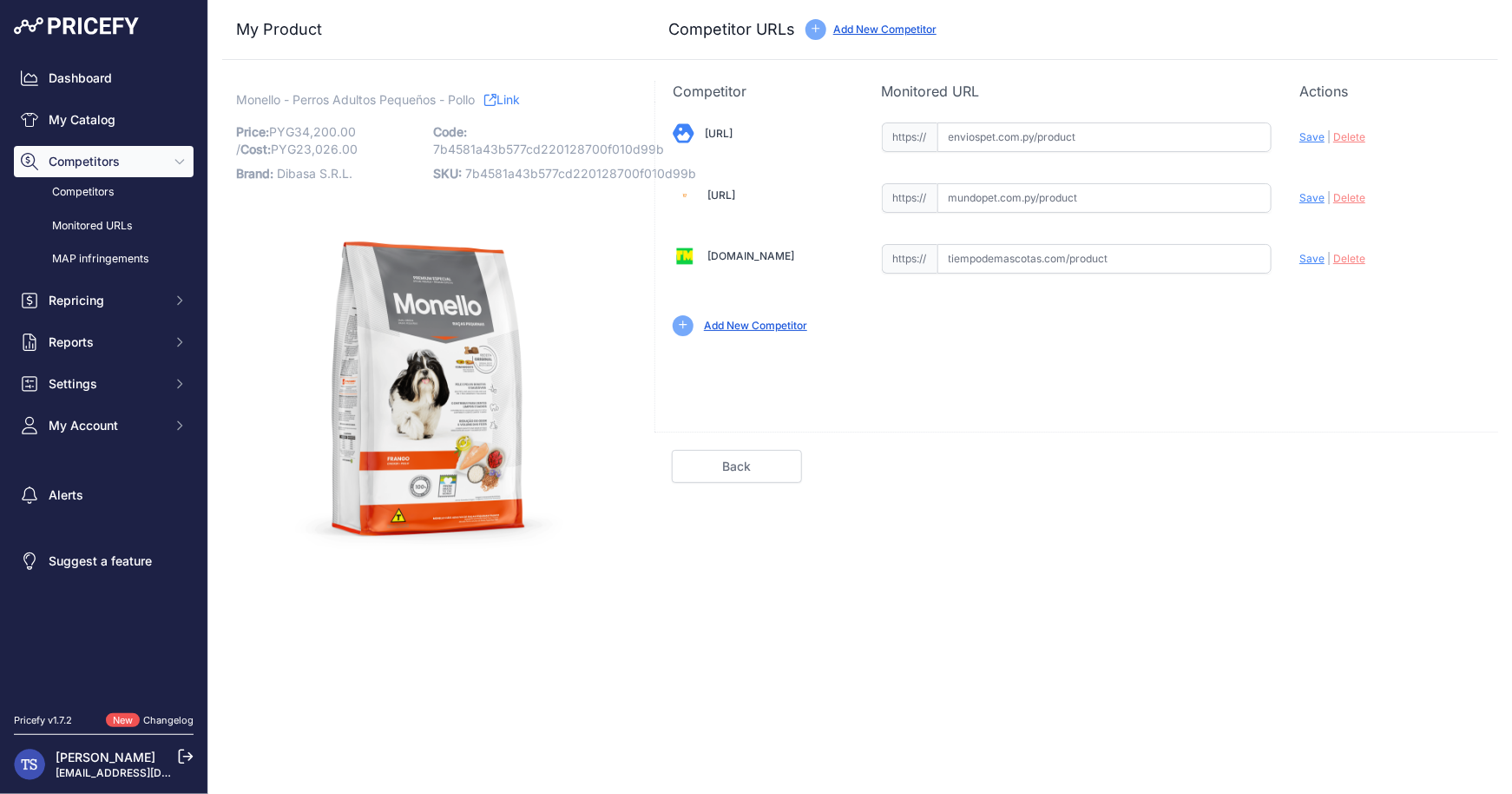
click at [1070, 137] on input "text" at bounding box center [1104, 137] width 335 height 30
paste input "https://enviospet.com.py/product/6509fb8a2ae7487a5408502c/1kg-adulto-raza-peque…"
click at [1321, 141] on span "Save" at bounding box center [1312, 137] width 25 height 13
type input "https://enviospet.com.py/product/6509fb8a2ae7487a5408502c/1kg-adulto-raza-peque…"
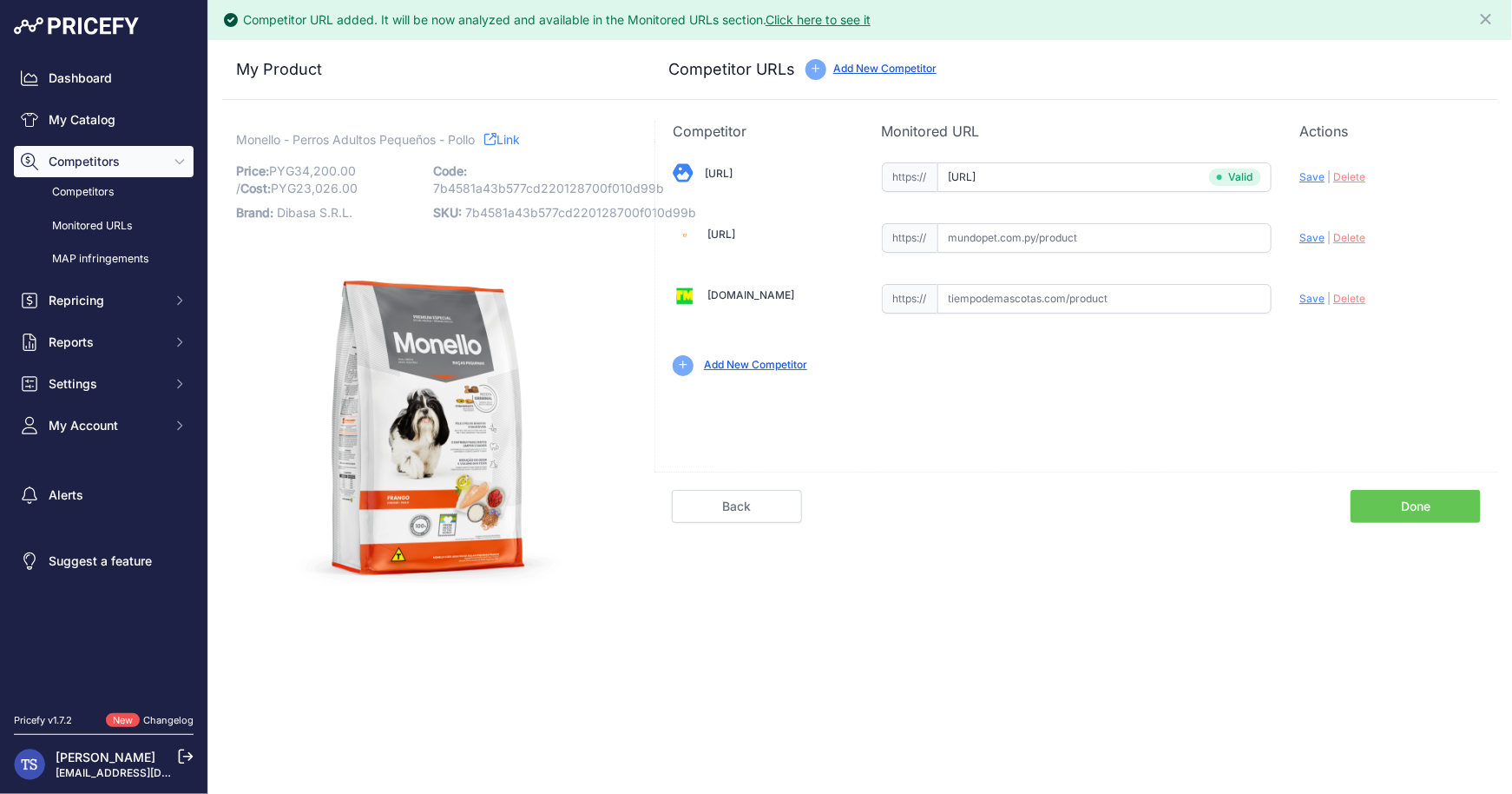
click at [1444, 510] on link "Done" at bounding box center [1416, 506] width 130 height 33
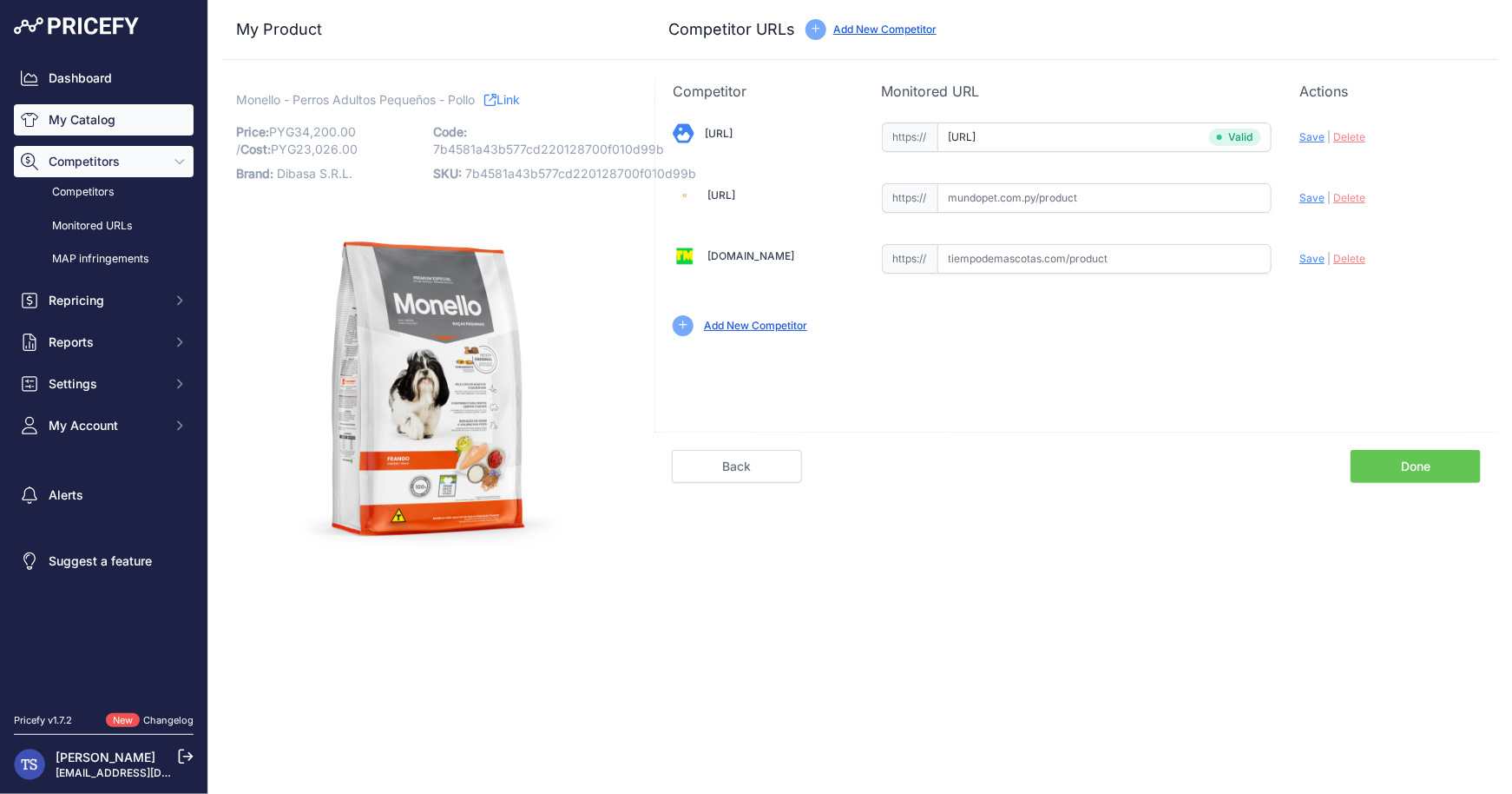
click at [99, 109] on link "My Catalog" at bounding box center [103, 120] width 179 height 32
click at [99, 111] on link "My Catalog" at bounding box center [103, 120] width 179 height 32
click at [99, 133] on link "My Catalog" at bounding box center [103, 120] width 179 height 32
click at [102, 123] on link "My Catalog" at bounding box center [103, 120] width 179 height 32
click at [121, 113] on link "My Catalog" at bounding box center [103, 120] width 179 height 32
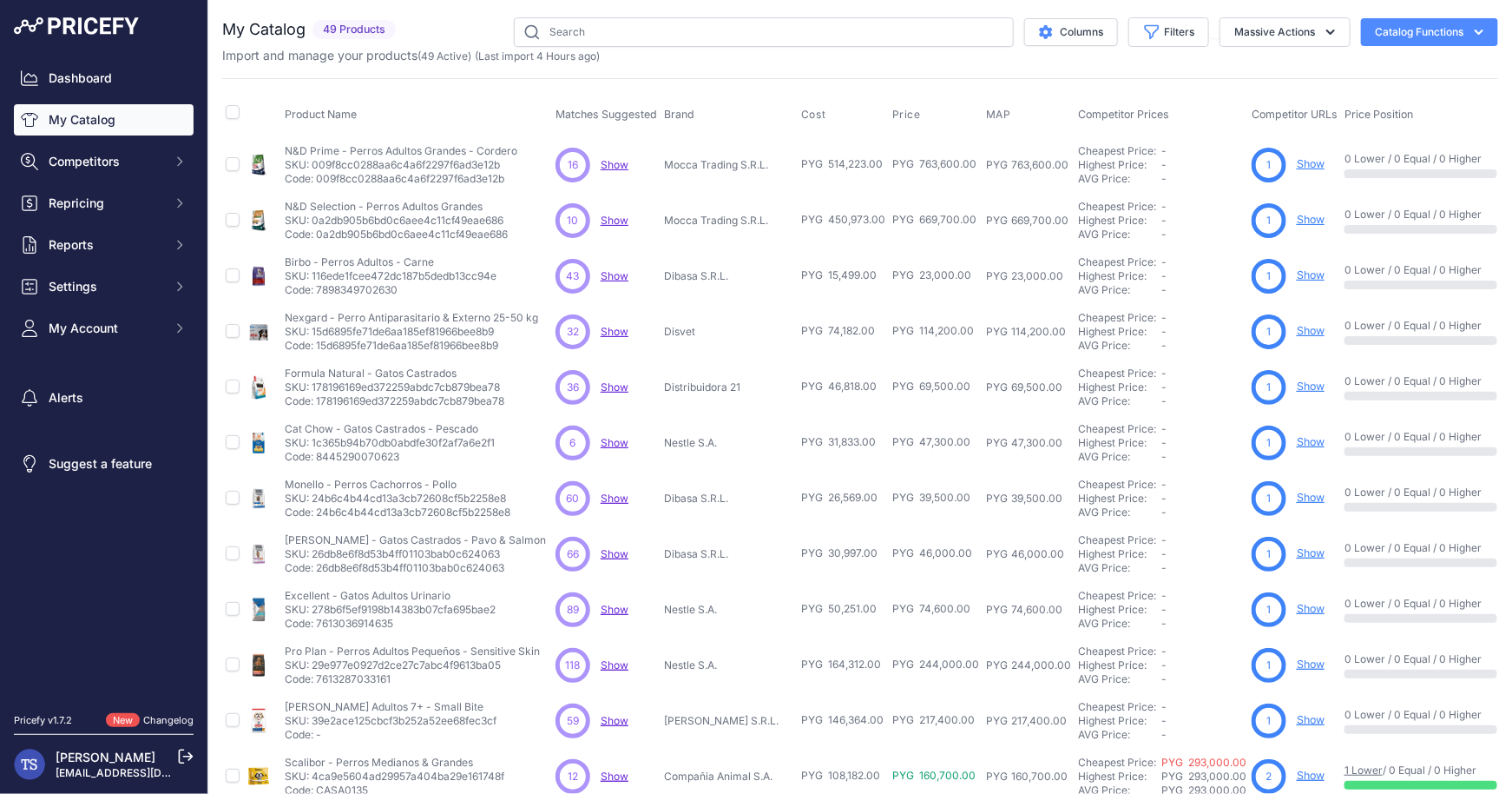
click at [78, 120] on link "My Catalog" at bounding box center [103, 120] width 179 height 32
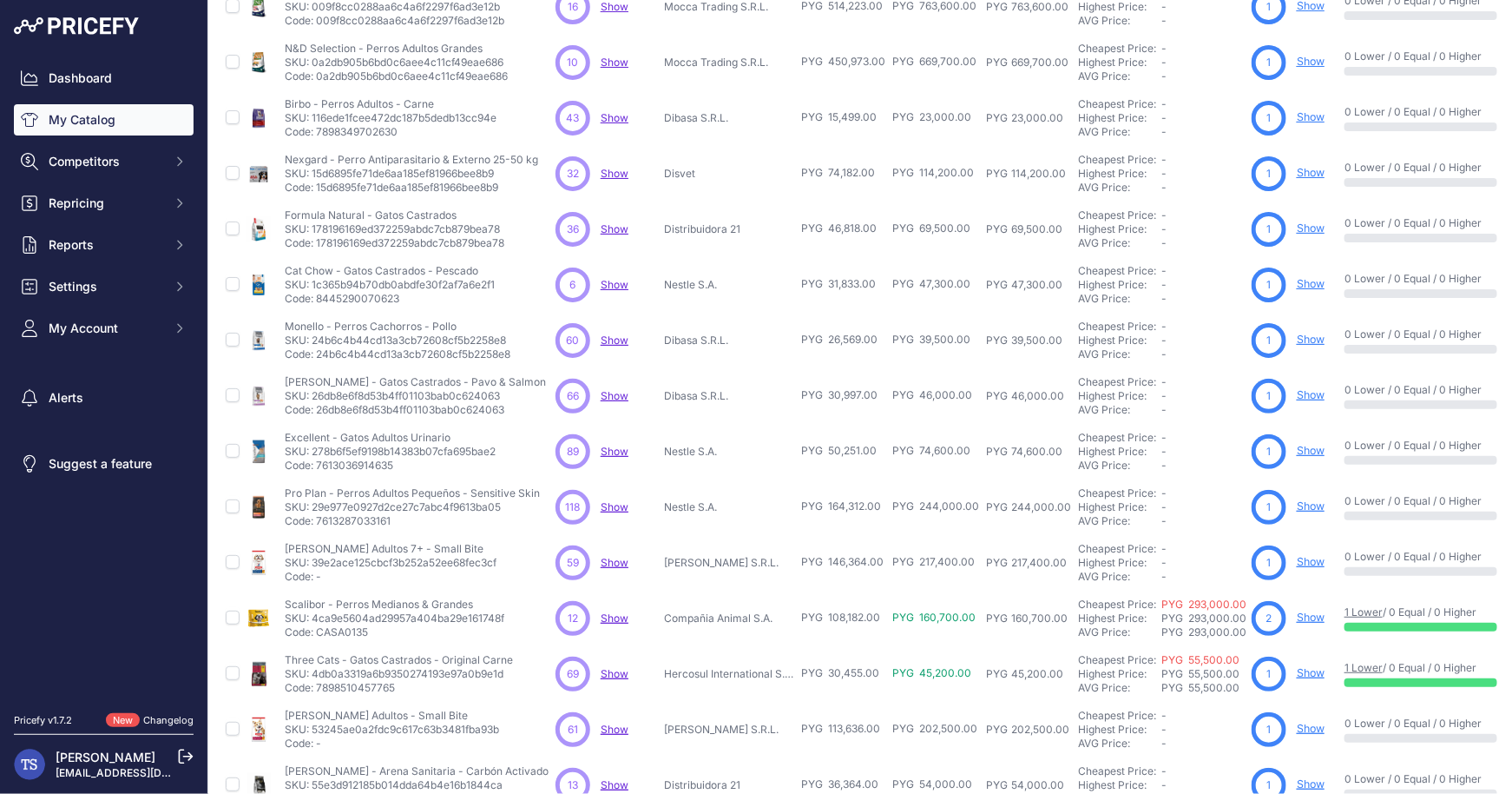
scroll to position [248, 0]
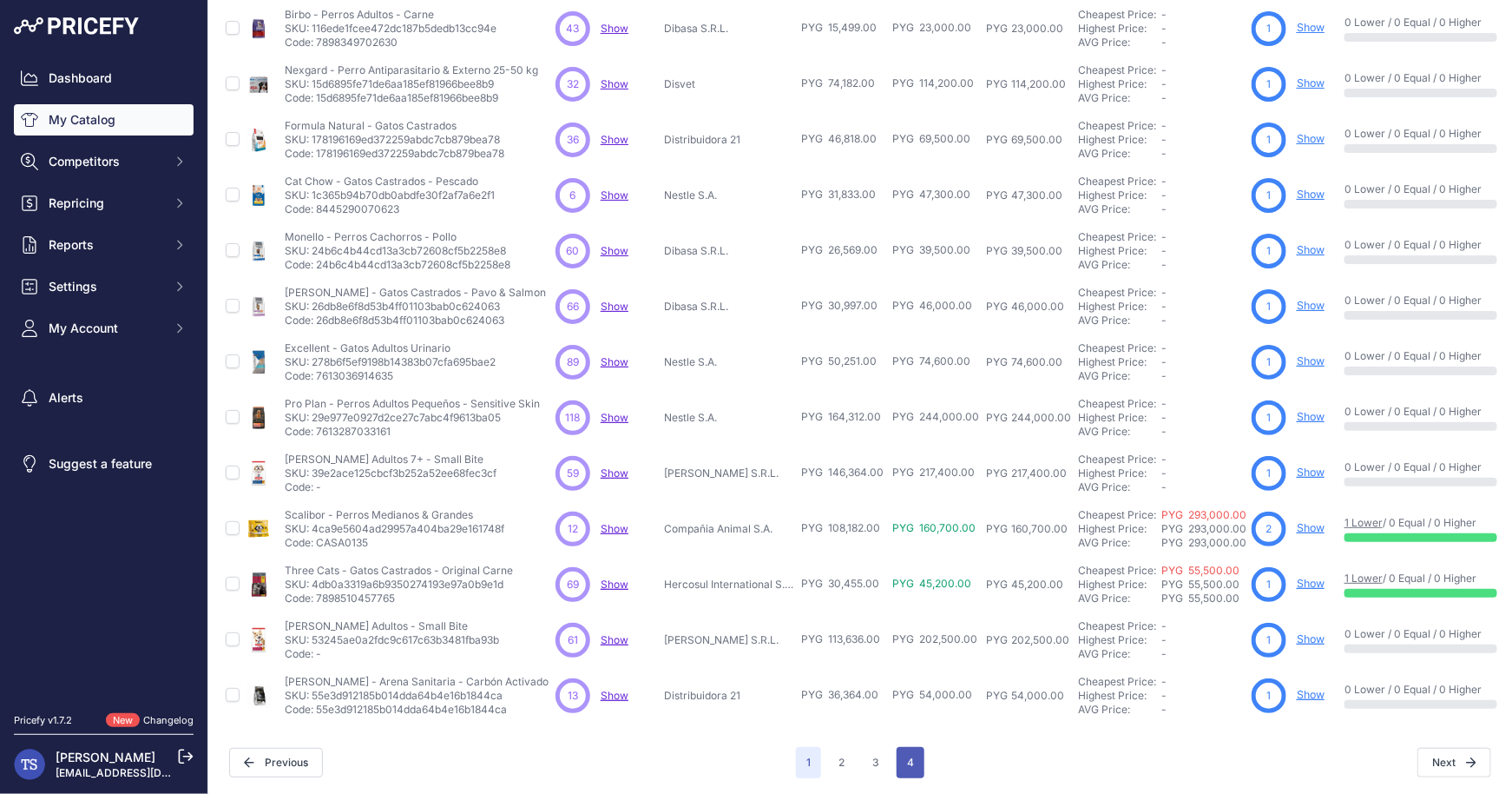
click at [918, 767] on button "4" at bounding box center [911, 762] width 28 height 32
click at [910, 769] on button "4" at bounding box center [911, 762] width 28 height 32
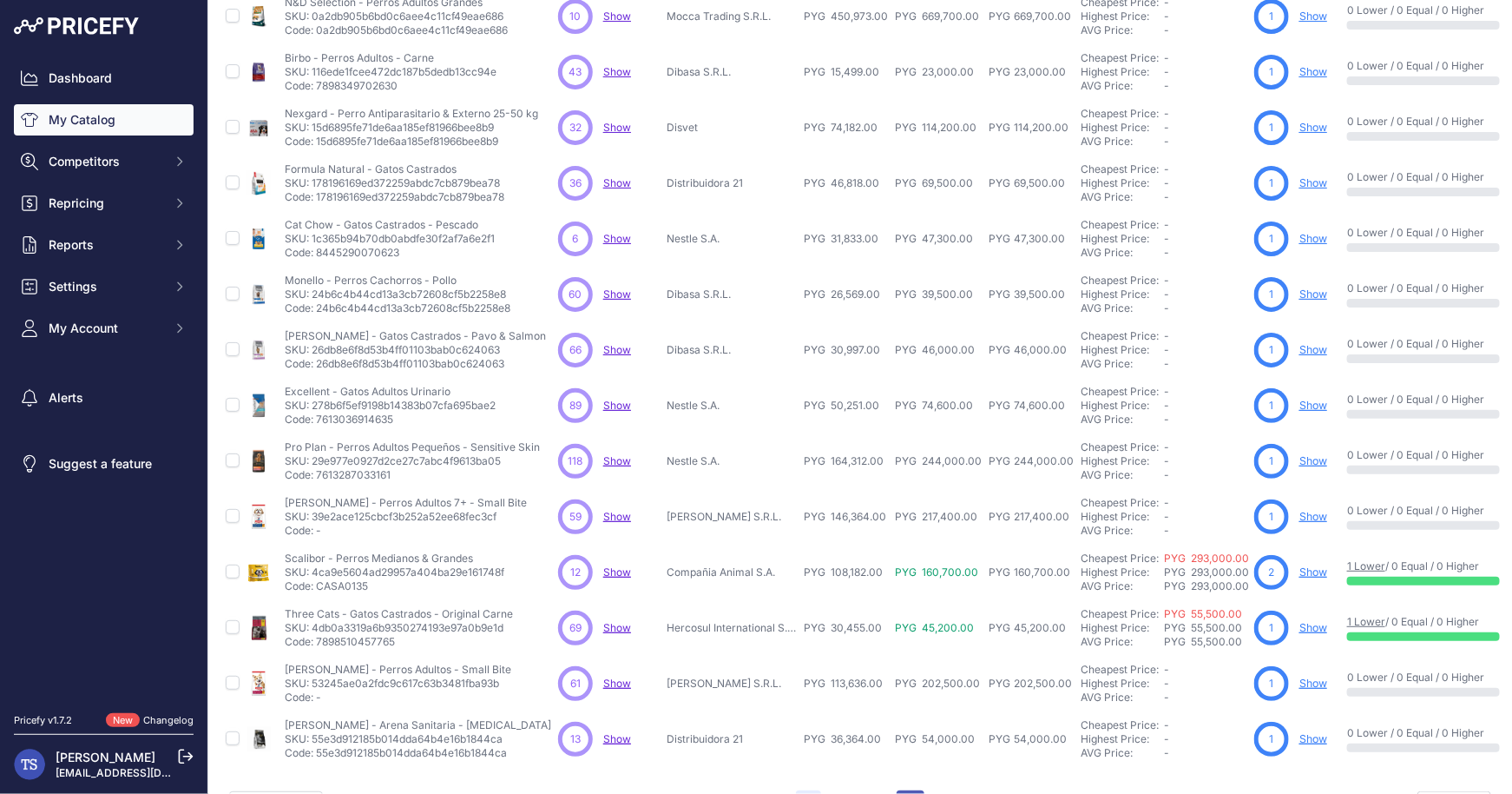
scroll to position [291, 0]
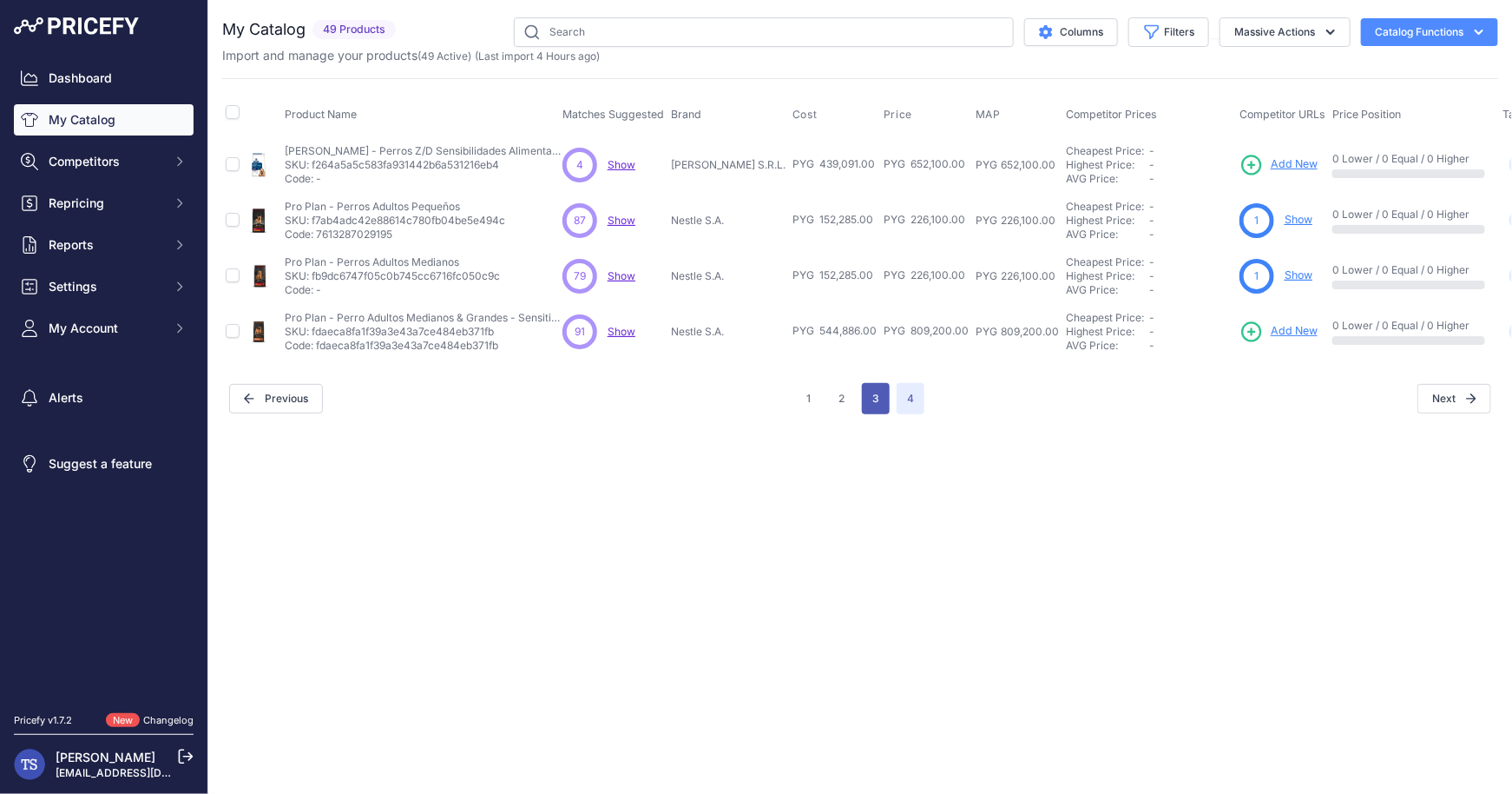
click at [876, 401] on button "3" at bounding box center [876, 398] width 28 height 32
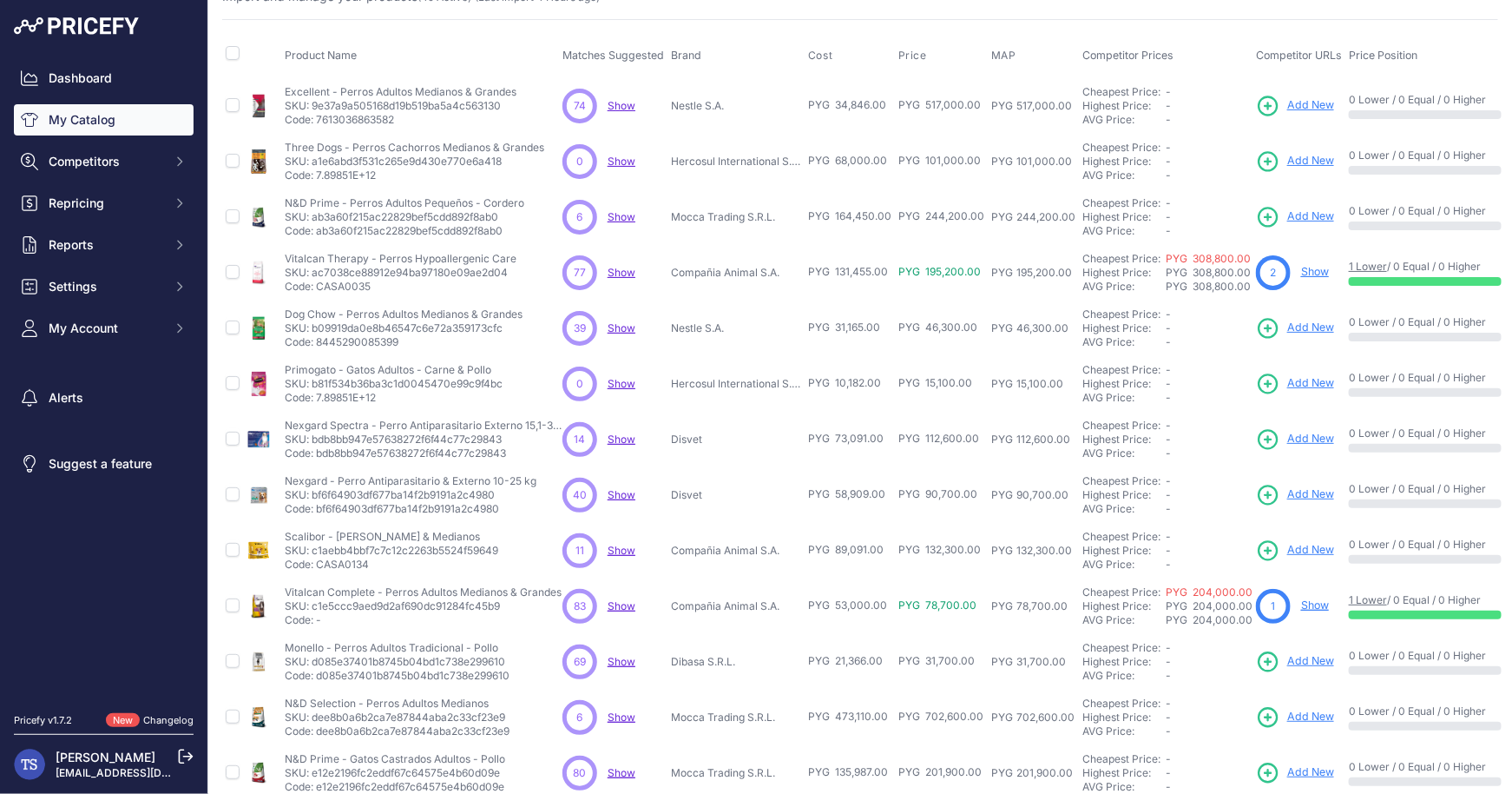
scroll to position [248, 0]
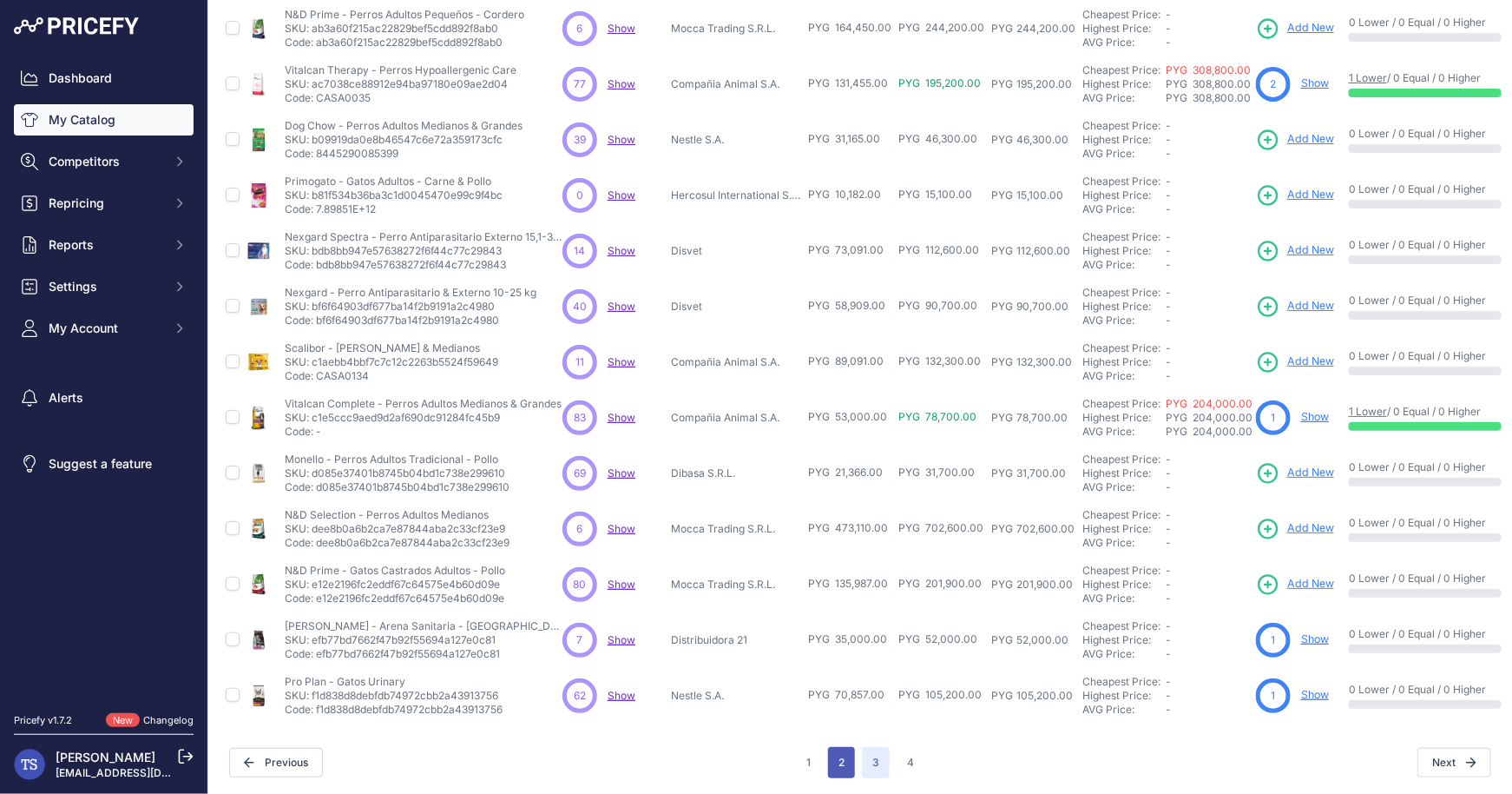
click at [843, 755] on button "2" at bounding box center [841, 762] width 27 height 32
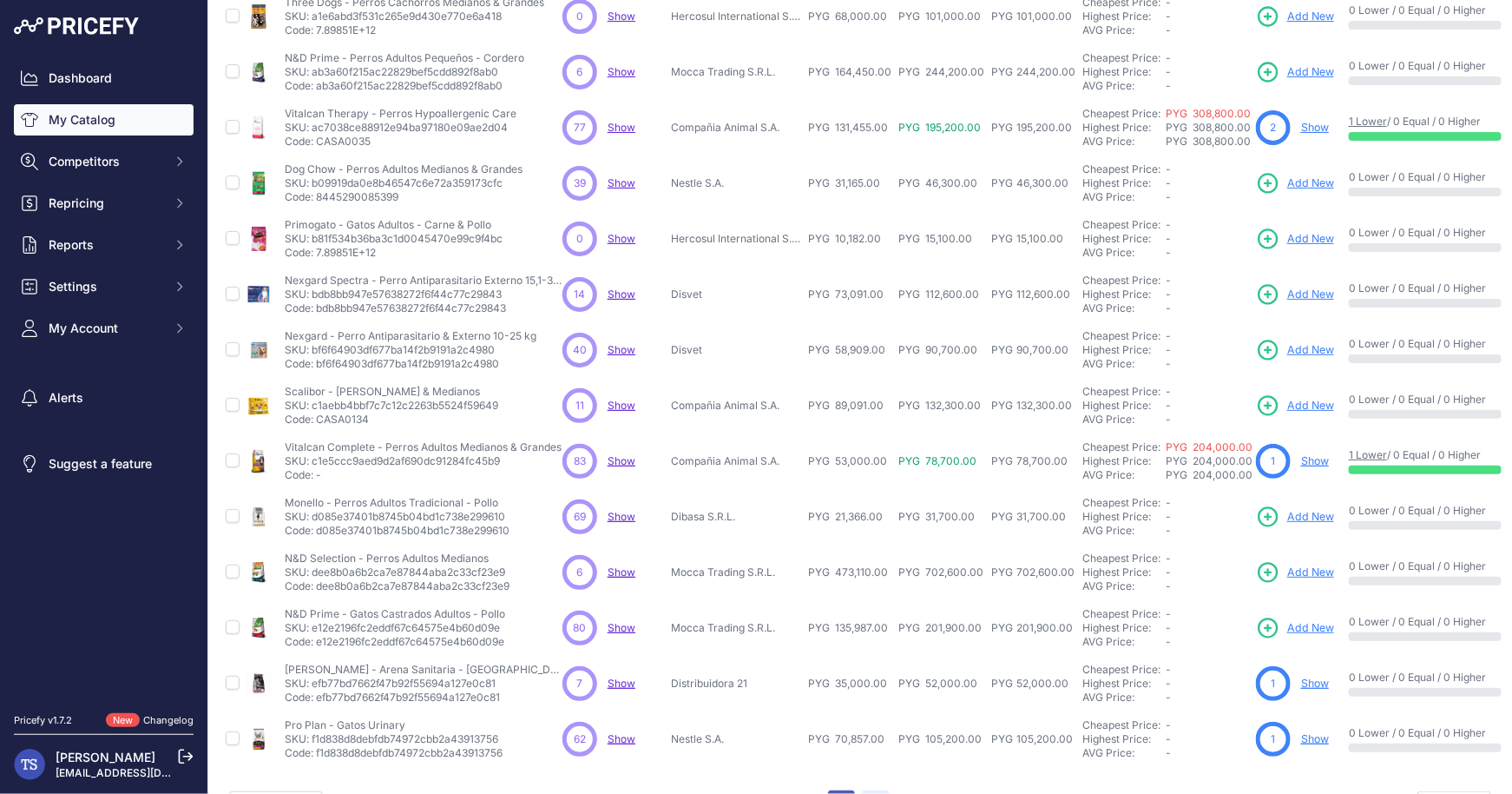
scroll to position [291, 0]
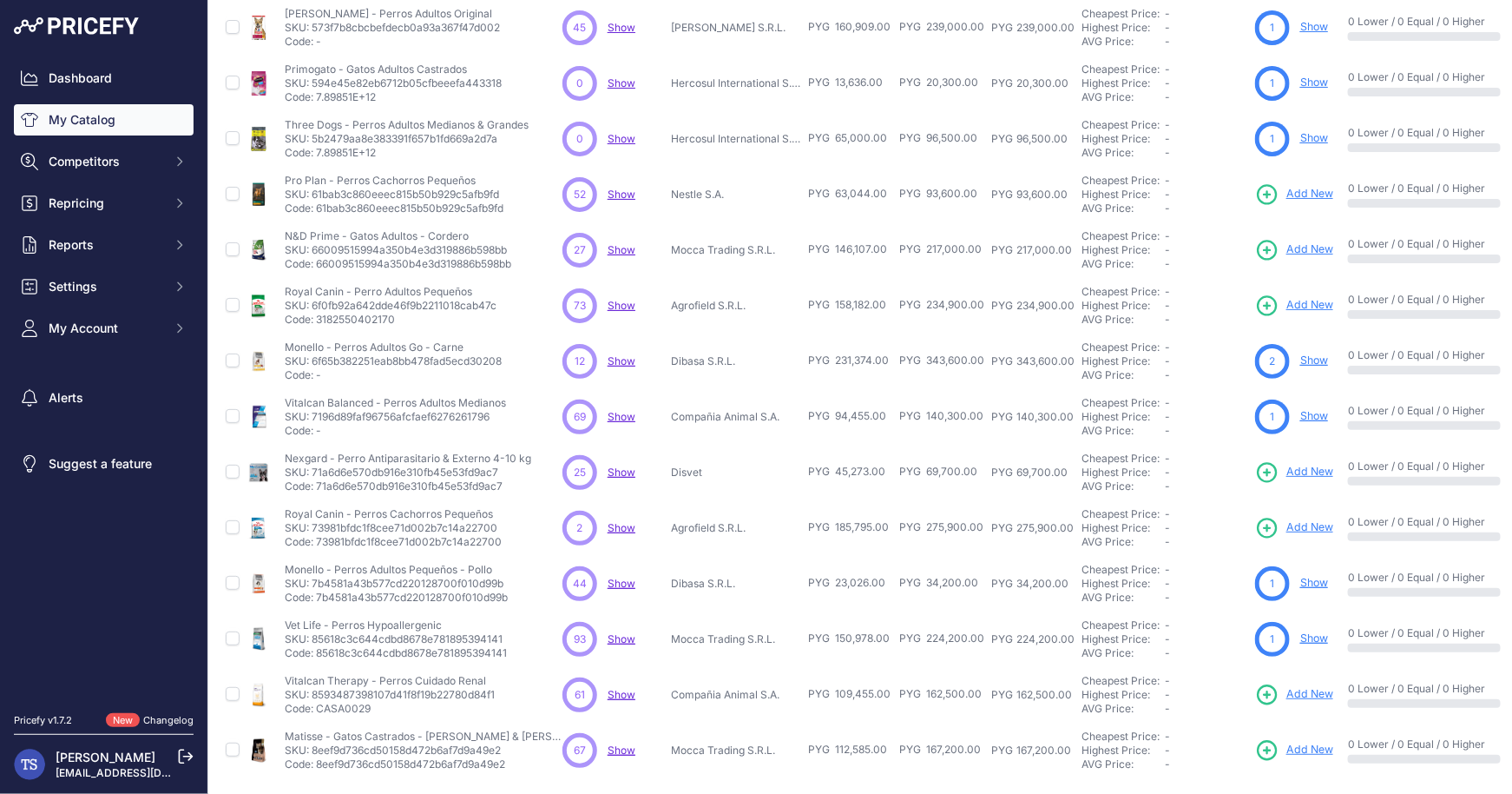
scroll to position [248, 0]
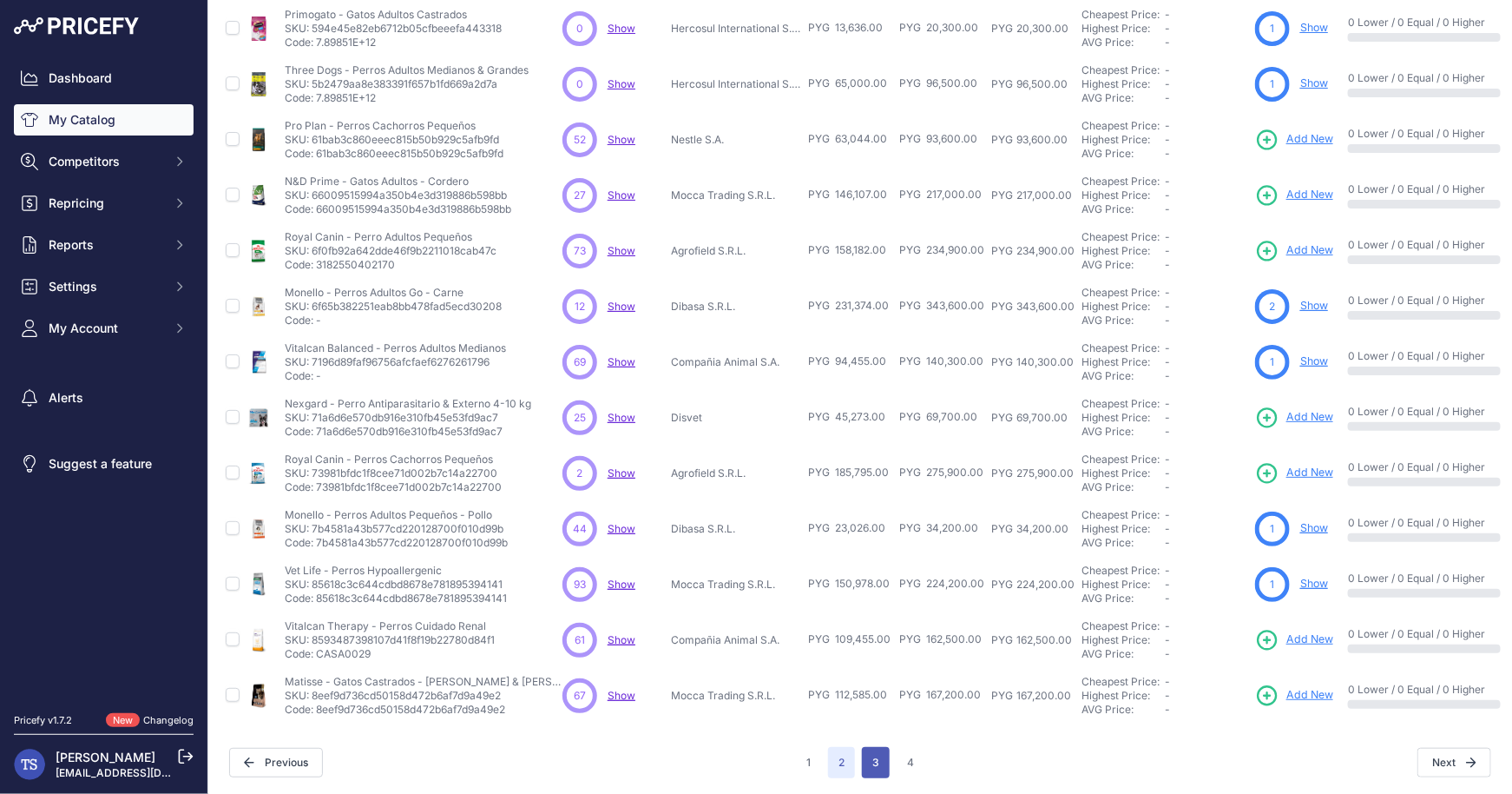
click at [883, 762] on button "3" at bounding box center [876, 762] width 28 height 32
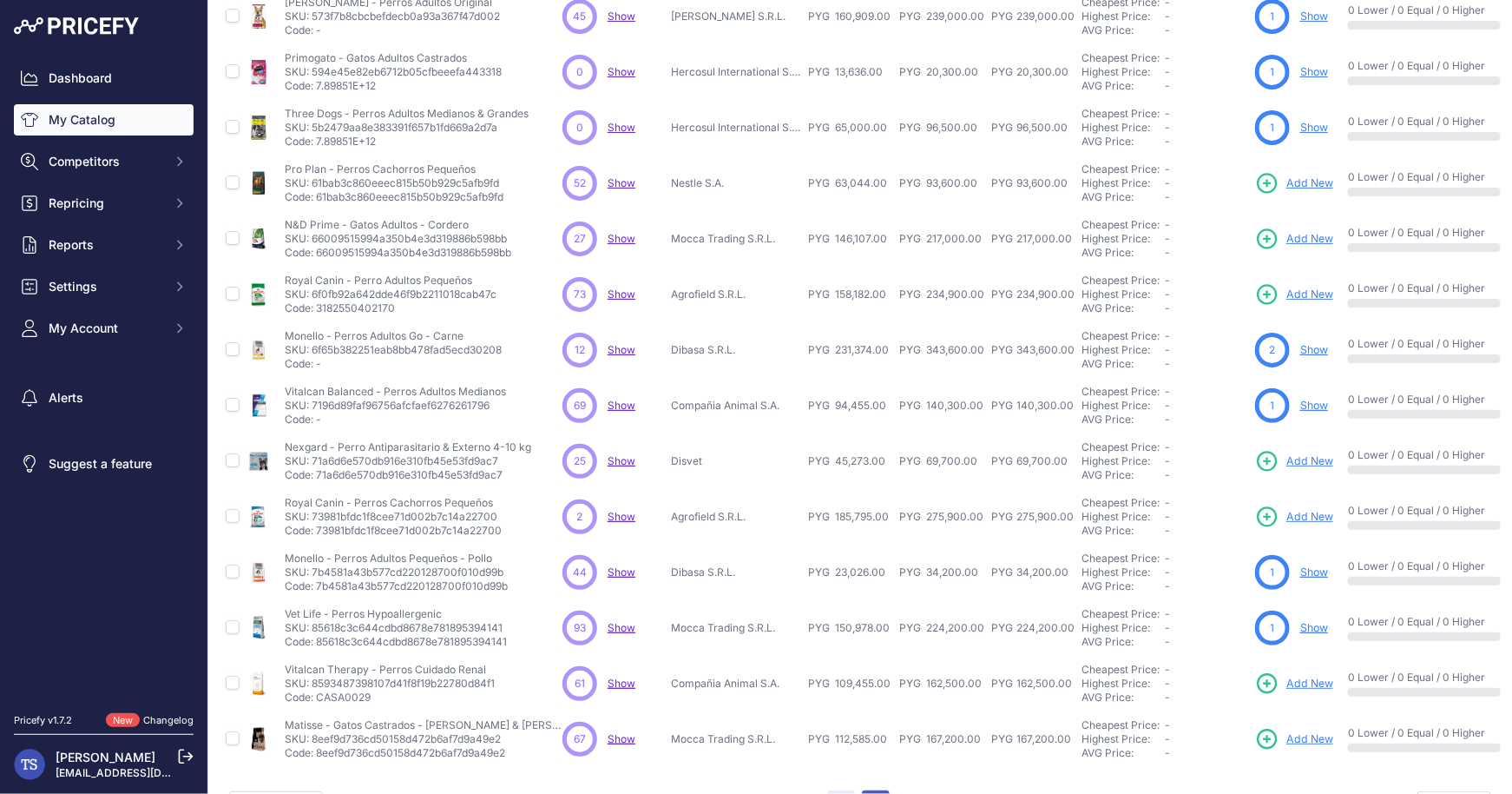
scroll to position [291, 0]
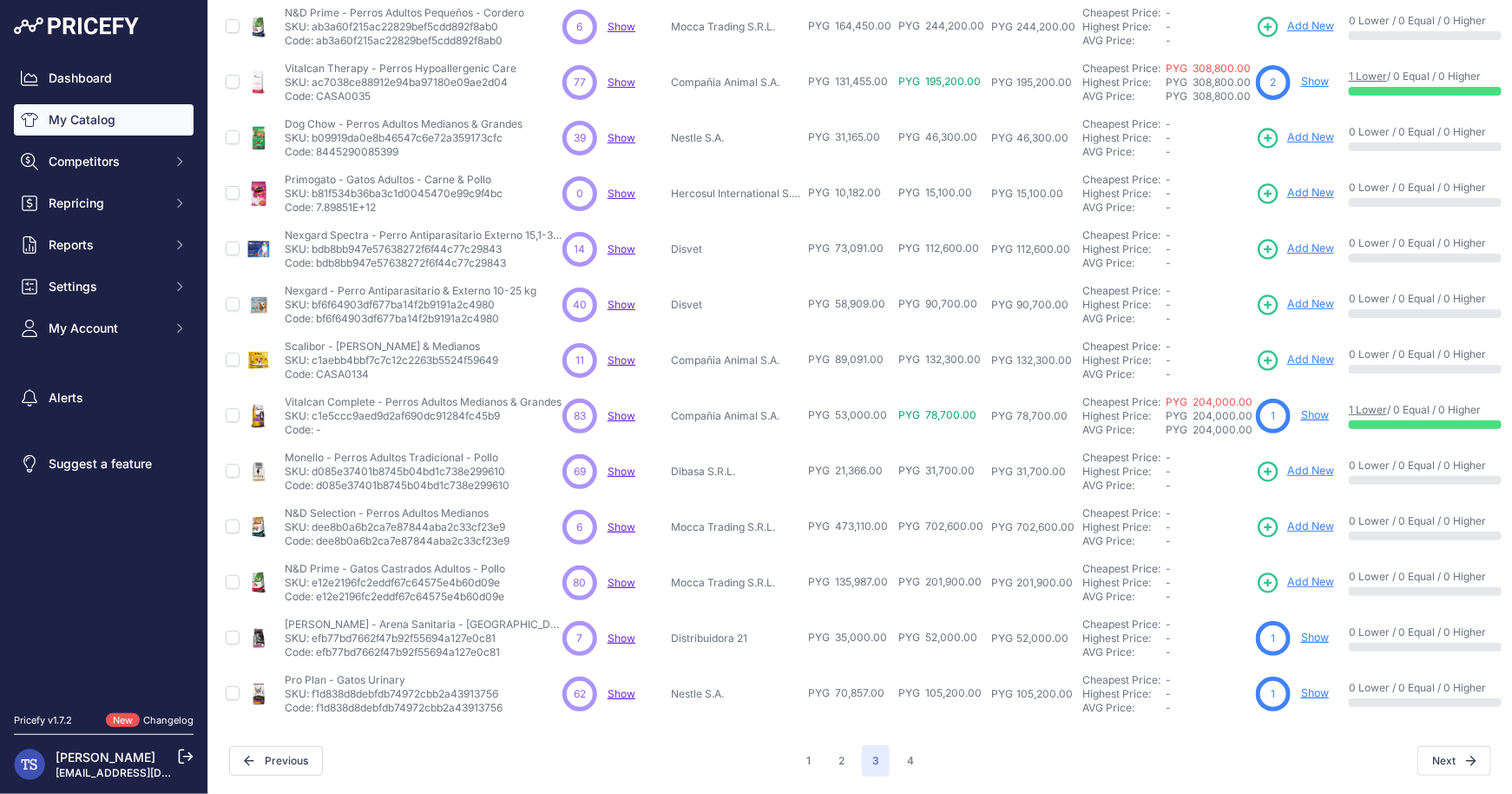
scroll to position [248, 0]
